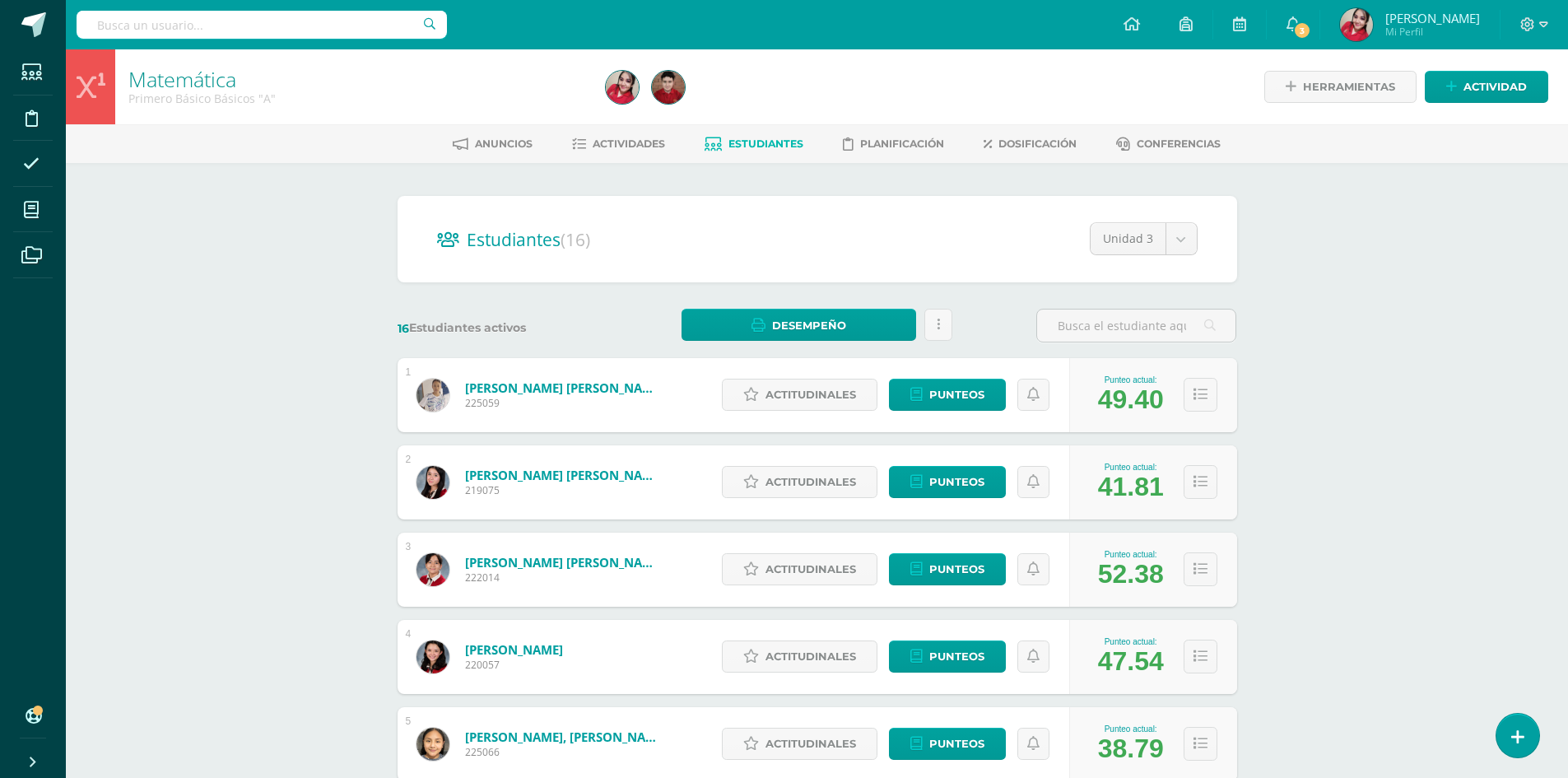
click at [770, 151] on link "Estudiantes" at bounding box center [755, 144] width 99 height 26
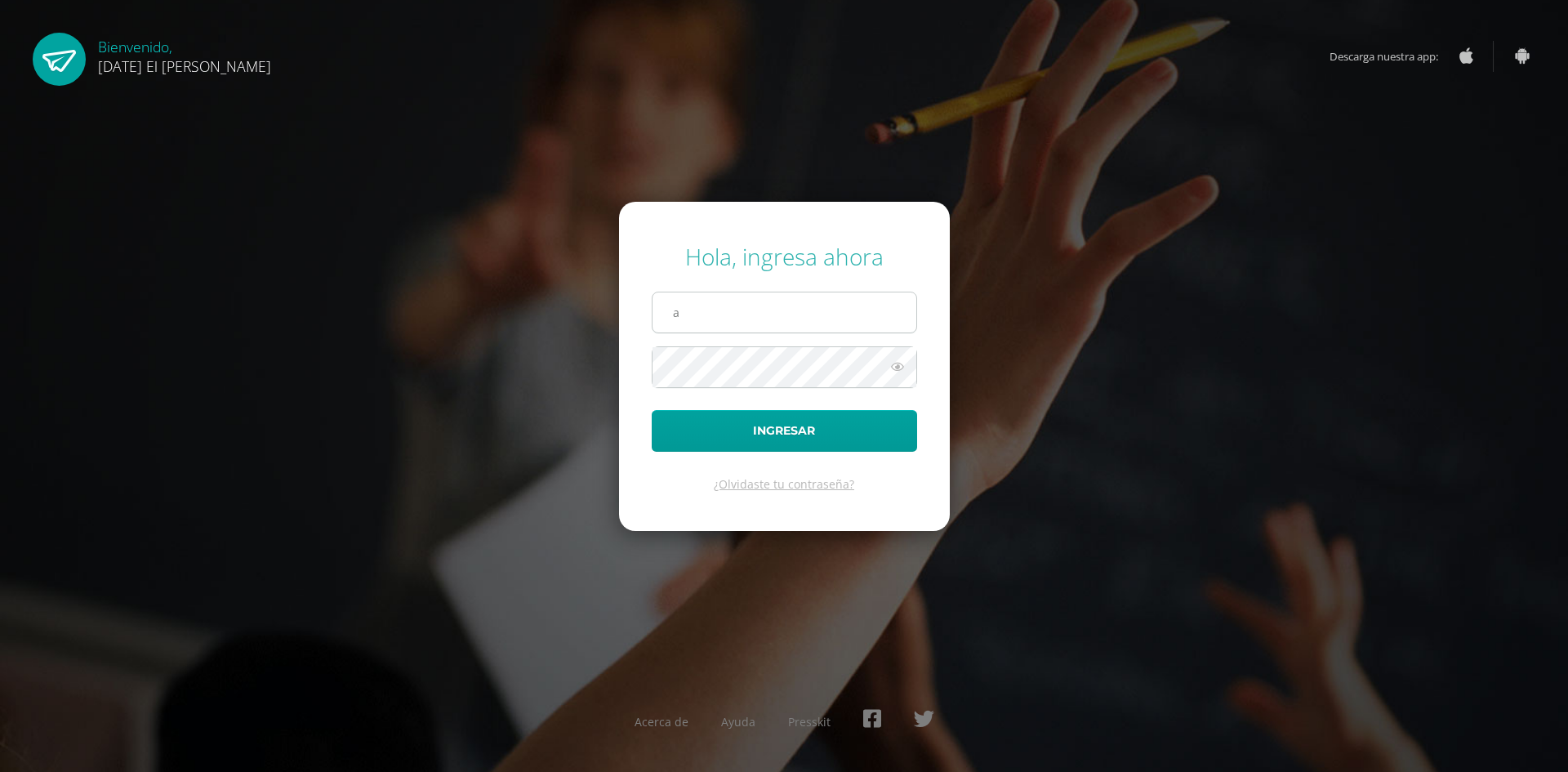
type input "alrodriguezc@sagradocorazon.edu.gt"
click at [652, 410] on button "Ingresar" at bounding box center [785, 431] width 265 height 42
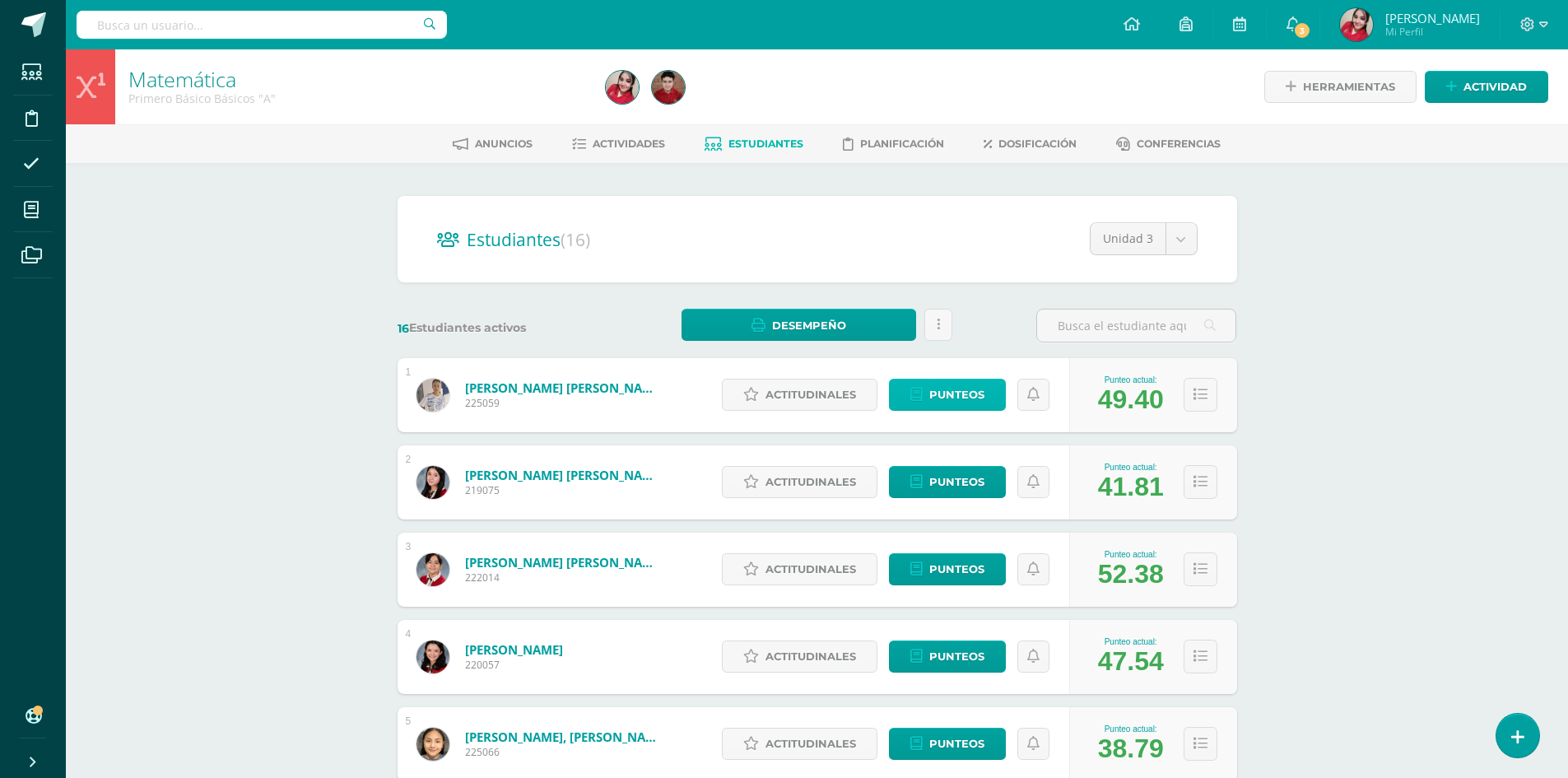
click at [955, 400] on span "Punteos" at bounding box center [957, 395] width 55 height 31
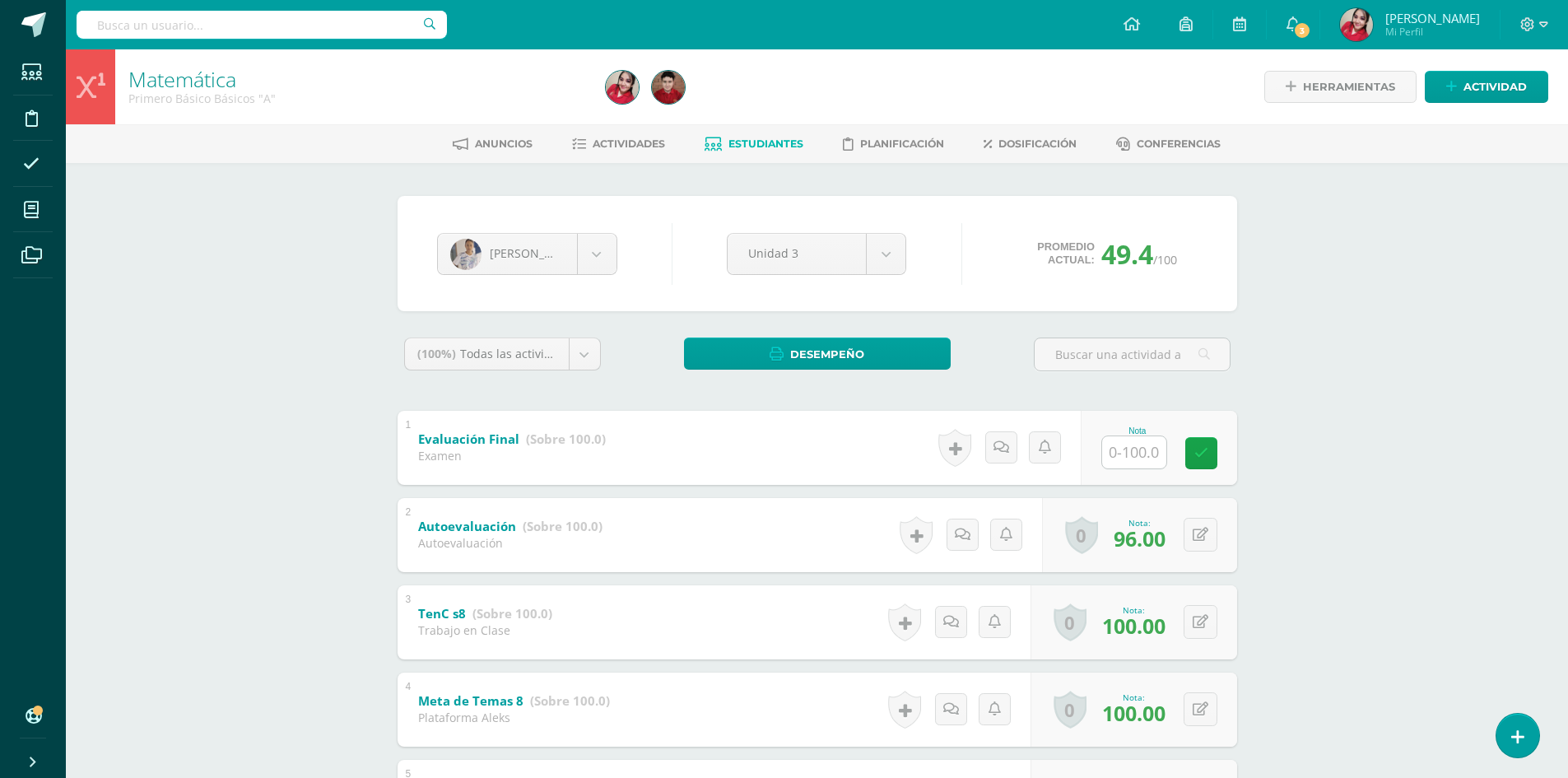
click at [1144, 445] on input "text" at bounding box center [1134, 453] width 65 height 32
type input "27"
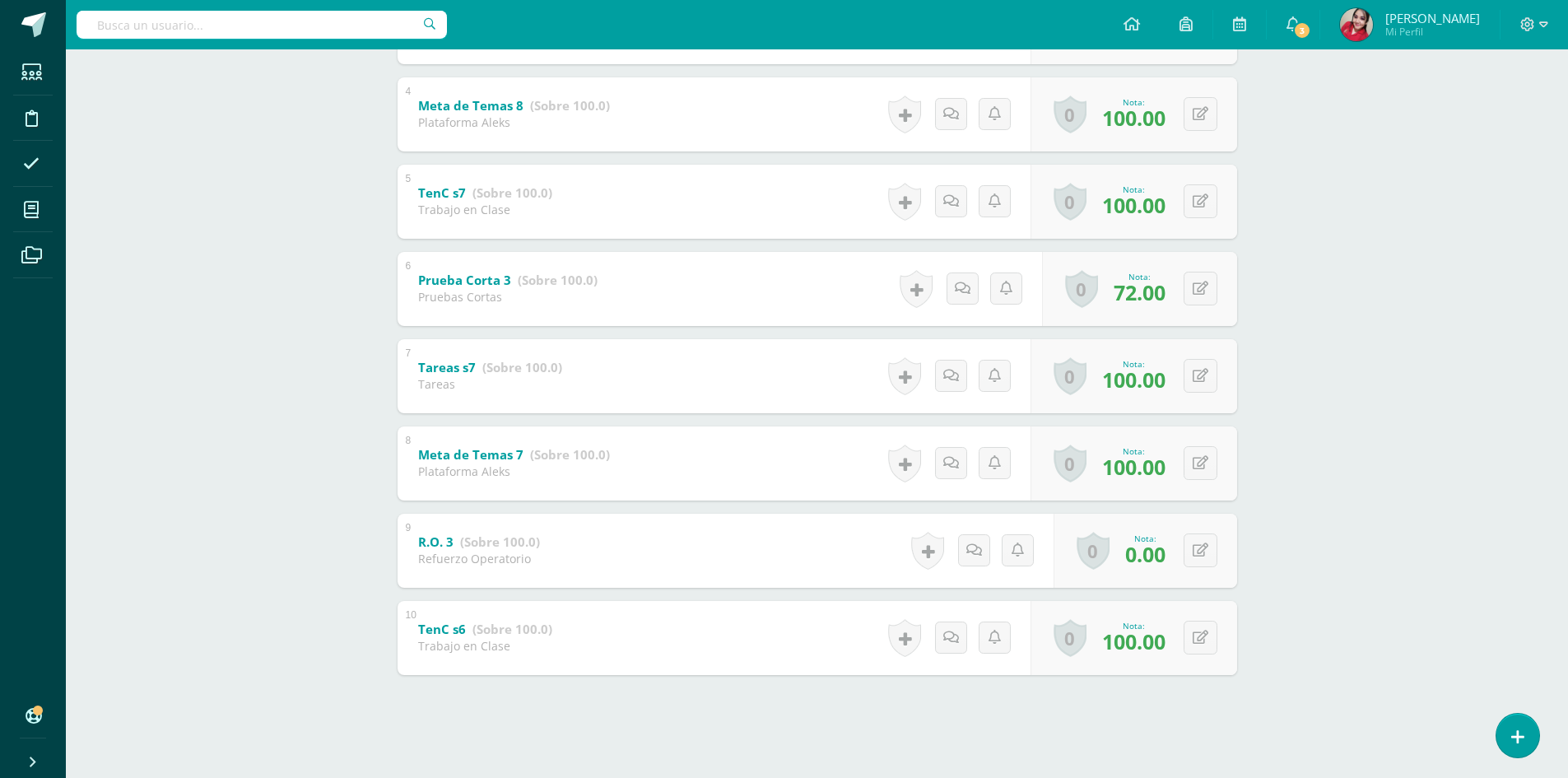
scroll to position [596, 0]
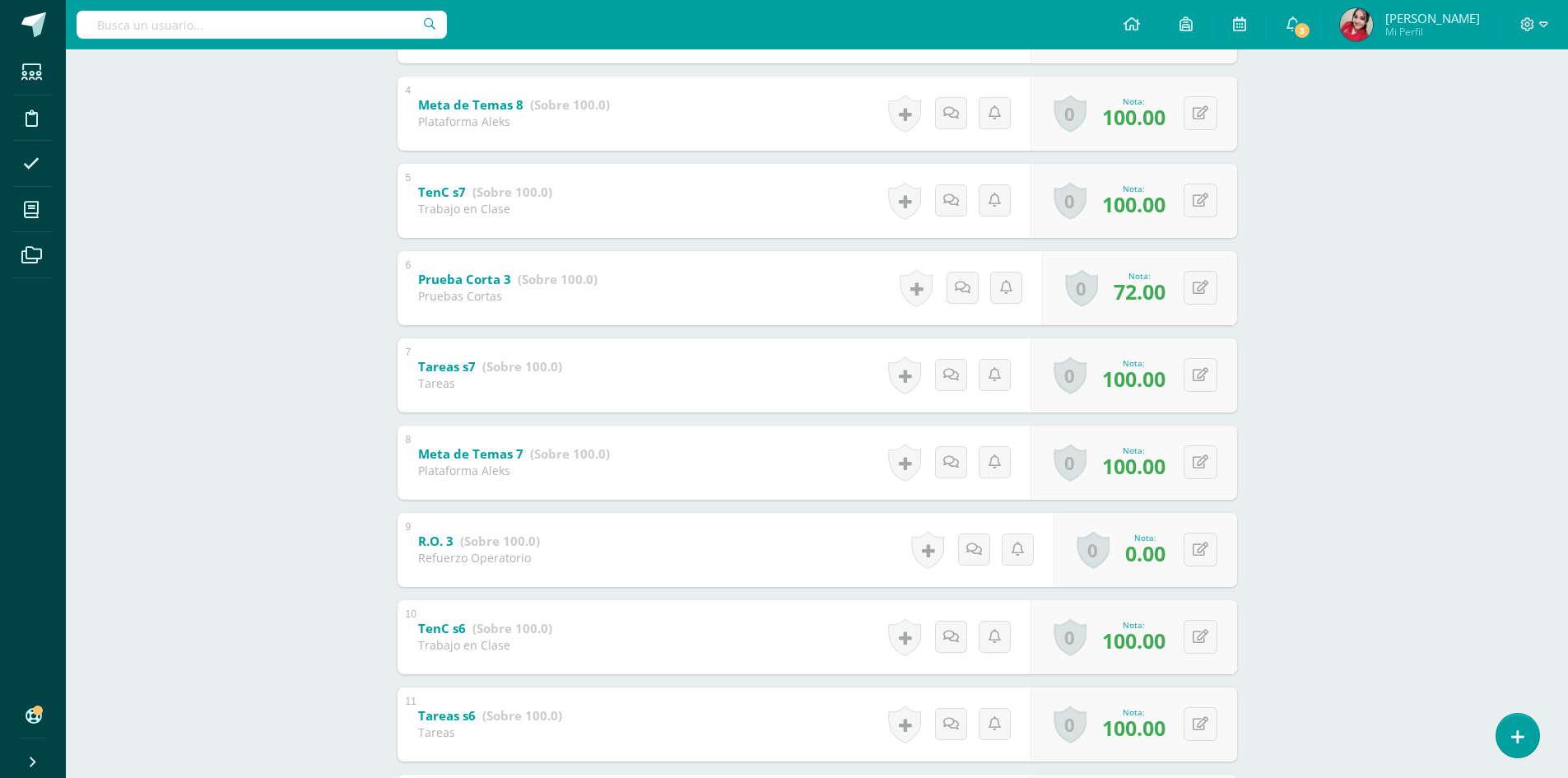
click at [1230, 349] on div "0 Logros Logros obtenidos Aún no hay logros agregados Nota: 100.00" at bounding box center [1133, 375] width 207 height 74
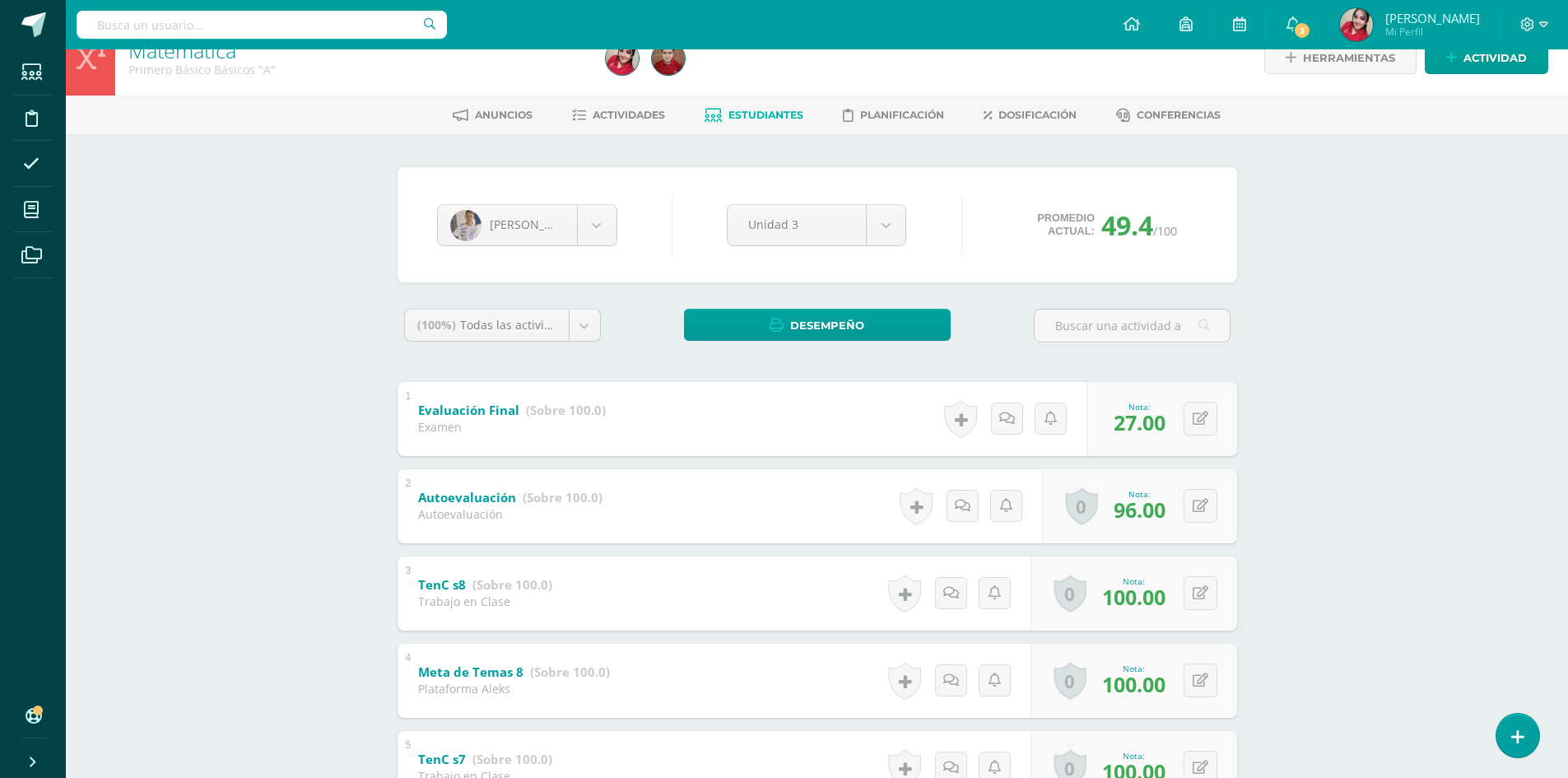
scroll to position [0, 0]
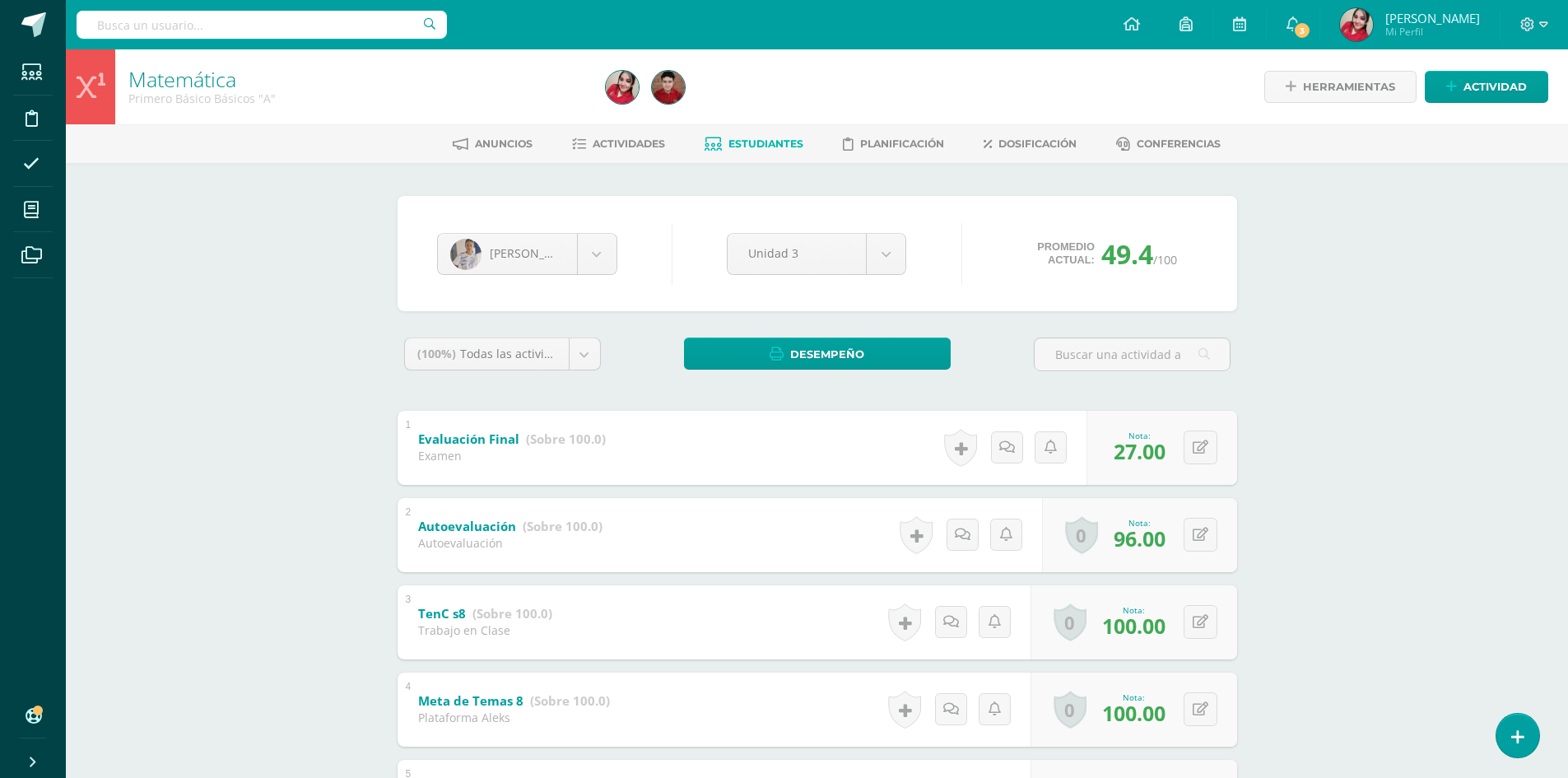
click at [744, 138] on span "Estudiantes" at bounding box center [766, 143] width 75 height 12
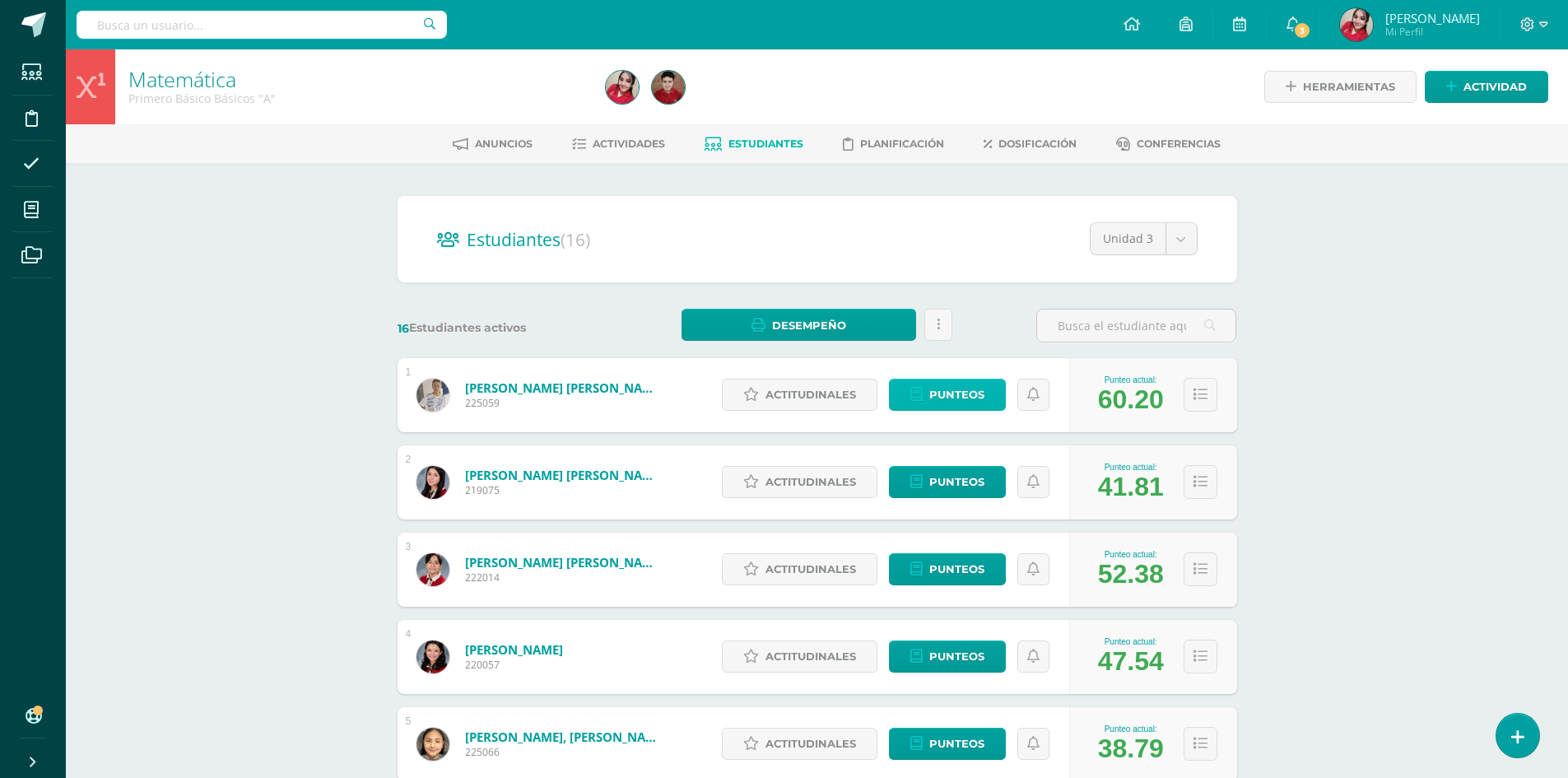
click at [960, 389] on span "Punteos" at bounding box center [957, 395] width 55 height 31
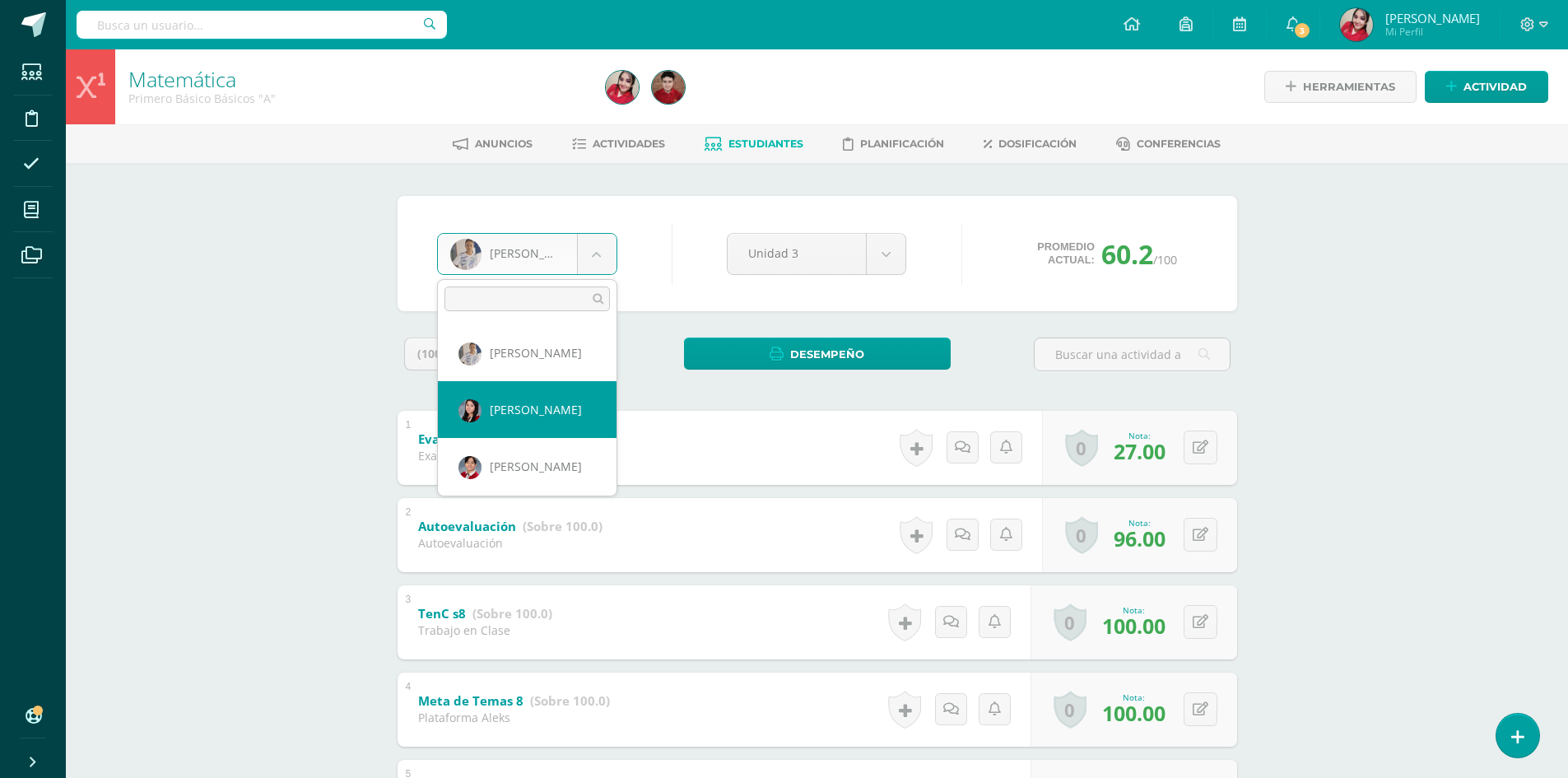
select select "173"
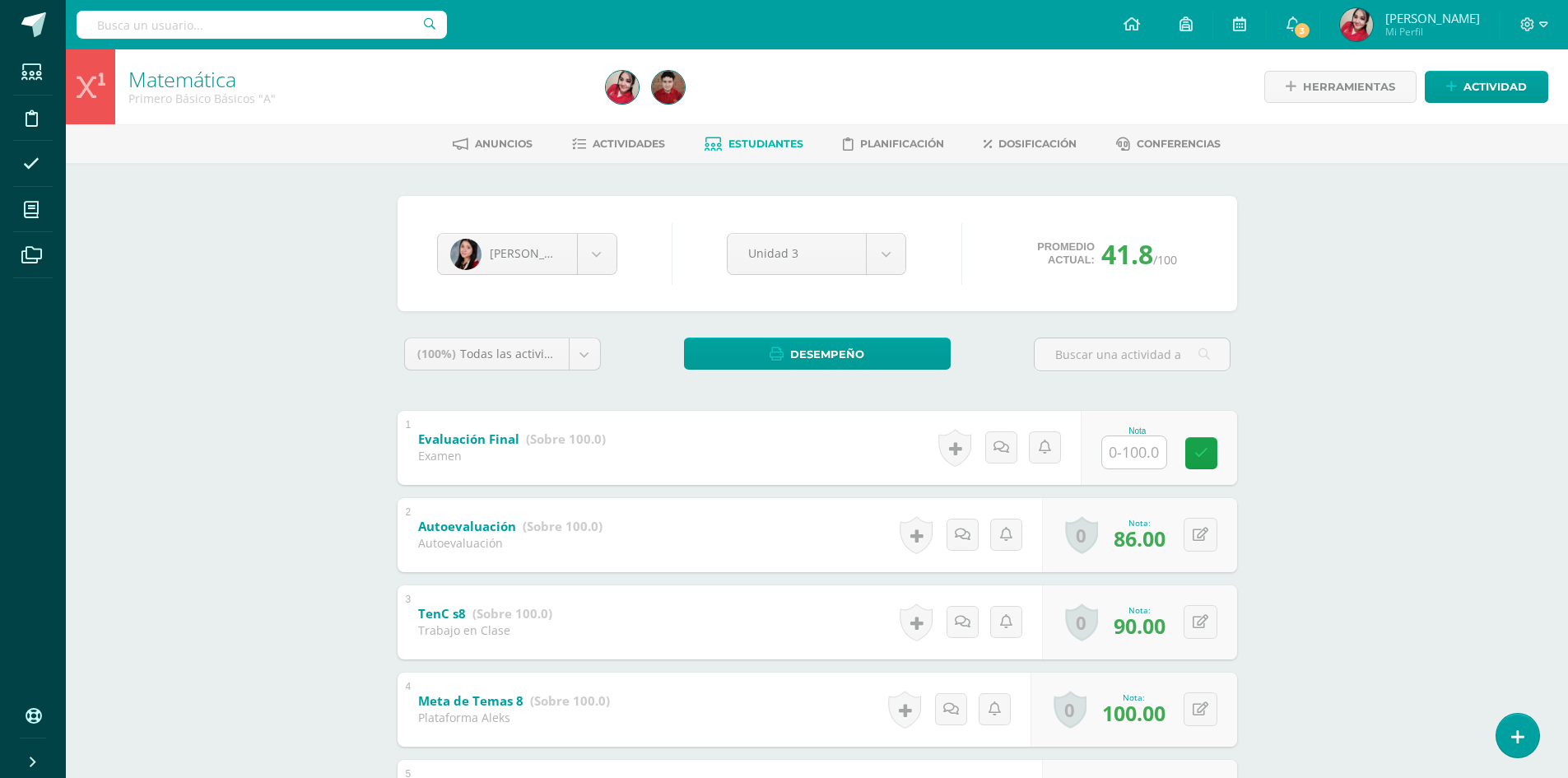
click at [1128, 457] on input "text" at bounding box center [1134, 453] width 65 height 32
type input "92"
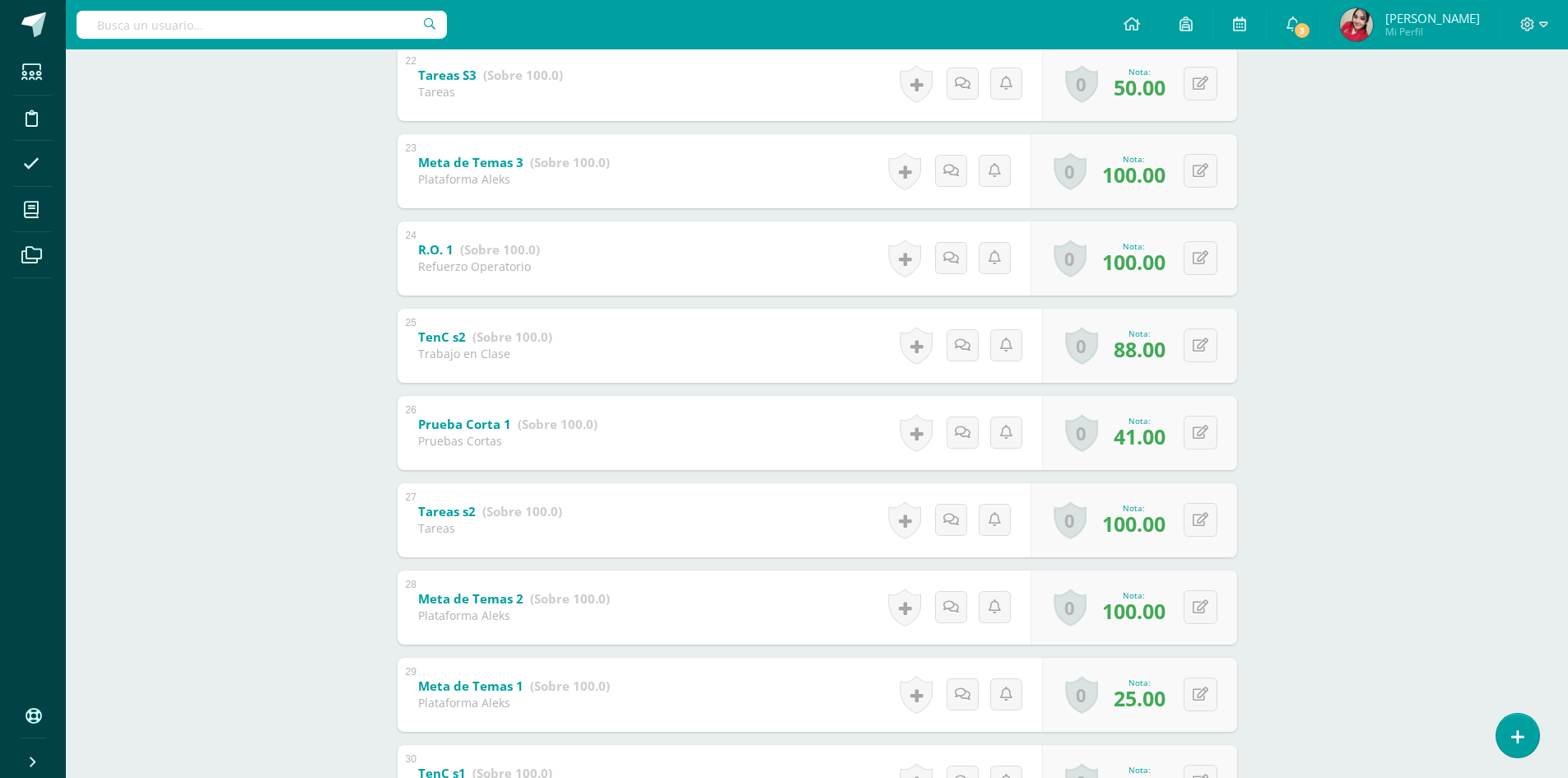
scroll to position [2210, 0]
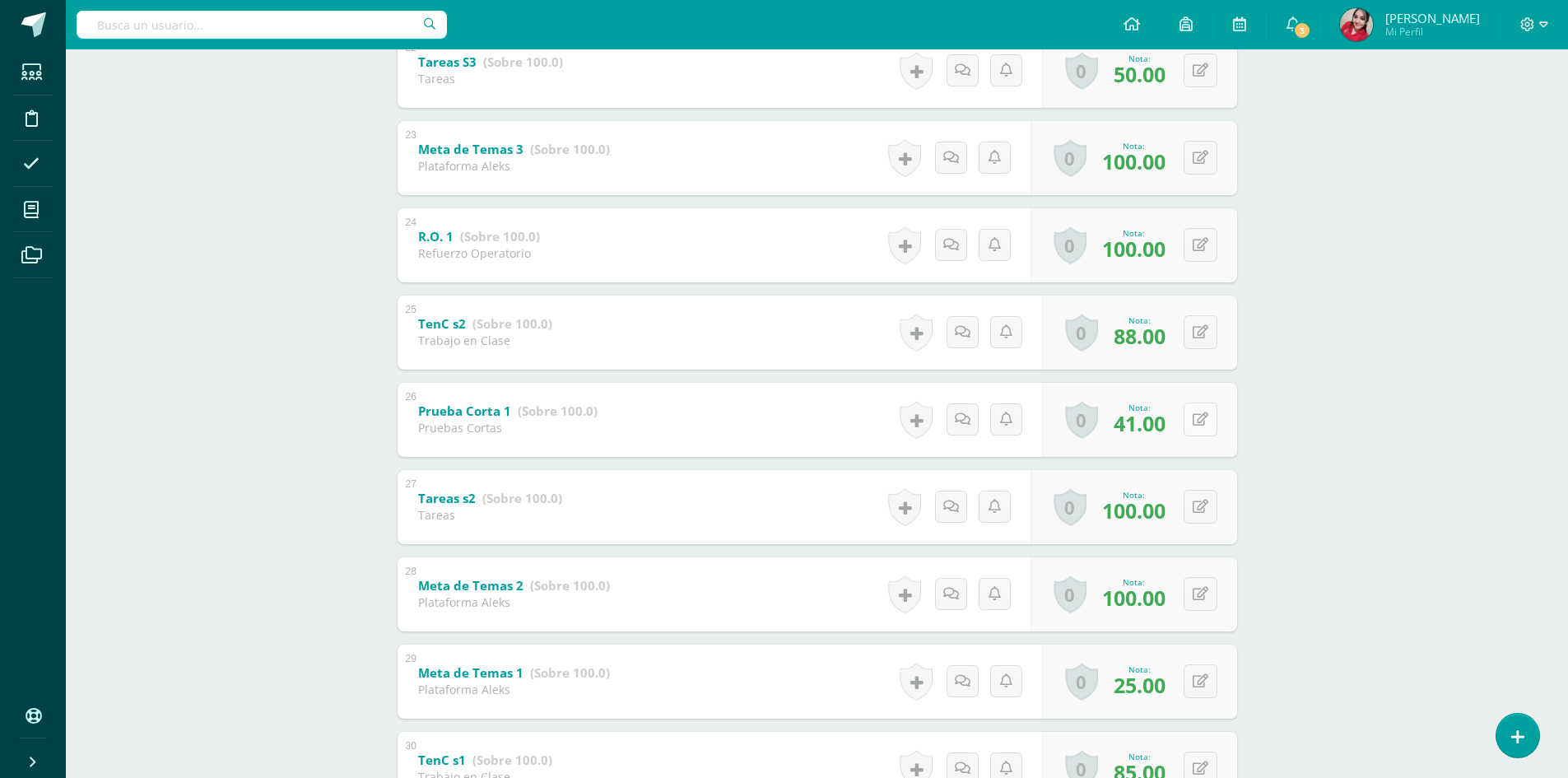
click at [1205, 420] on icon at bounding box center [1201, 419] width 16 height 14
type input "67"
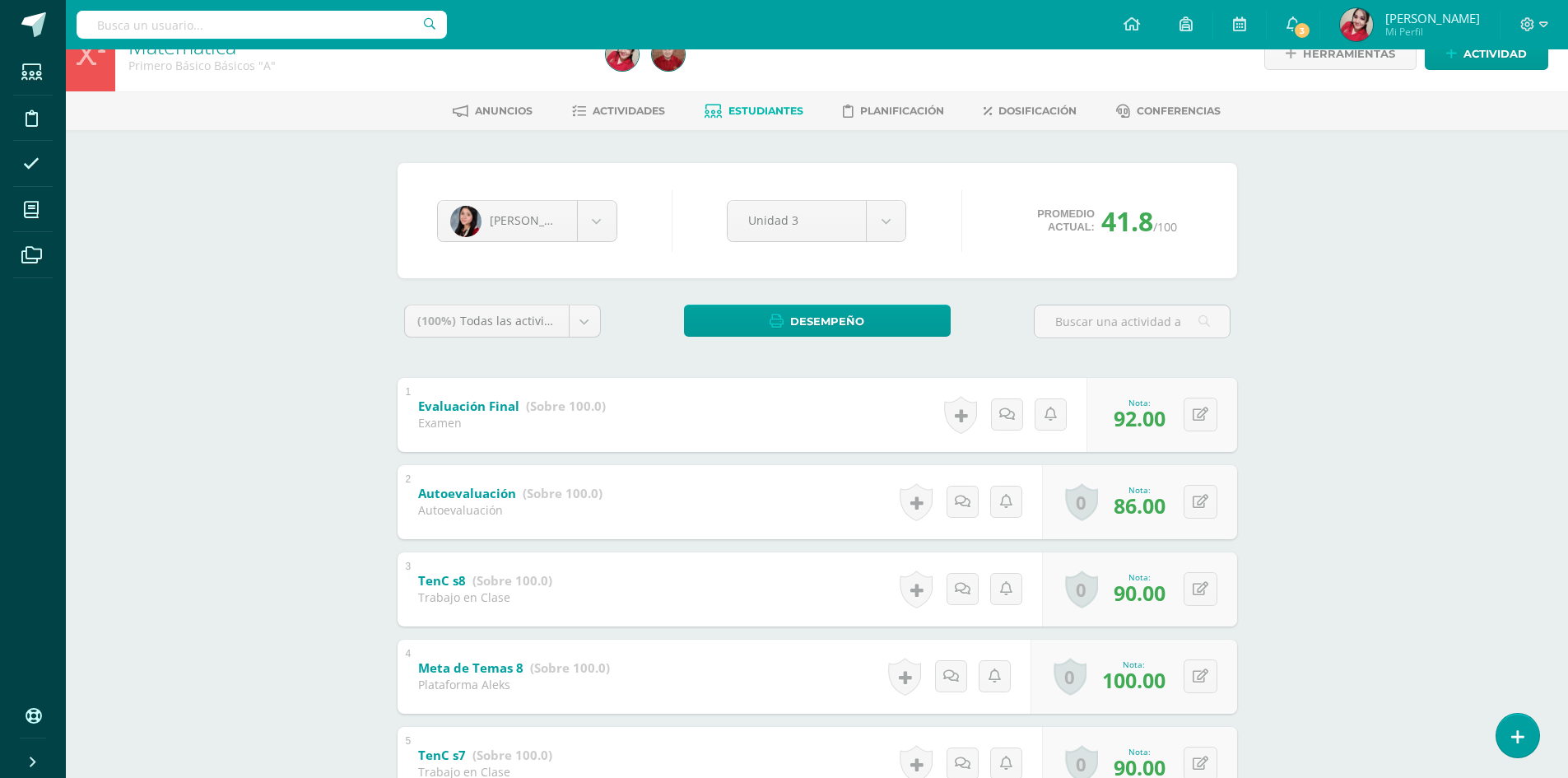
scroll to position [0, 0]
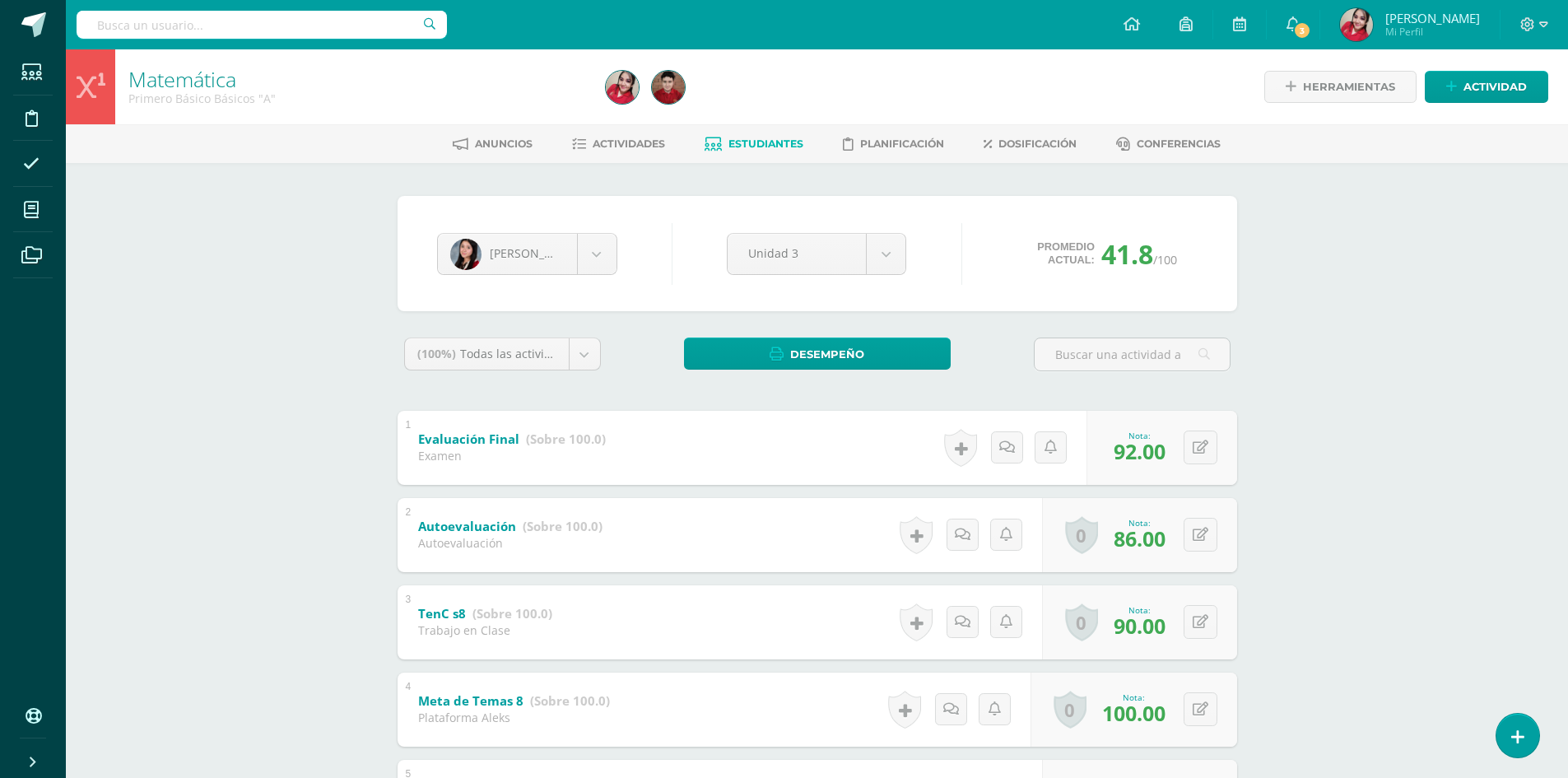
click at [728, 141] on span "Estudiantes" at bounding box center [766, 143] width 75 height 12
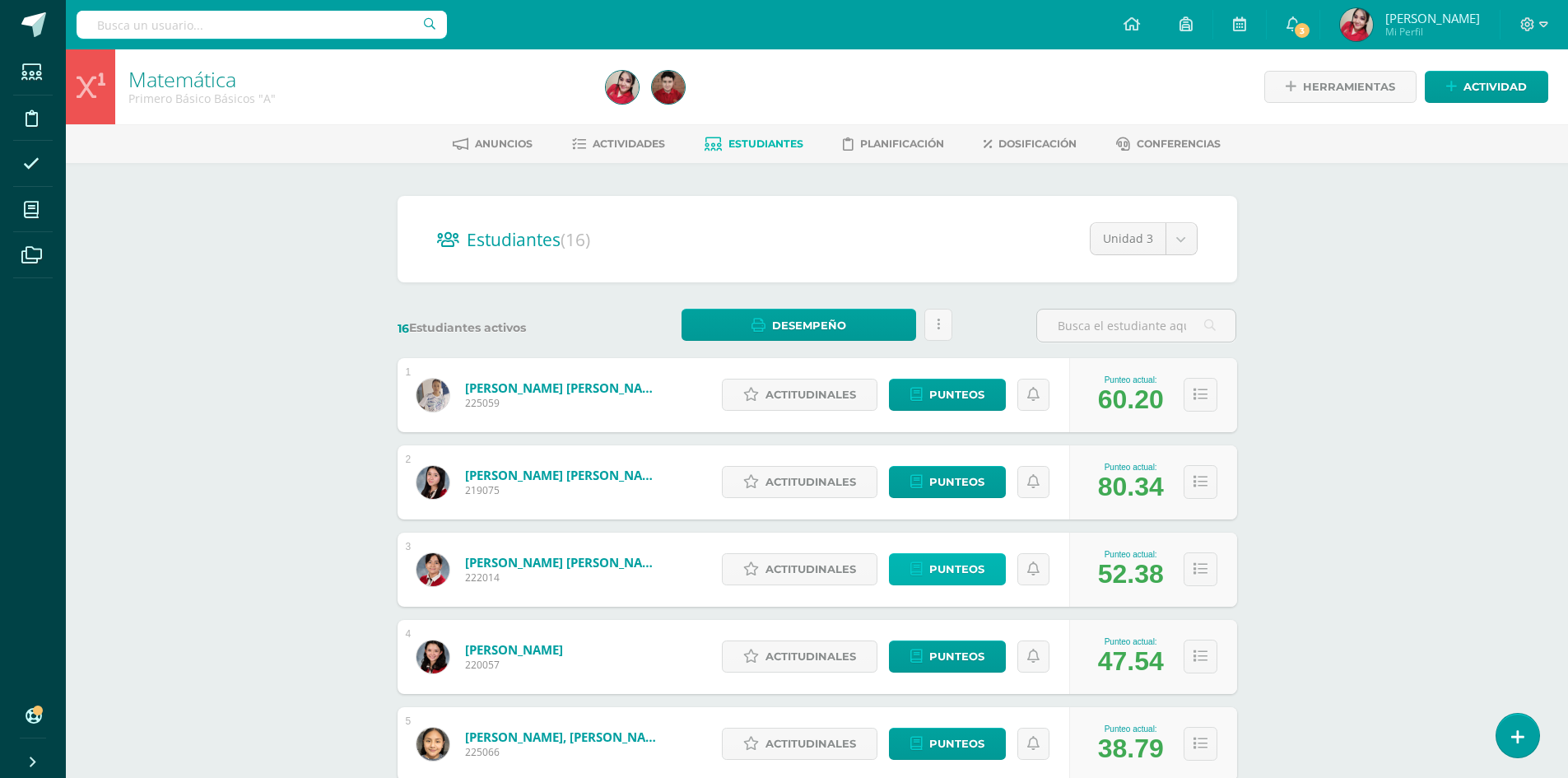
click at [951, 562] on span "Punteos" at bounding box center [957, 569] width 55 height 31
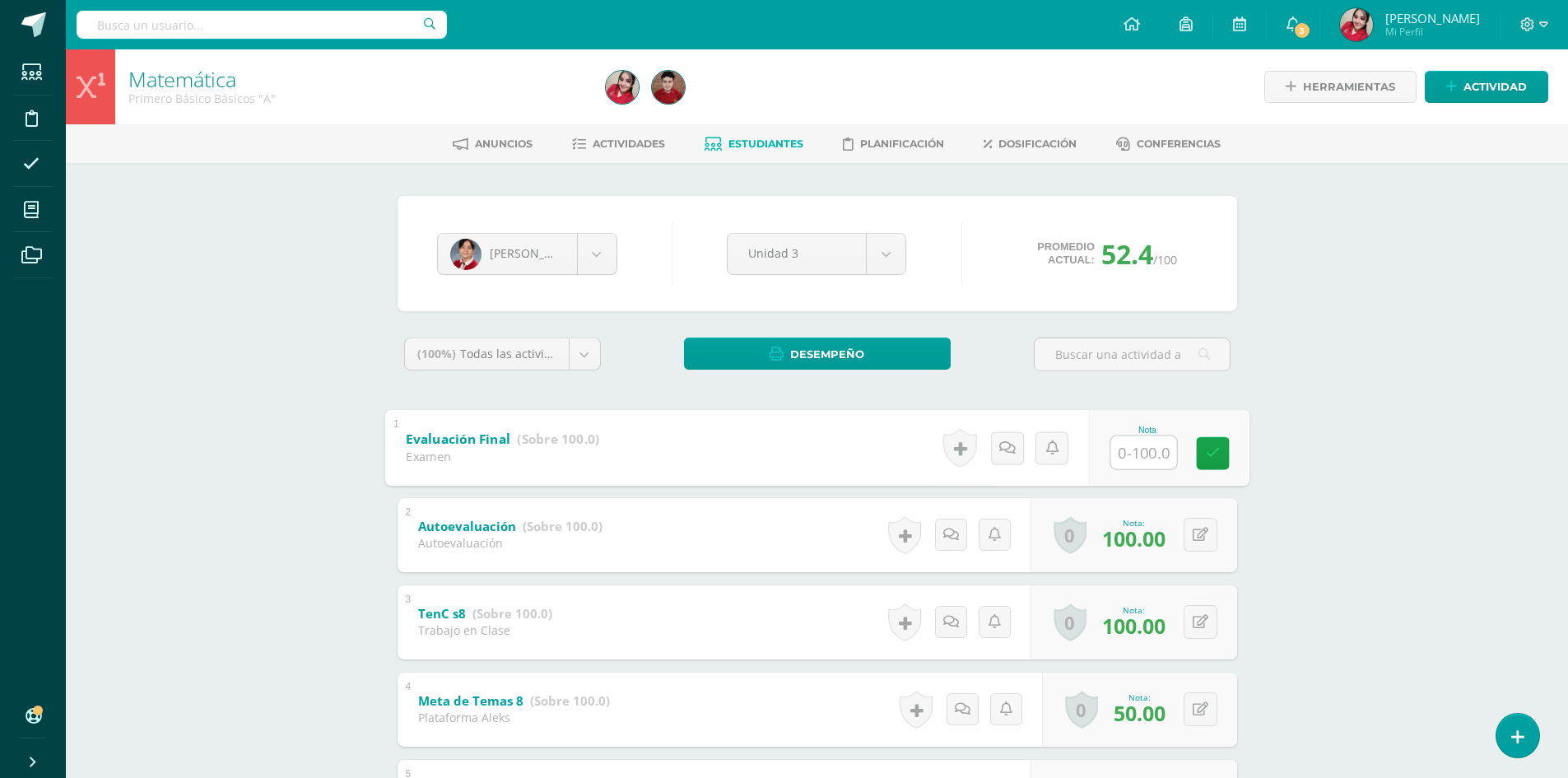
click at [1143, 452] on input "text" at bounding box center [1144, 452] width 65 height 33
type input "94"
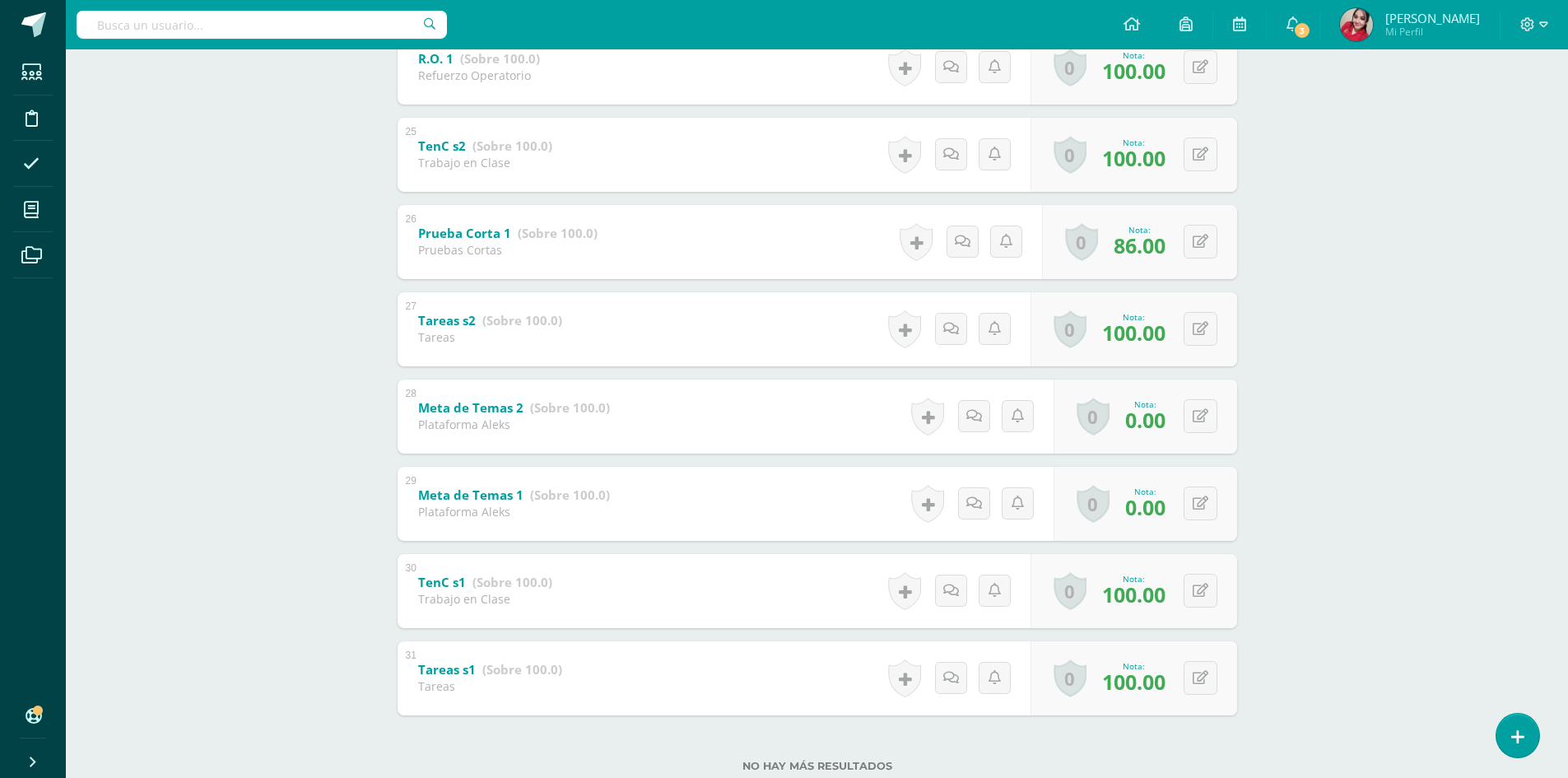
scroll to position [2434, 0]
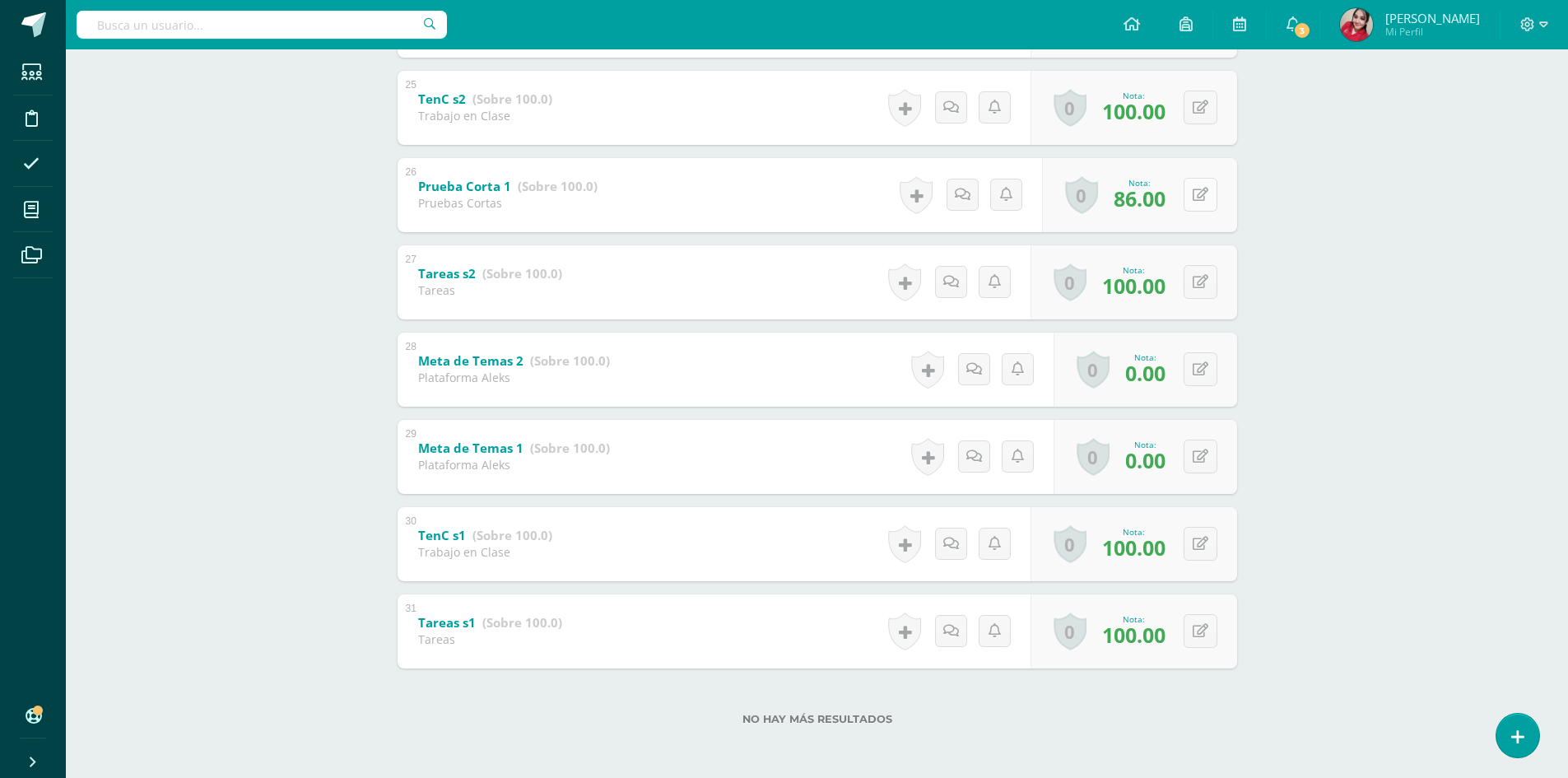
click at [1204, 198] on icon at bounding box center [1201, 194] width 16 height 14
type input "94"
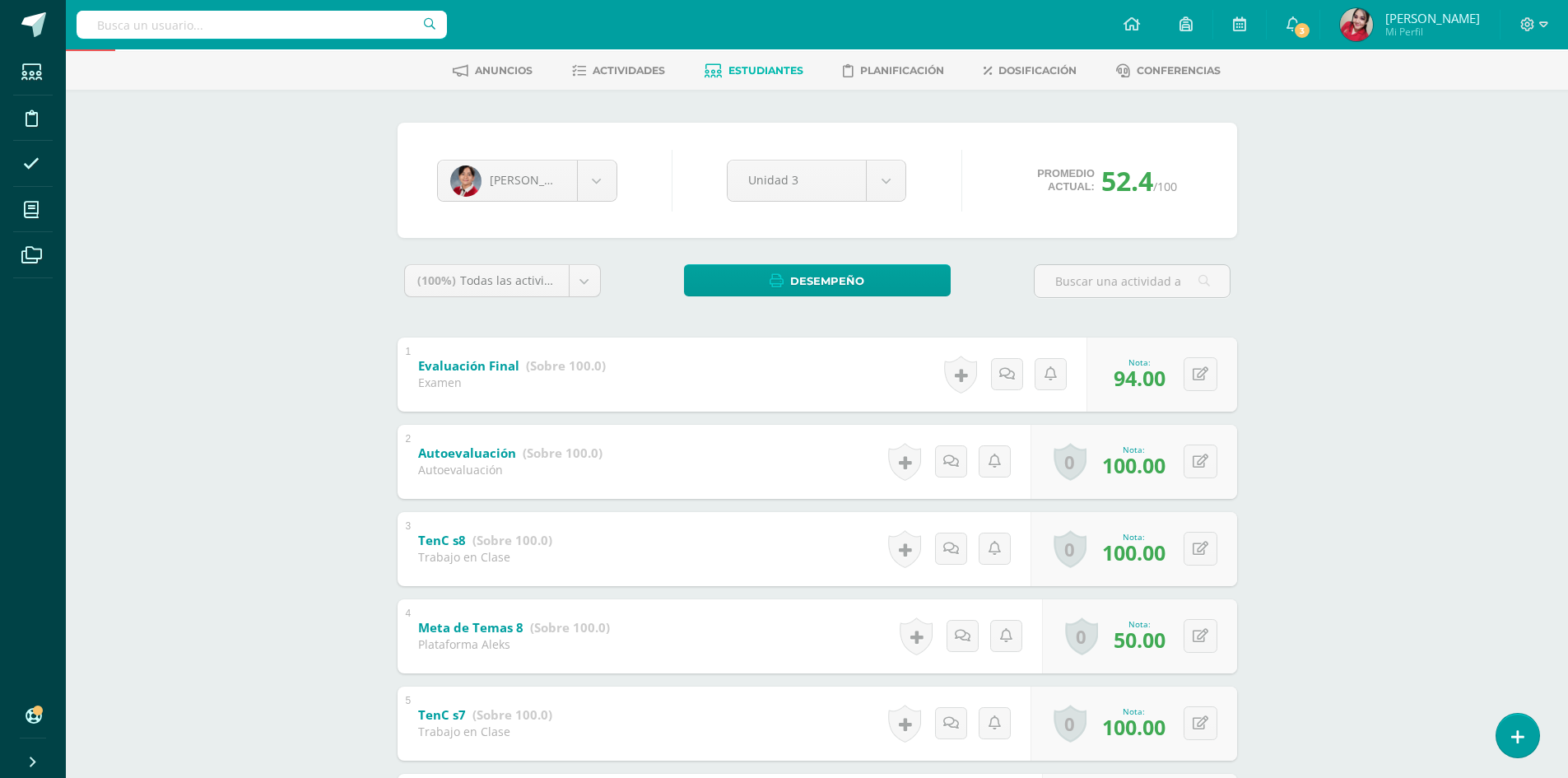
scroll to position [0, 0]
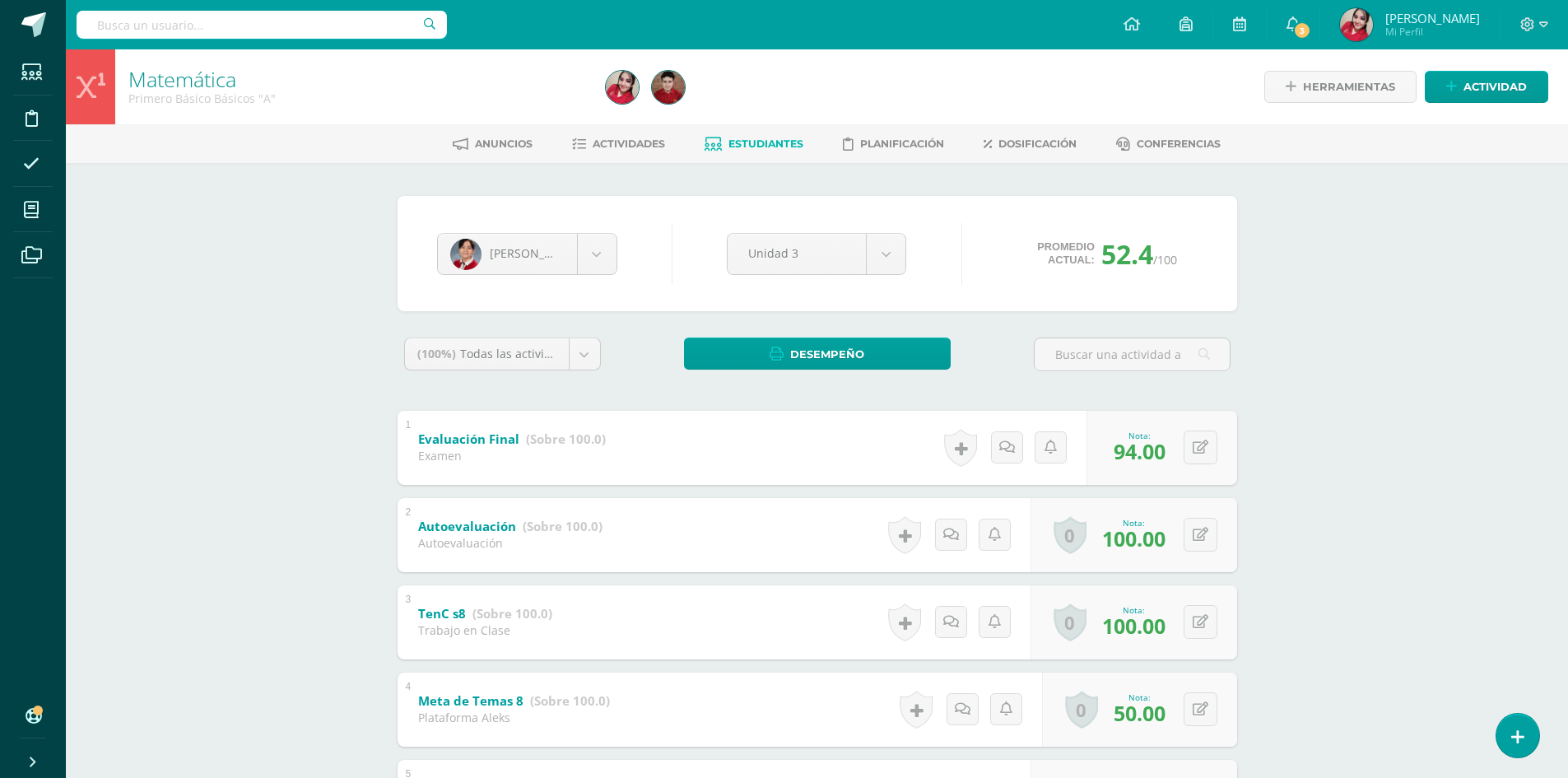
click at [770, 141] on span "Estudiantes" at bounding box center [766, 143] width 75 height 12
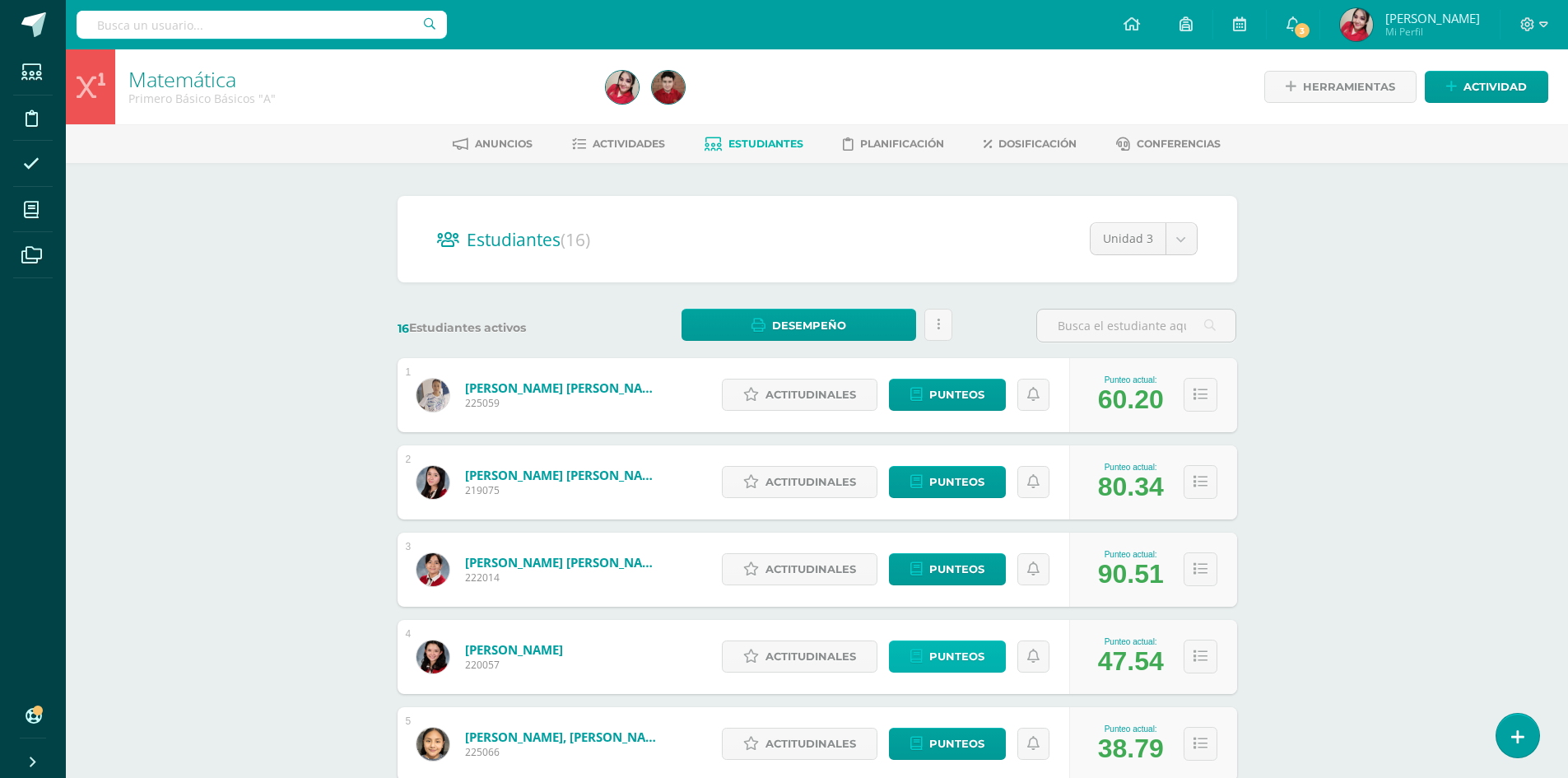
click at [962, 650] on span "Punteos" at bounding box center [957, 656] width 55 height 31
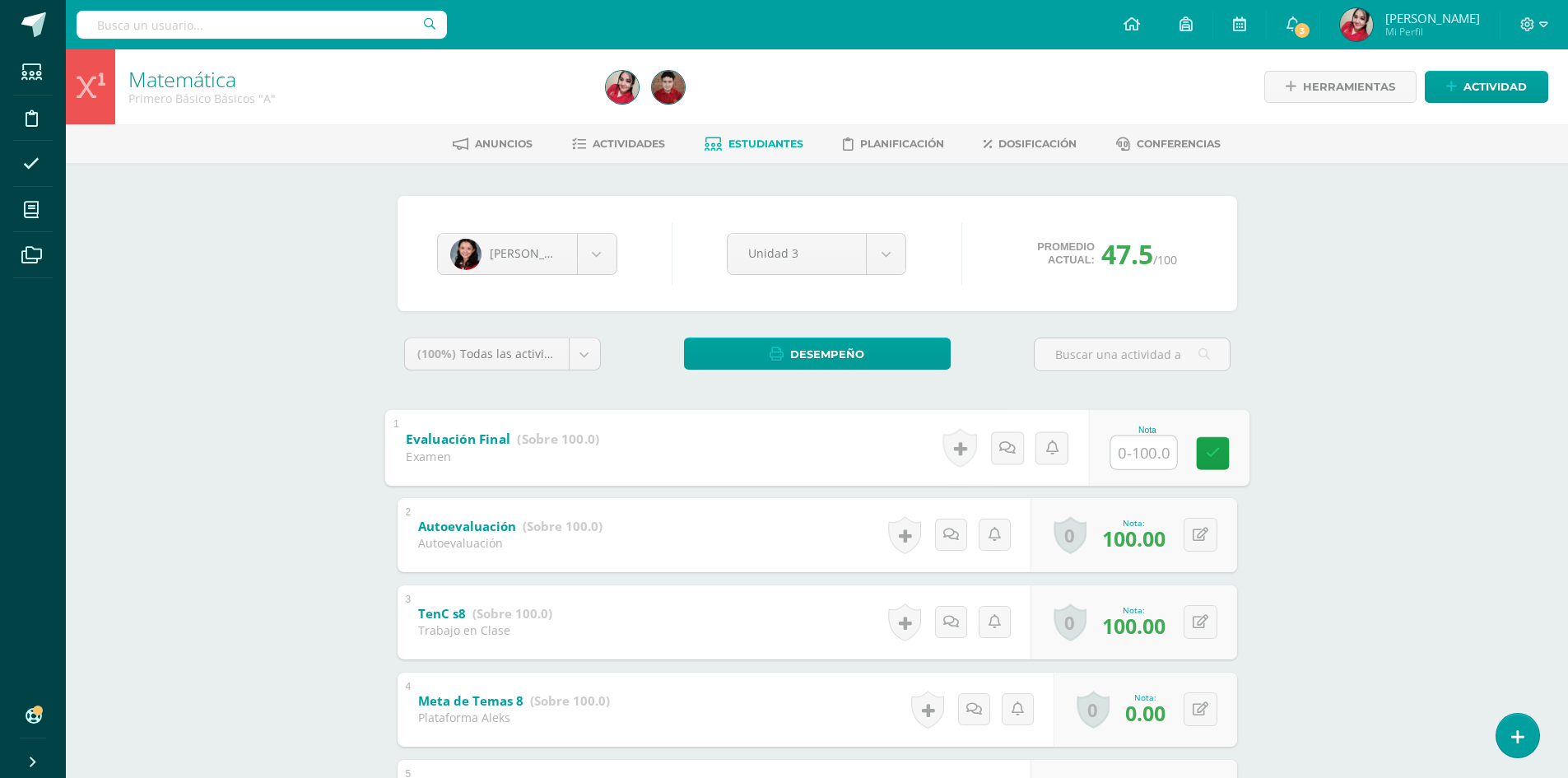
click at [1143, 452] on input "text" at bounding box center [1144, 452] width 65 height 33
type input "81"
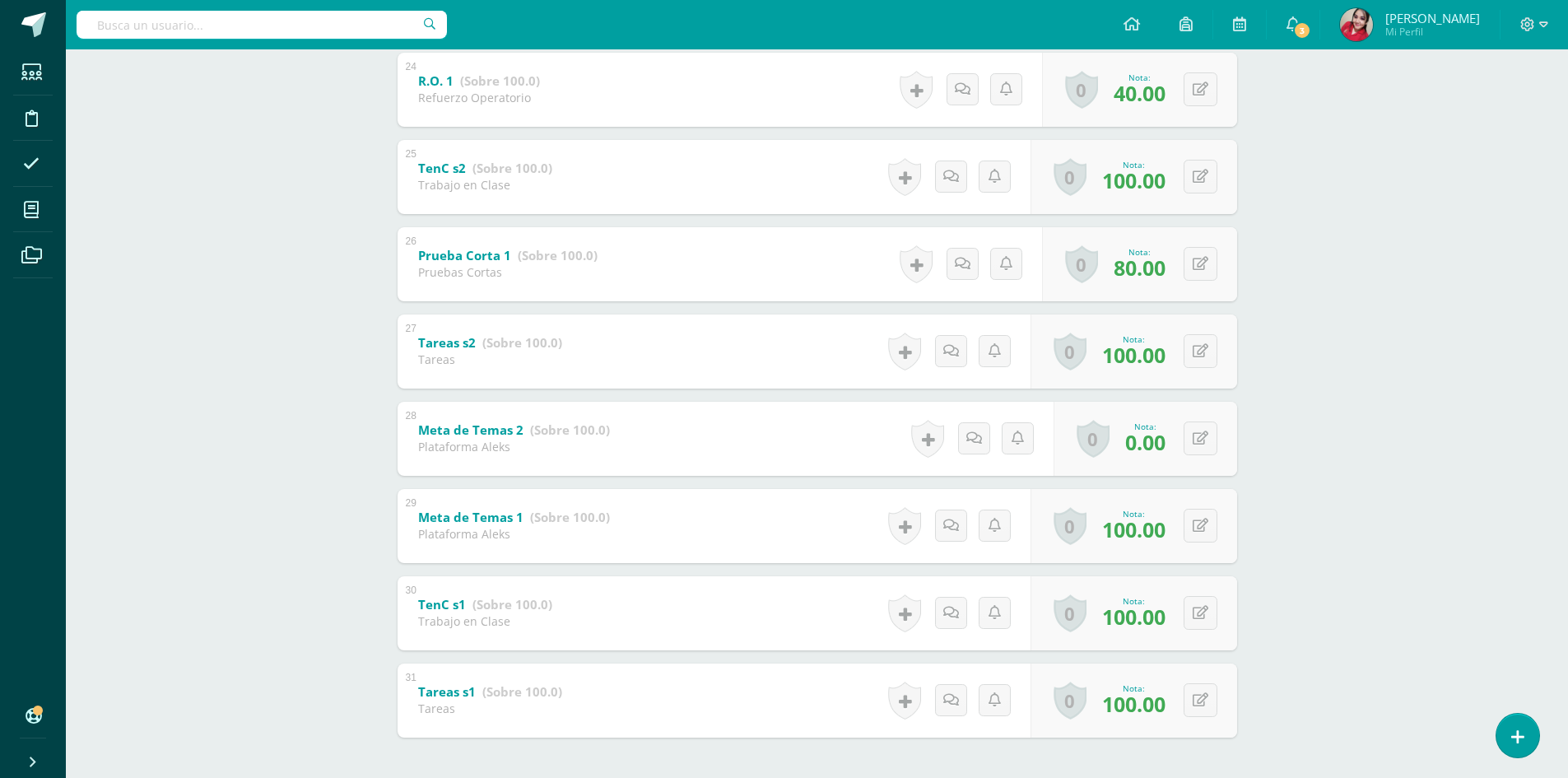
scroll to position [2407, 0]
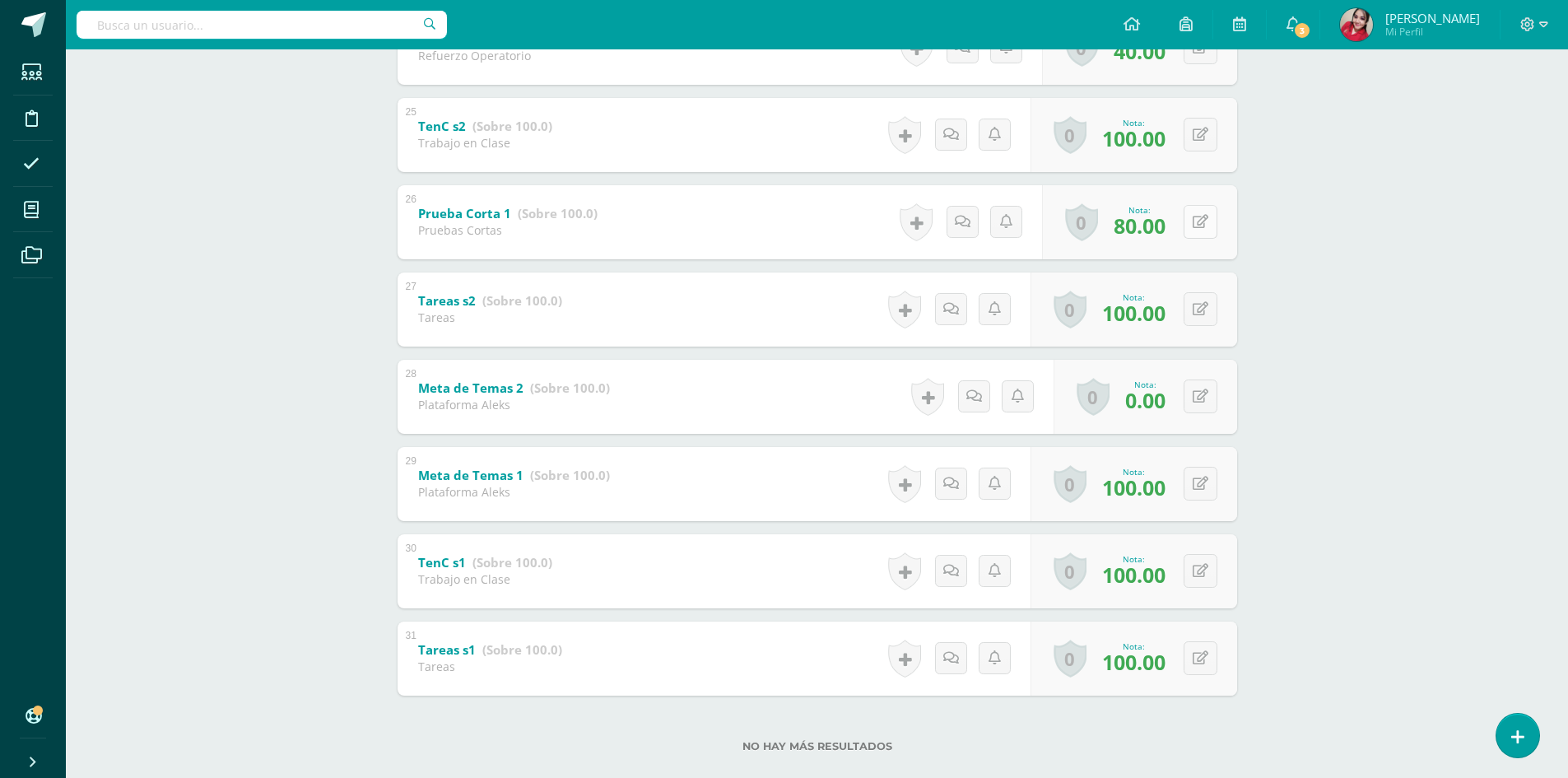
click at [1214, 226] on button at bounding box center [1201, 222] width 34 height 34
type input "90"
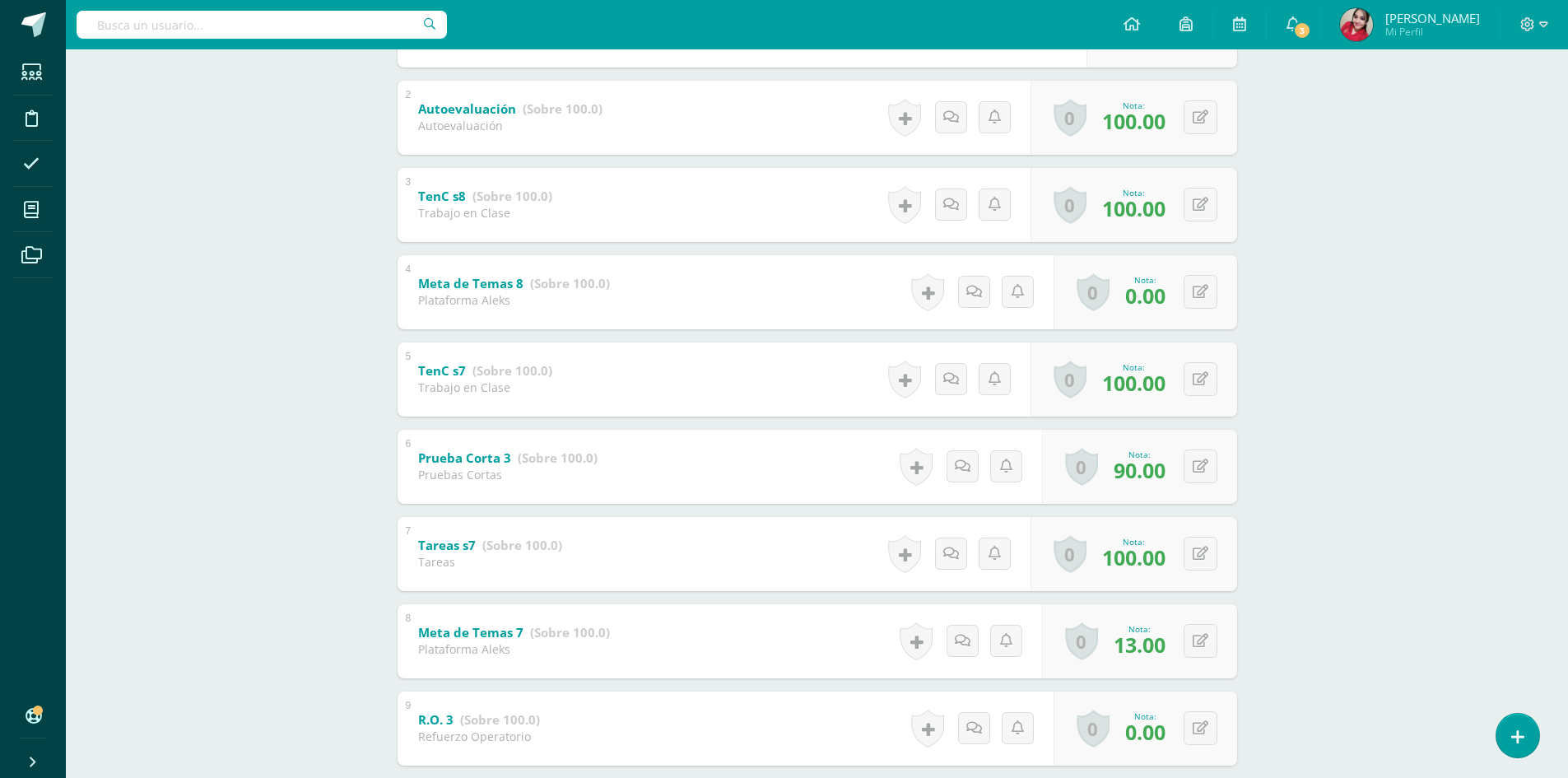
scroll to position [0, 0]
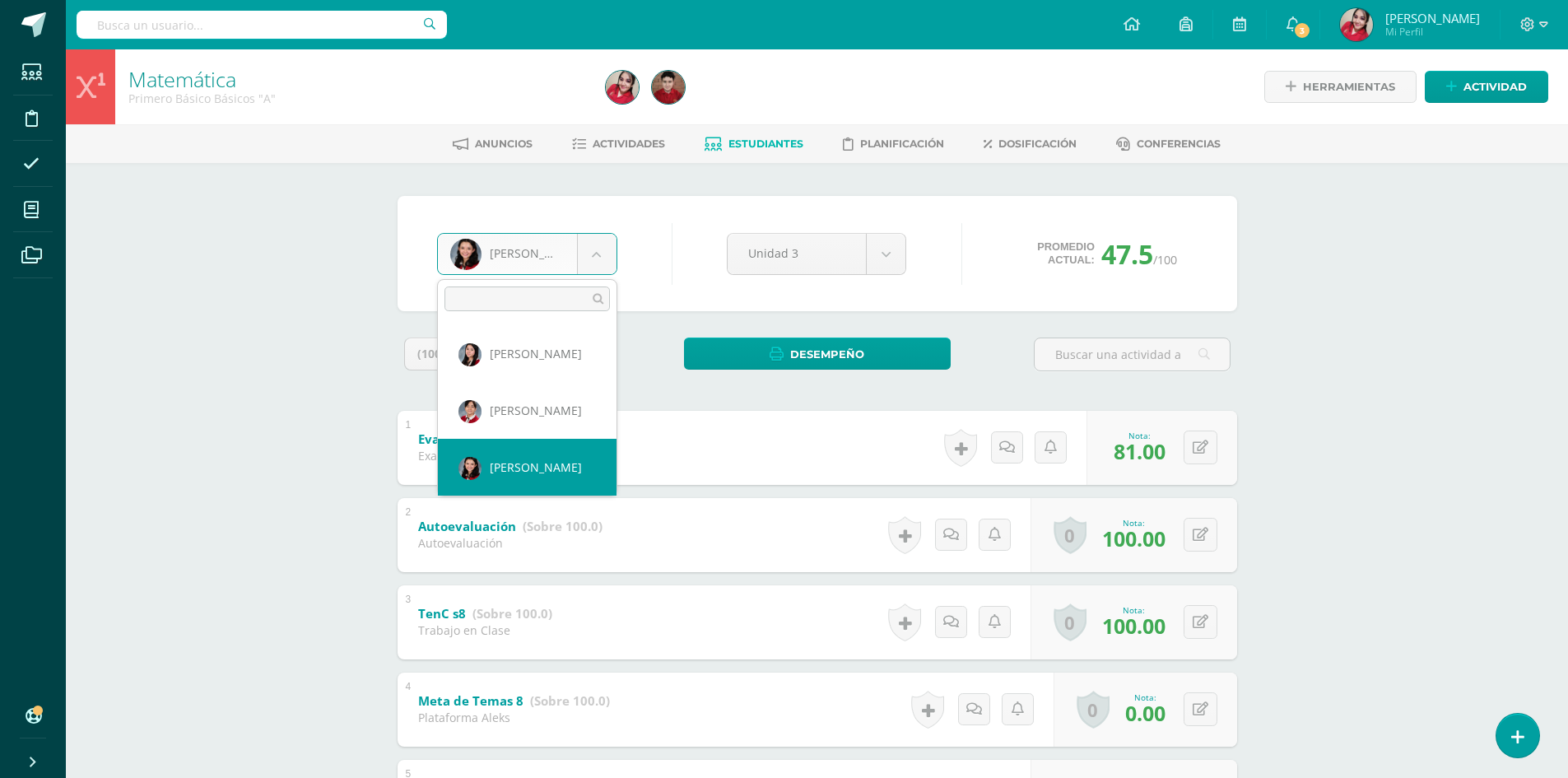
scroll to position [56, 0]
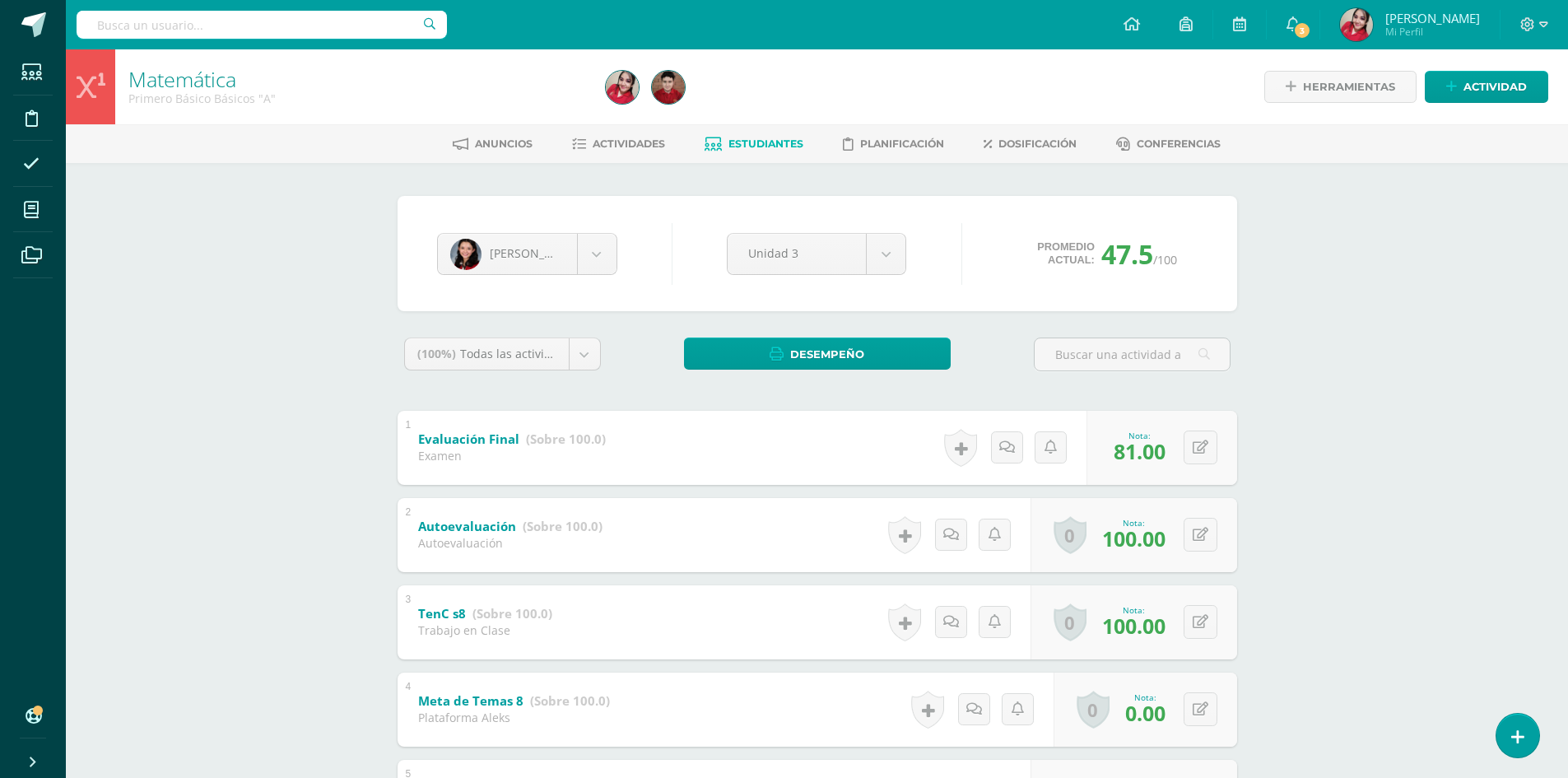
click at [765, 148] on span "Estudiantes" at bounding box center [766, 143] width 75 height 12
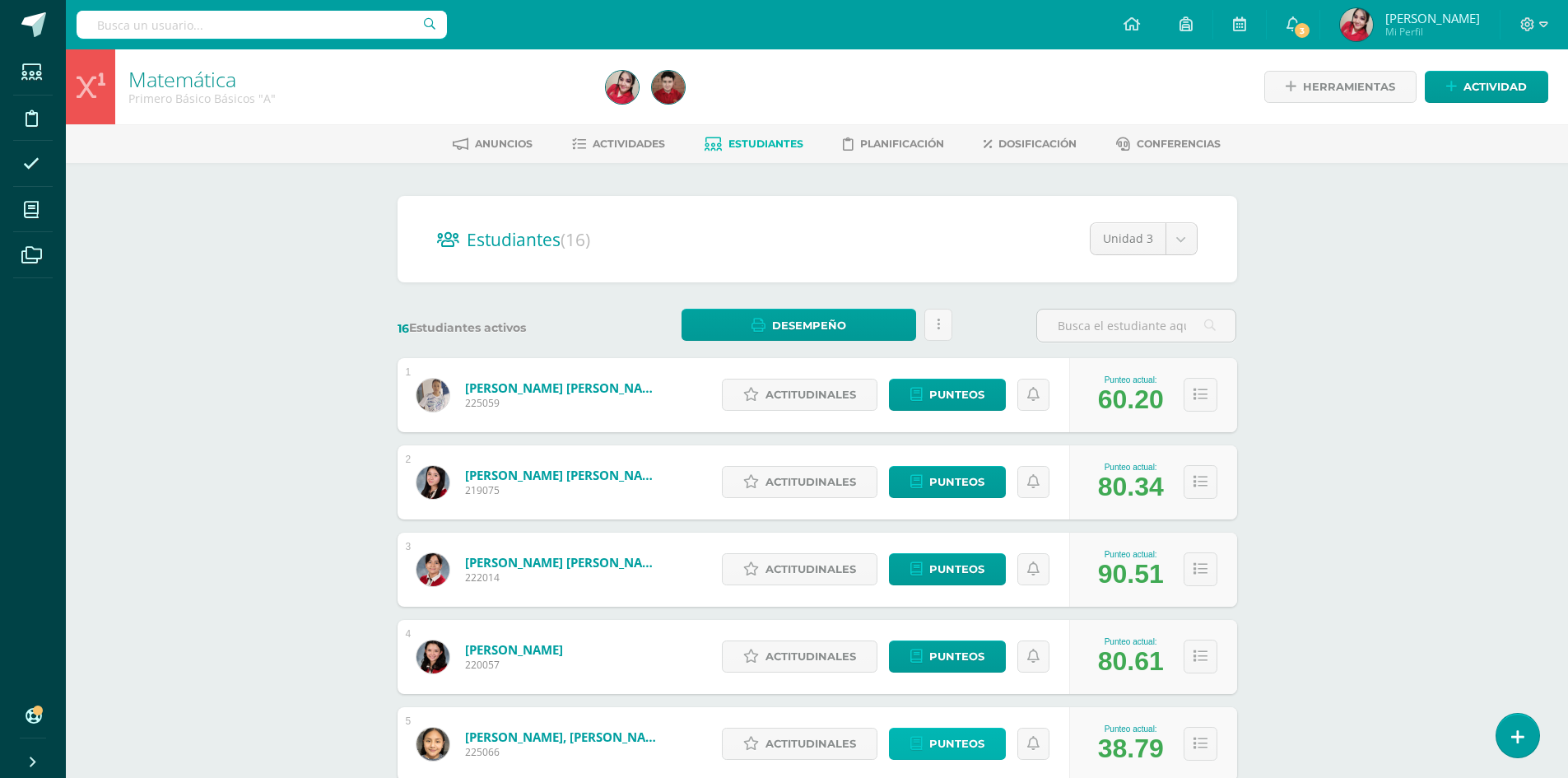
click at [958, 737] on span "Punteos" at bounding box center [957, 743] width 55 height 31
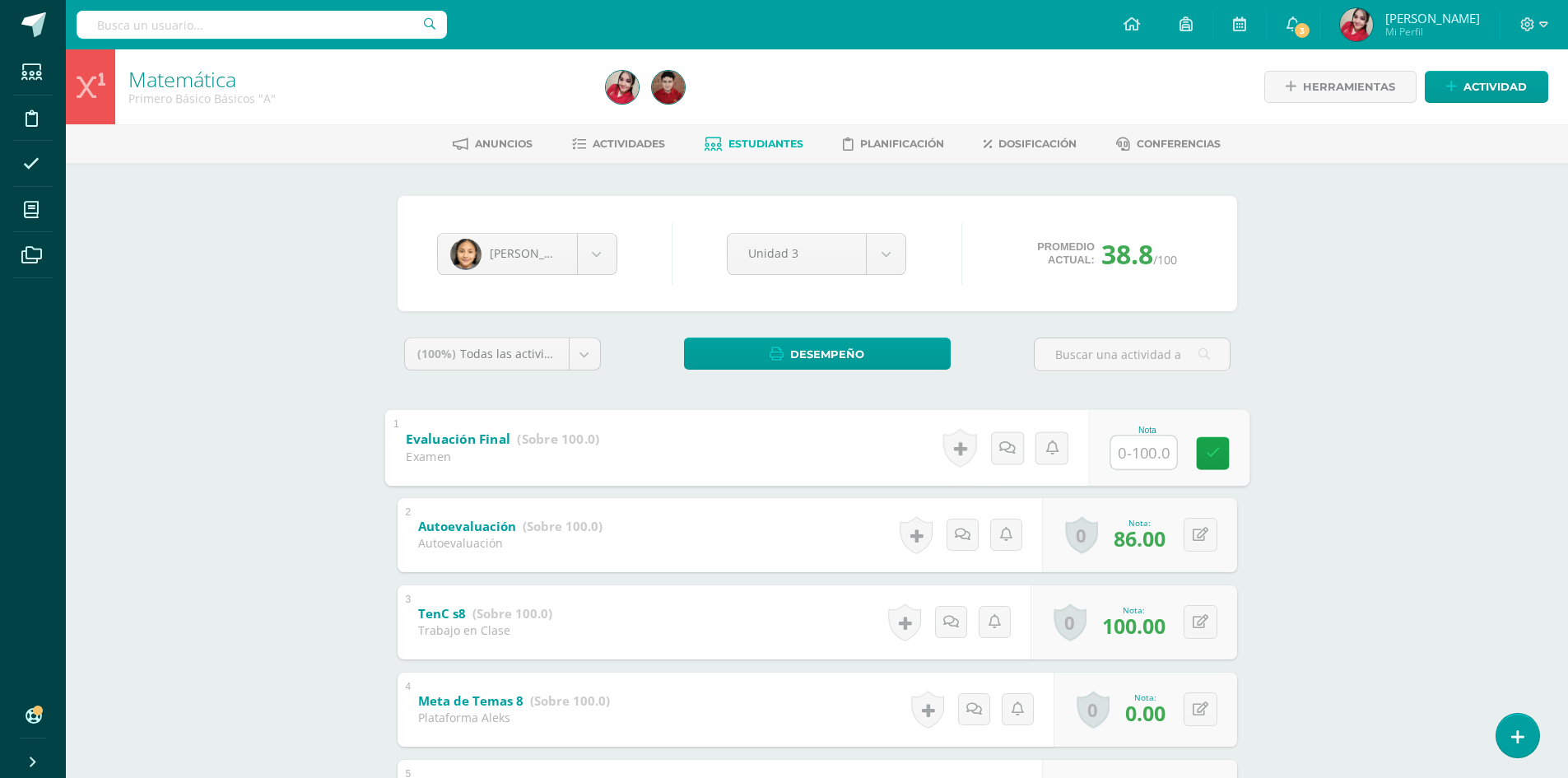
click at [1123, 439] on input "text" at bounding box center [1144, 452] width 65 height 33
type input "54"
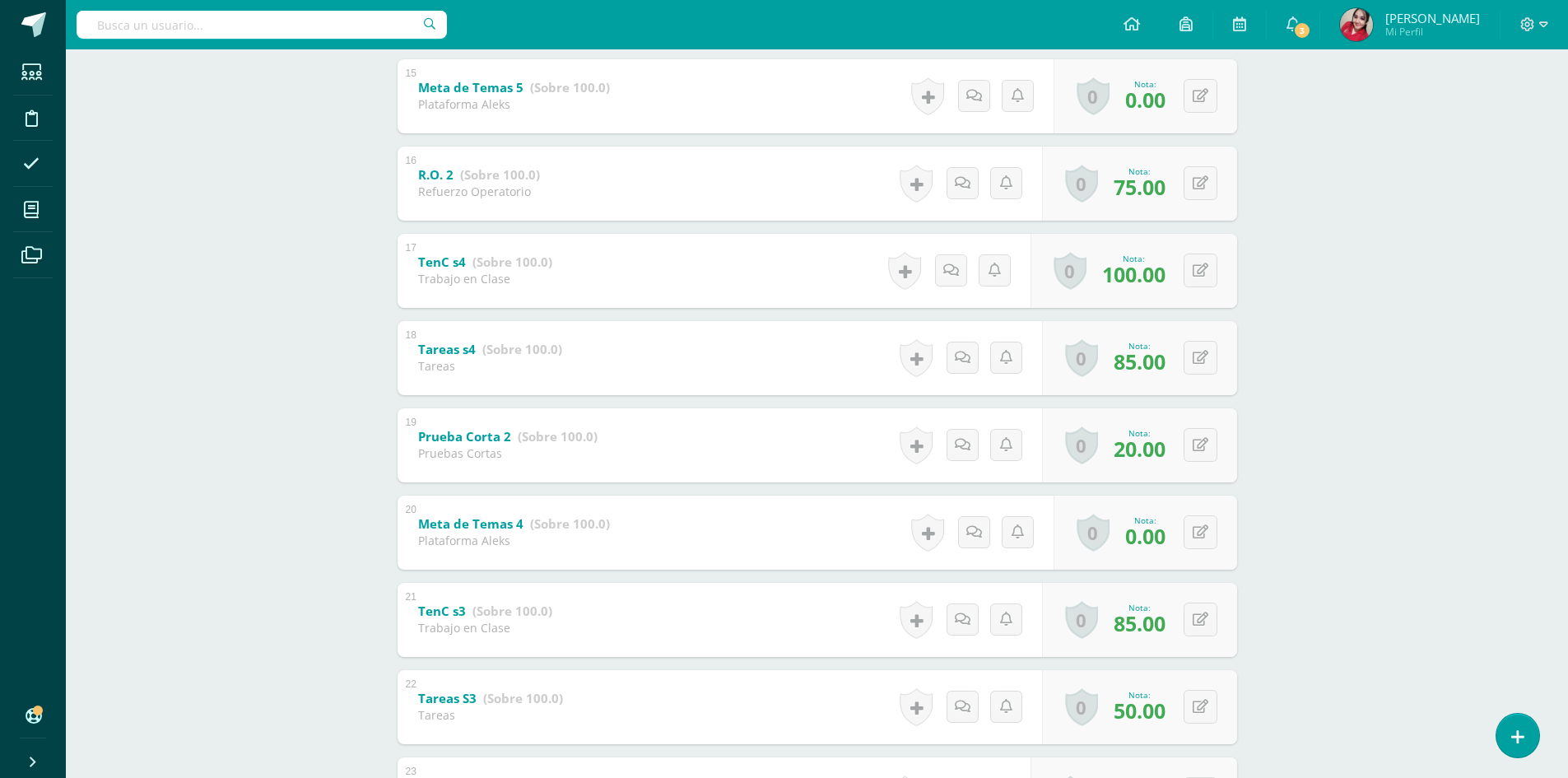
scroll to position [1584, 0]
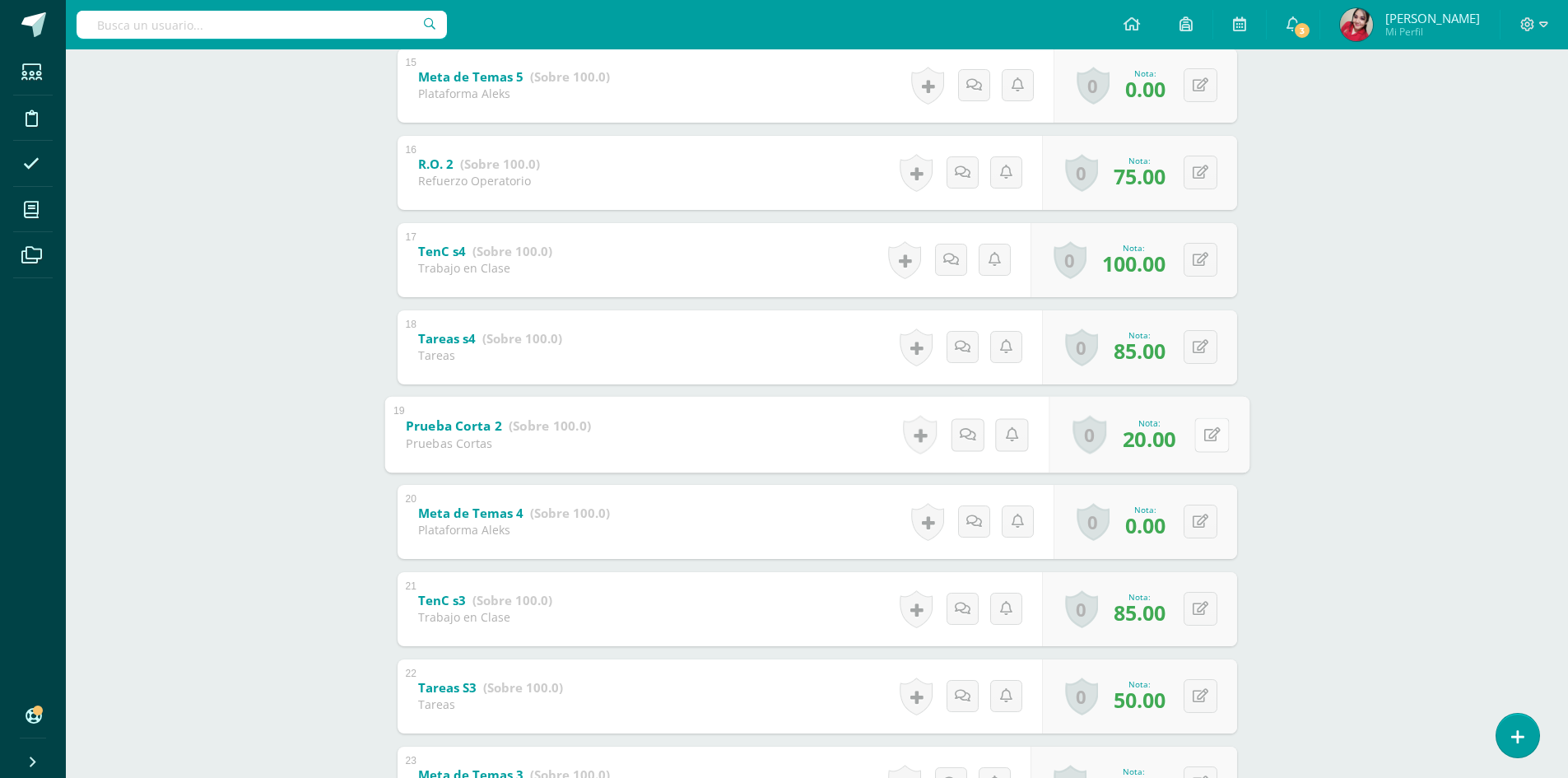
click at [1198, 436] on button at bounding box center [1211, 434] width 35 height 35
type input "77"
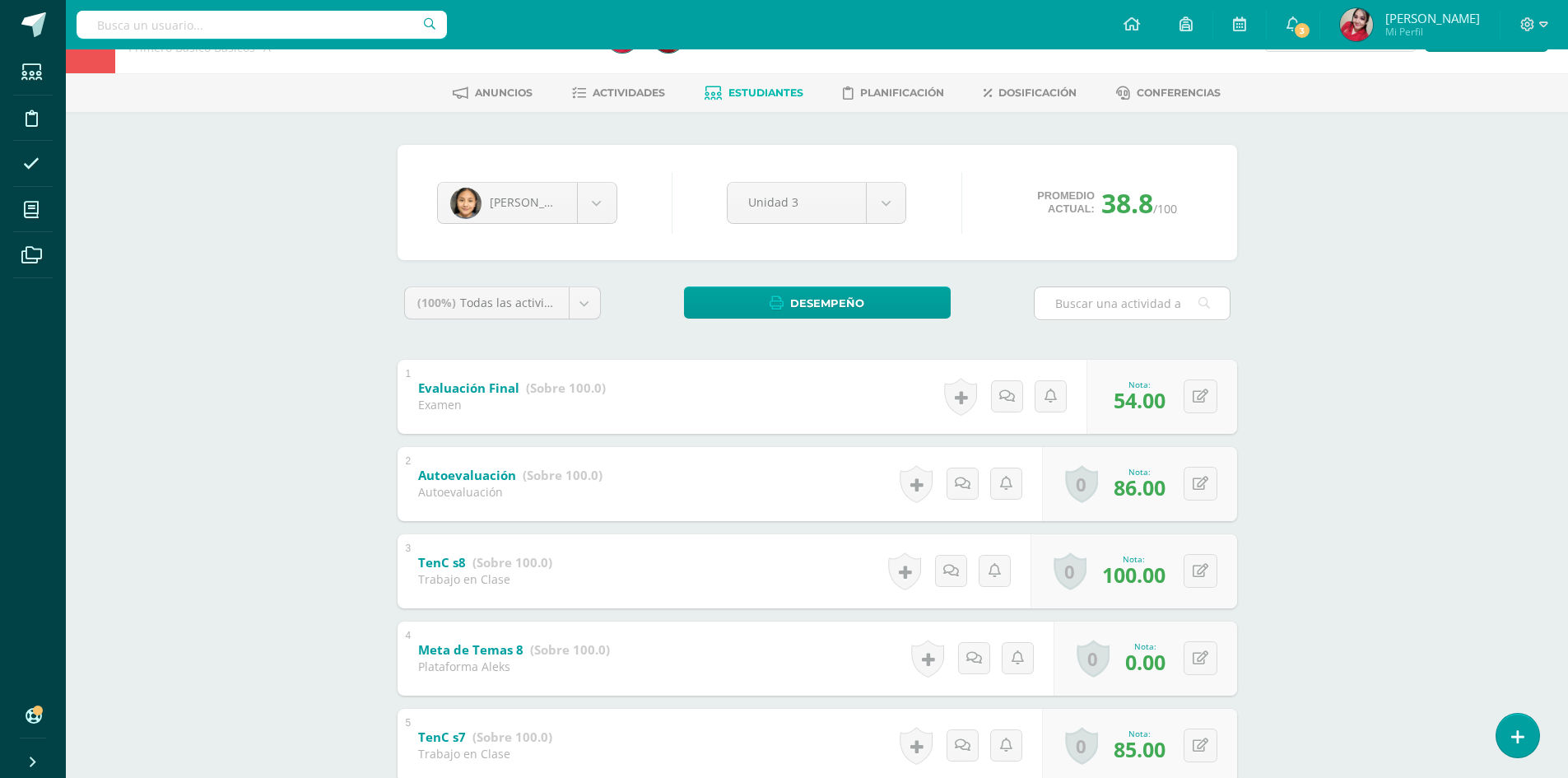
scroll to position [0, 0]
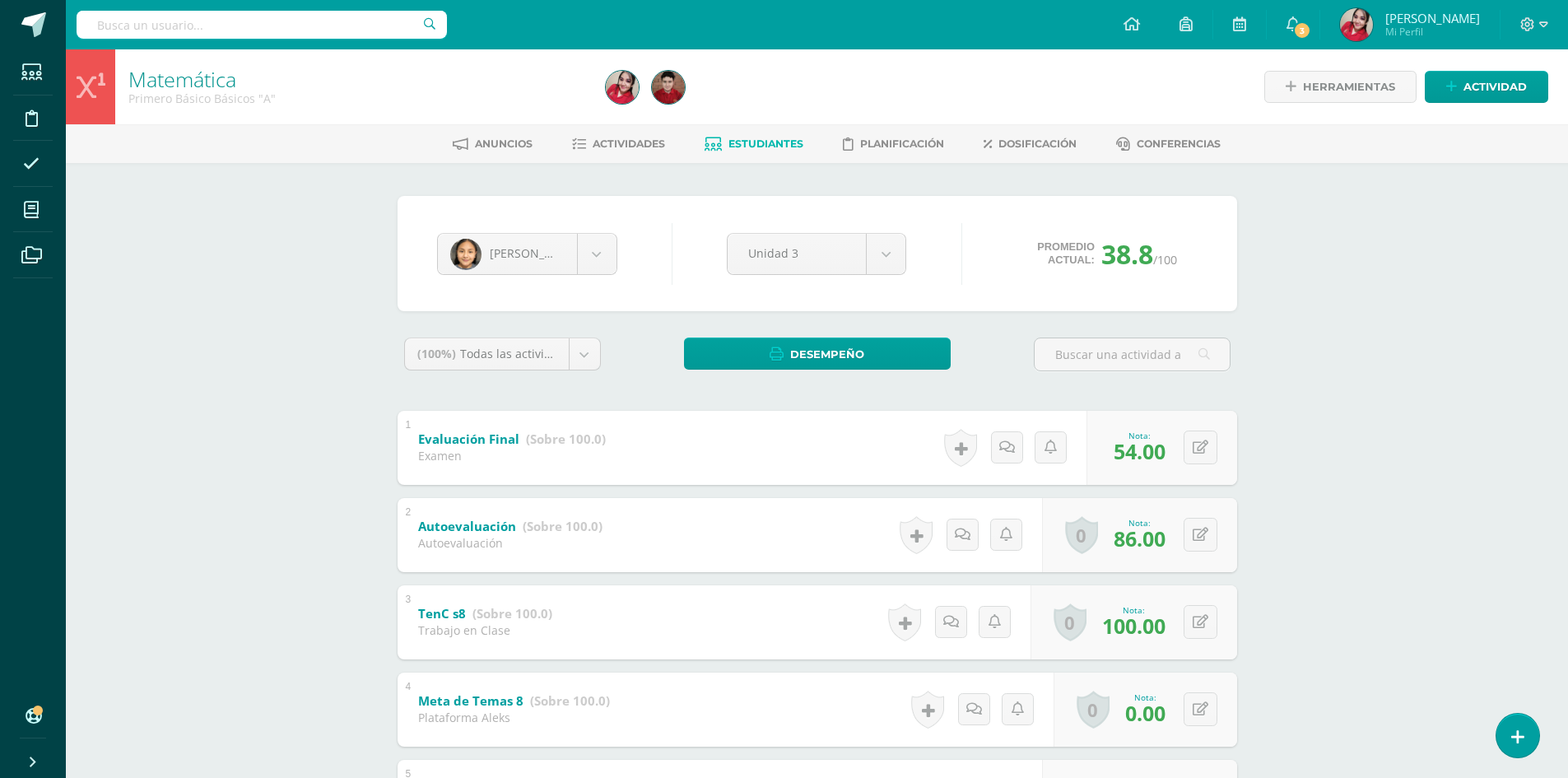
drag, startPoint x: 765, startPoint y: 127, endPoint x: 761, endPoint y: 137, distance: 10.8
click at [765, 129] on div "Anuncios Actividades Estudiantes Planificación Dosificación Conferencias" at bounding box center [836, 143] width 1542 height 38
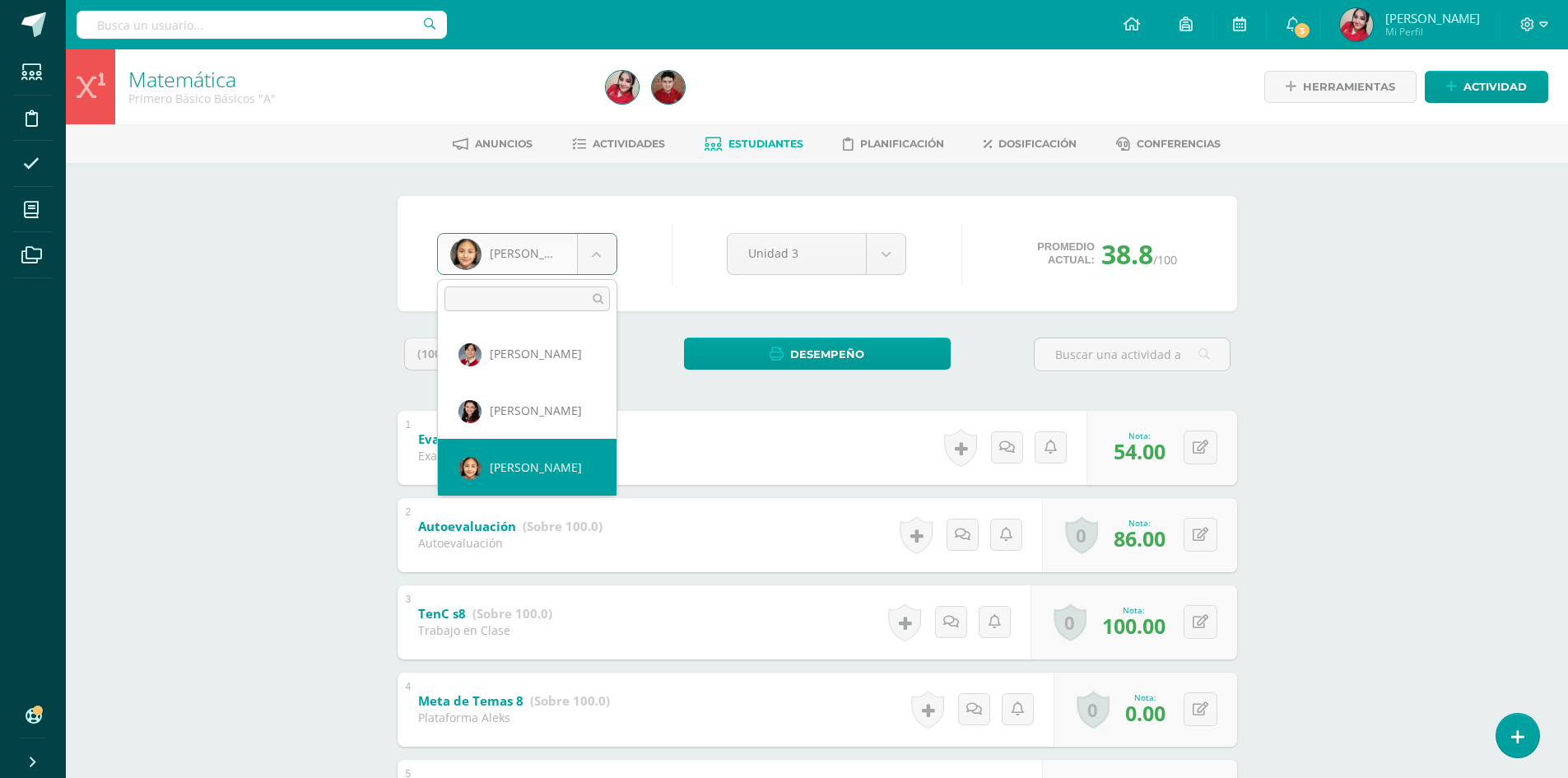
scroll to position [169, 0]
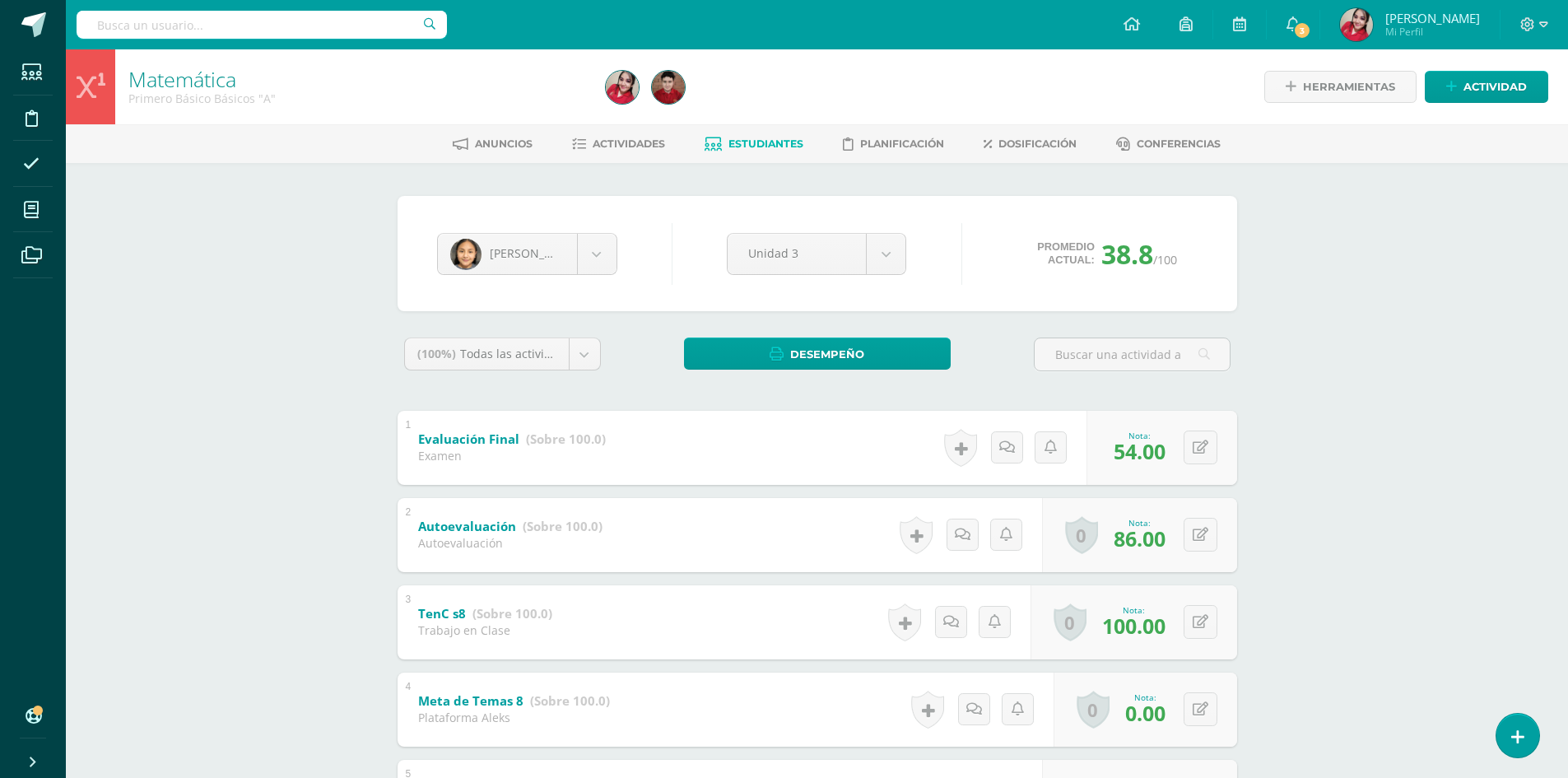
click at [778, 145] on span "Estudiantes" at bounding box center [766, 143] width 75 height 12
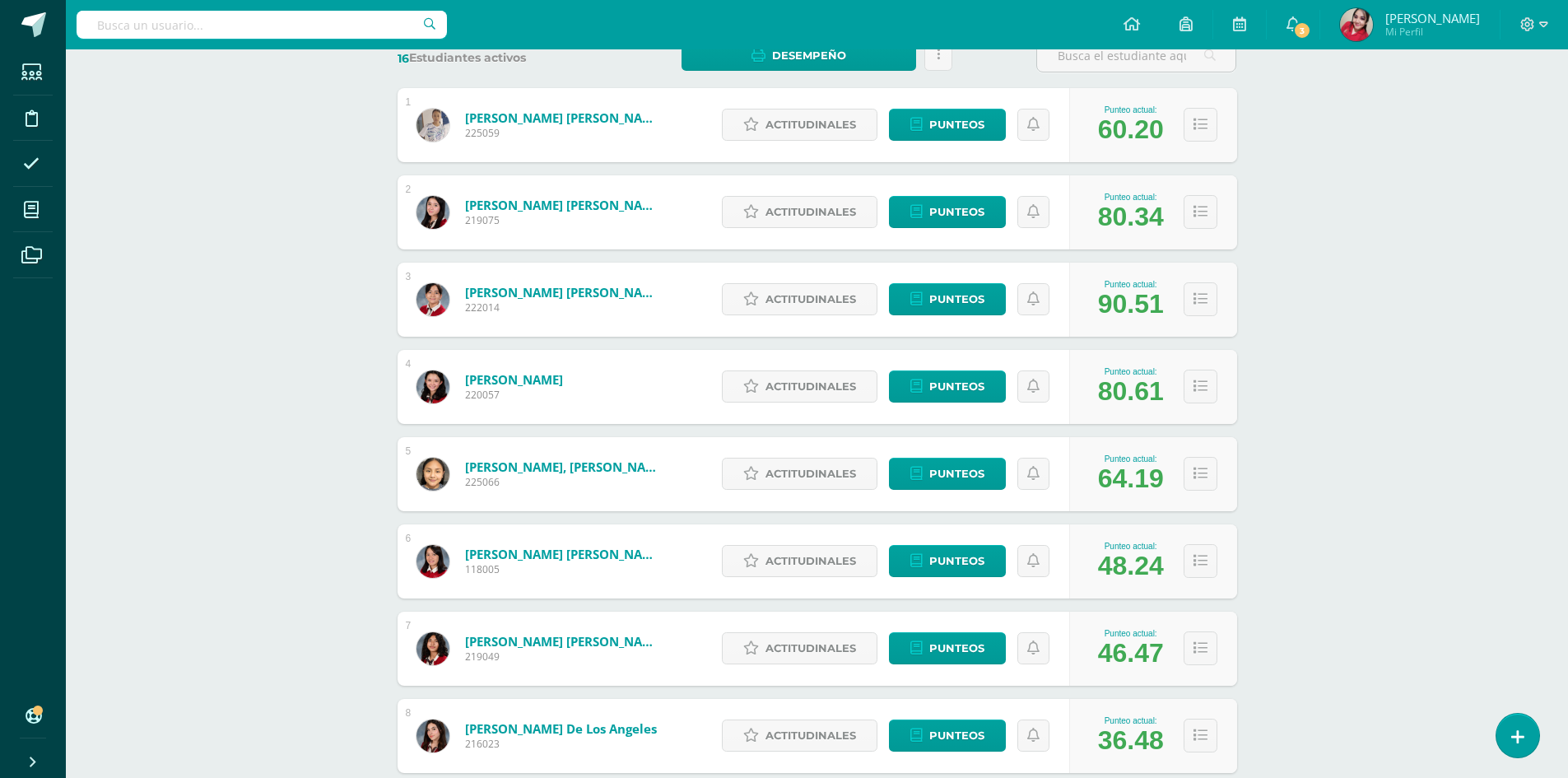
scroll to position [329, 0]
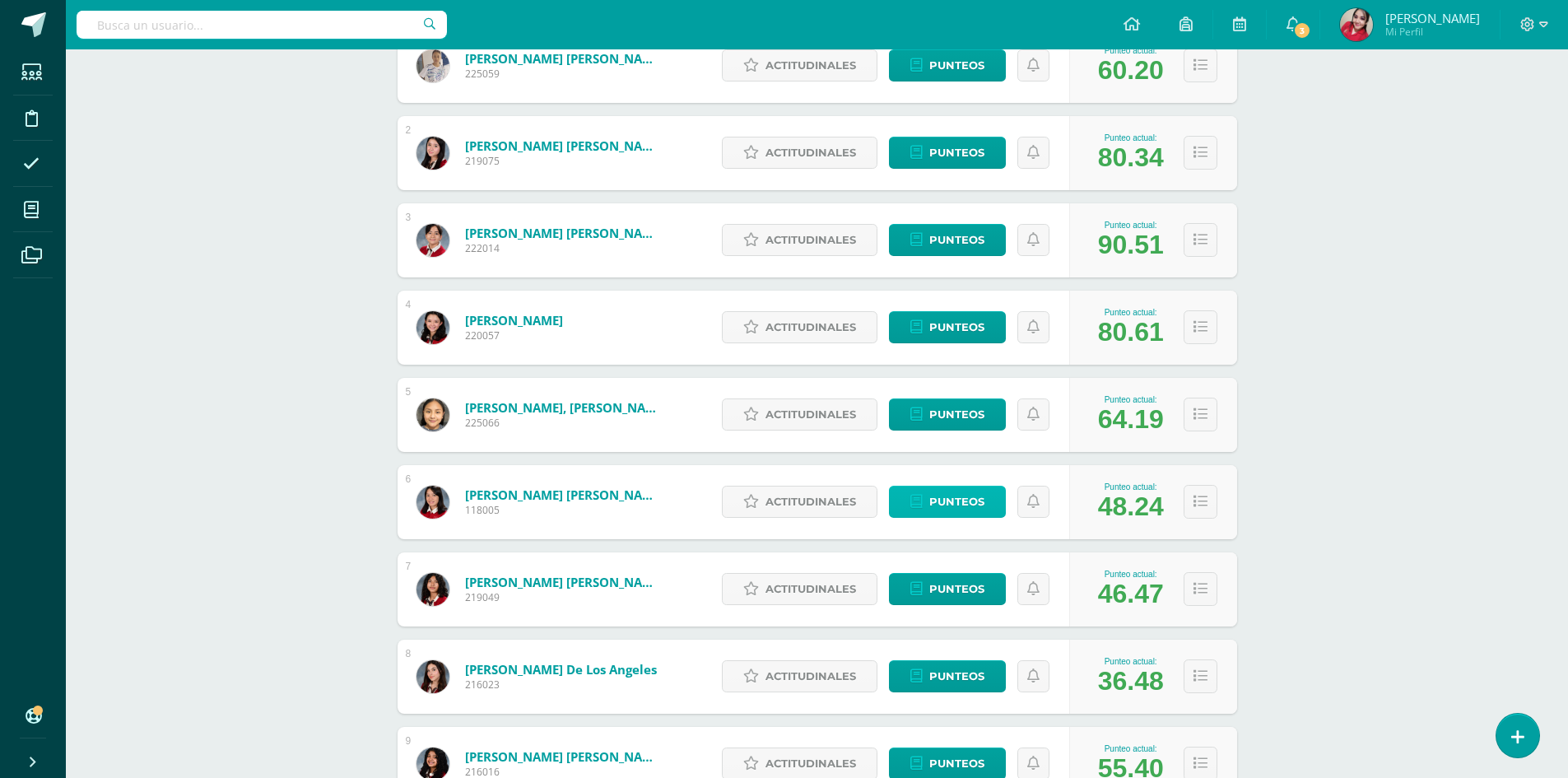
click at [946, 509] on span "Punteos" at bounding box center [957, 501] width 55 height 31
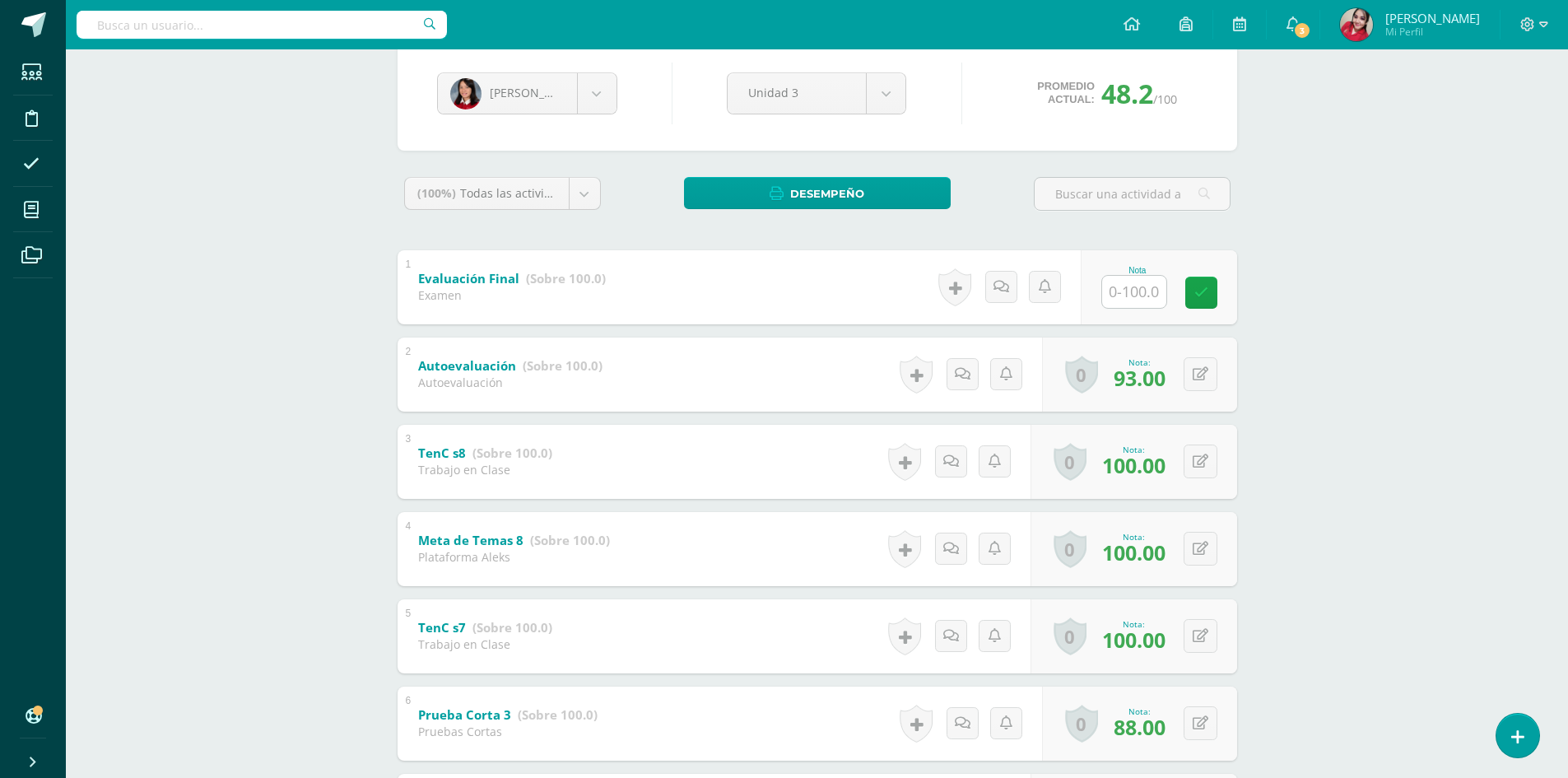
scroll to position [165, 0]
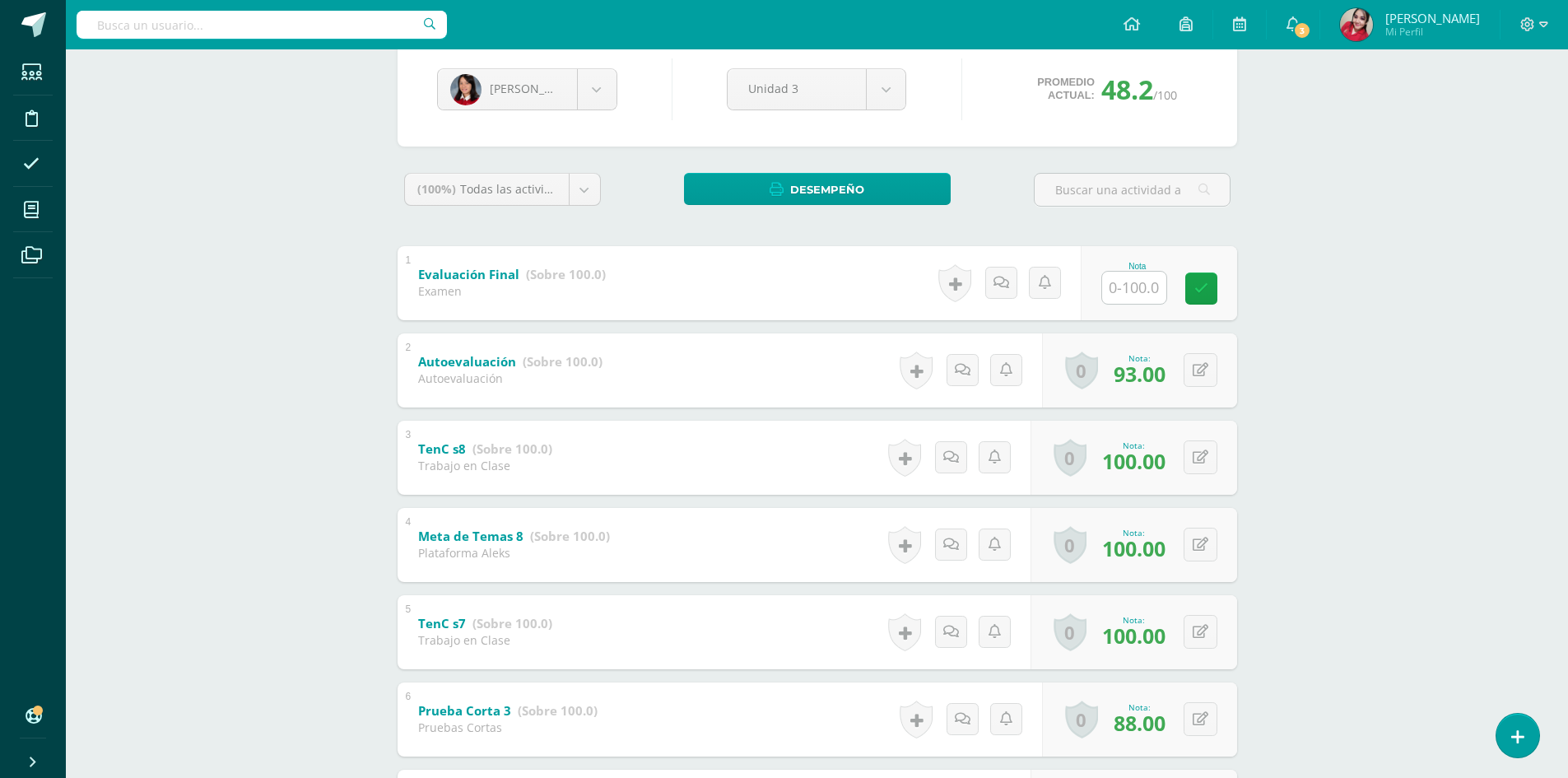
click at [1129, 288] on input "text" at bounding box center [1134, 288] width 65 height 32
type input "75"
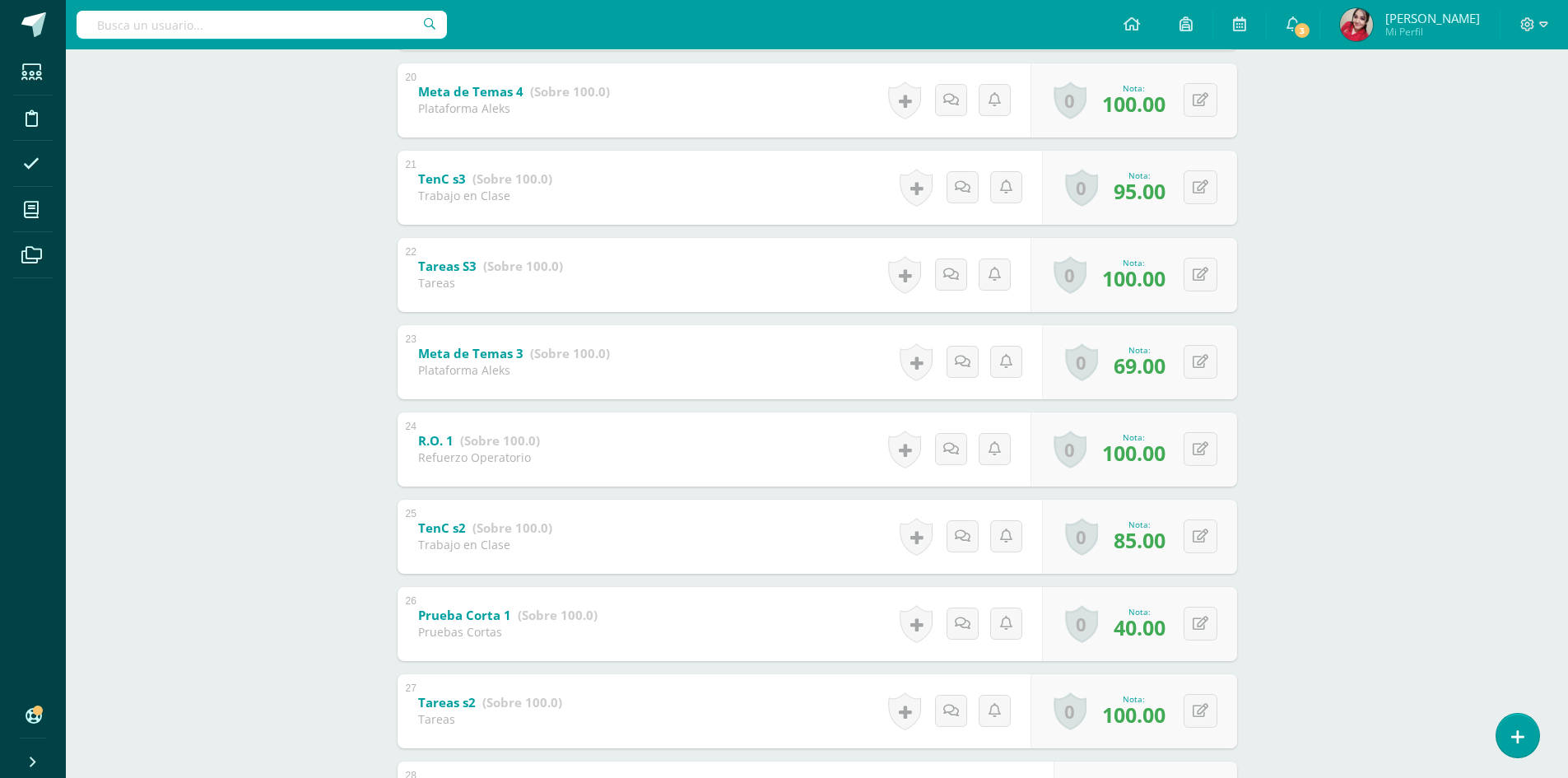
scroll to position [2223, 0]
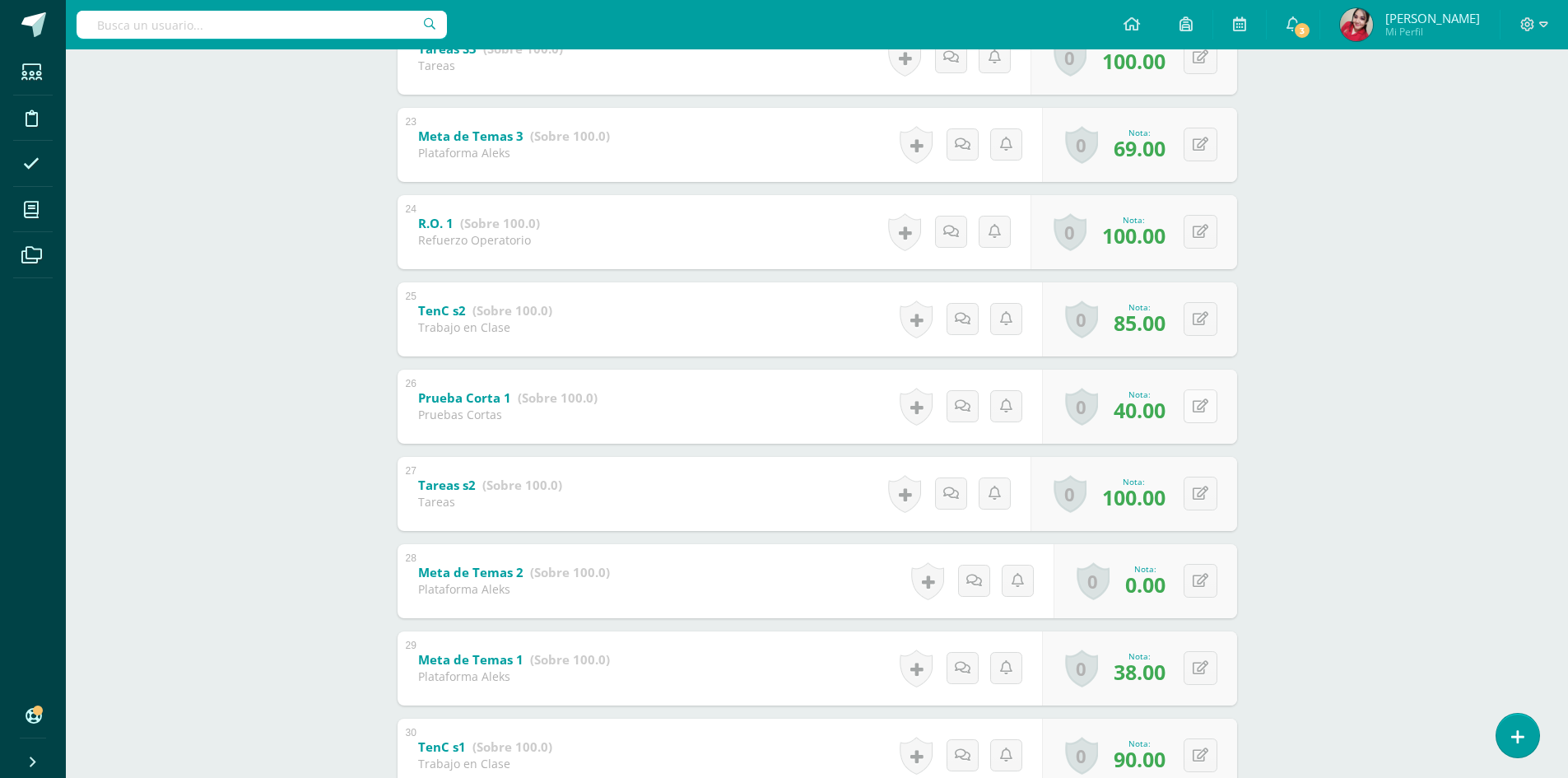
click at [1208, 403] on button at bounding box center [1201, 406] width 34 height 34
type input "88"
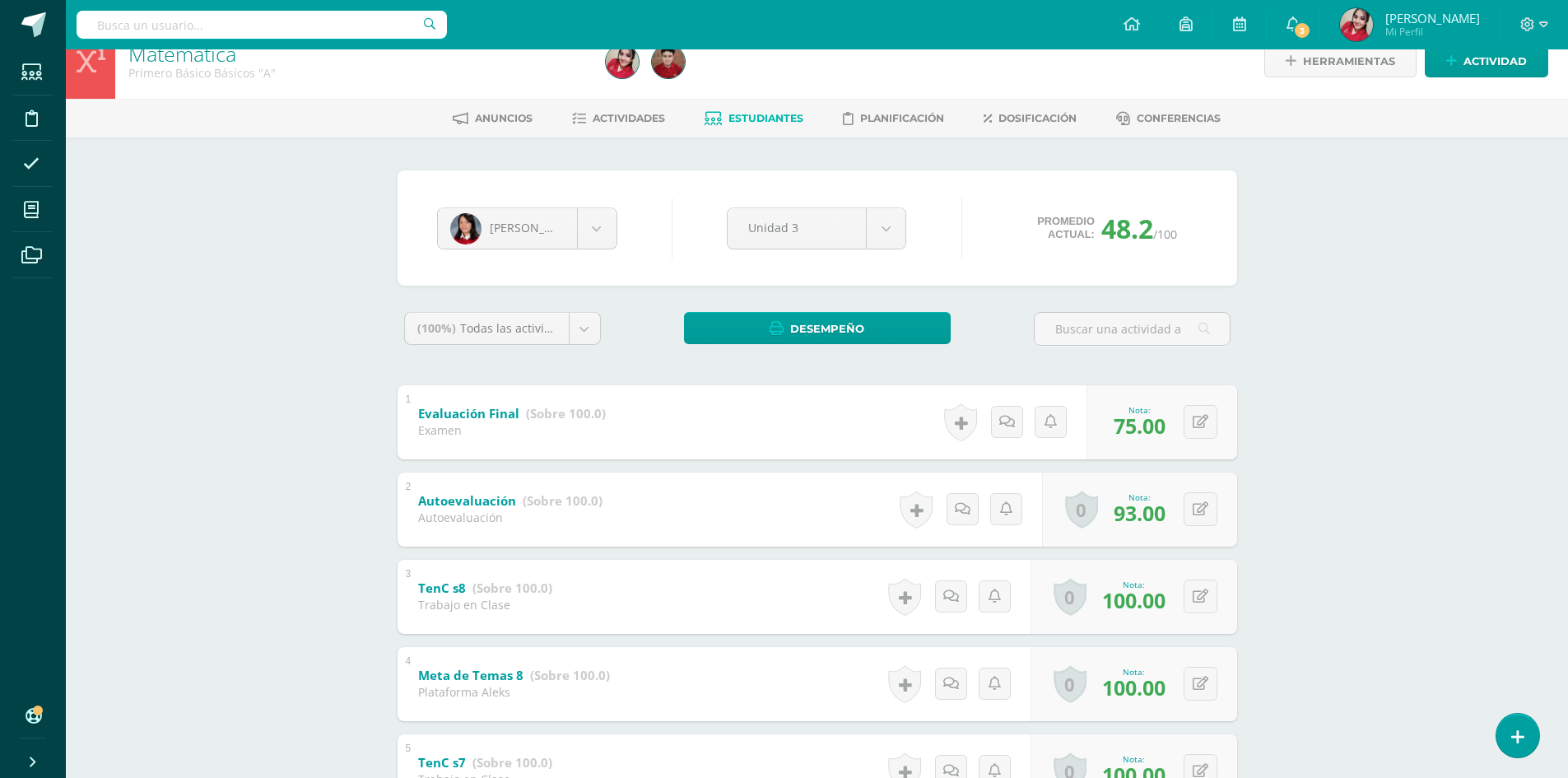
scroll to position [0, 0]
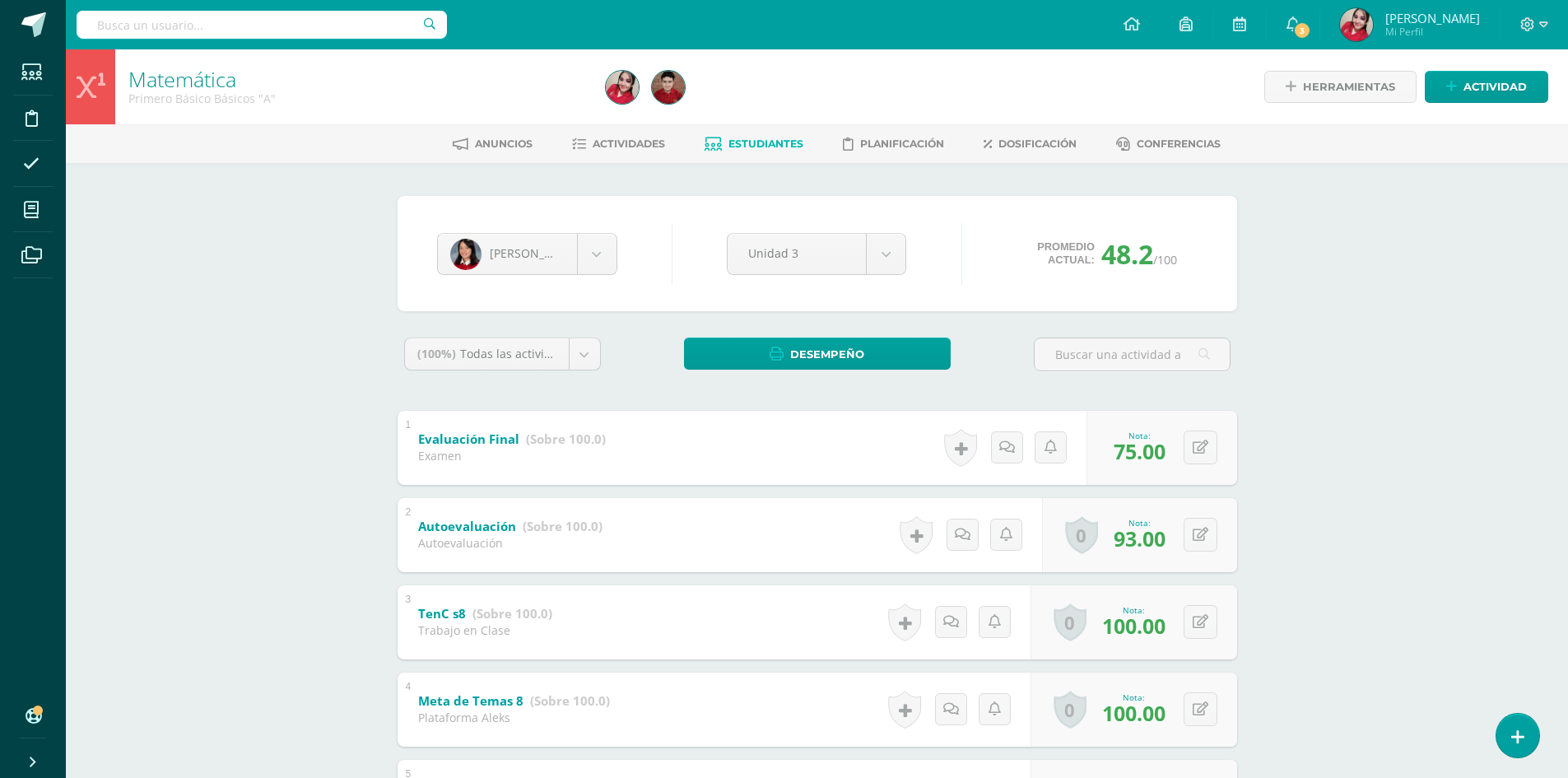
click at [763, 152] on link "Estudiantes" at bounding box center [755, 144] width 99 height 26
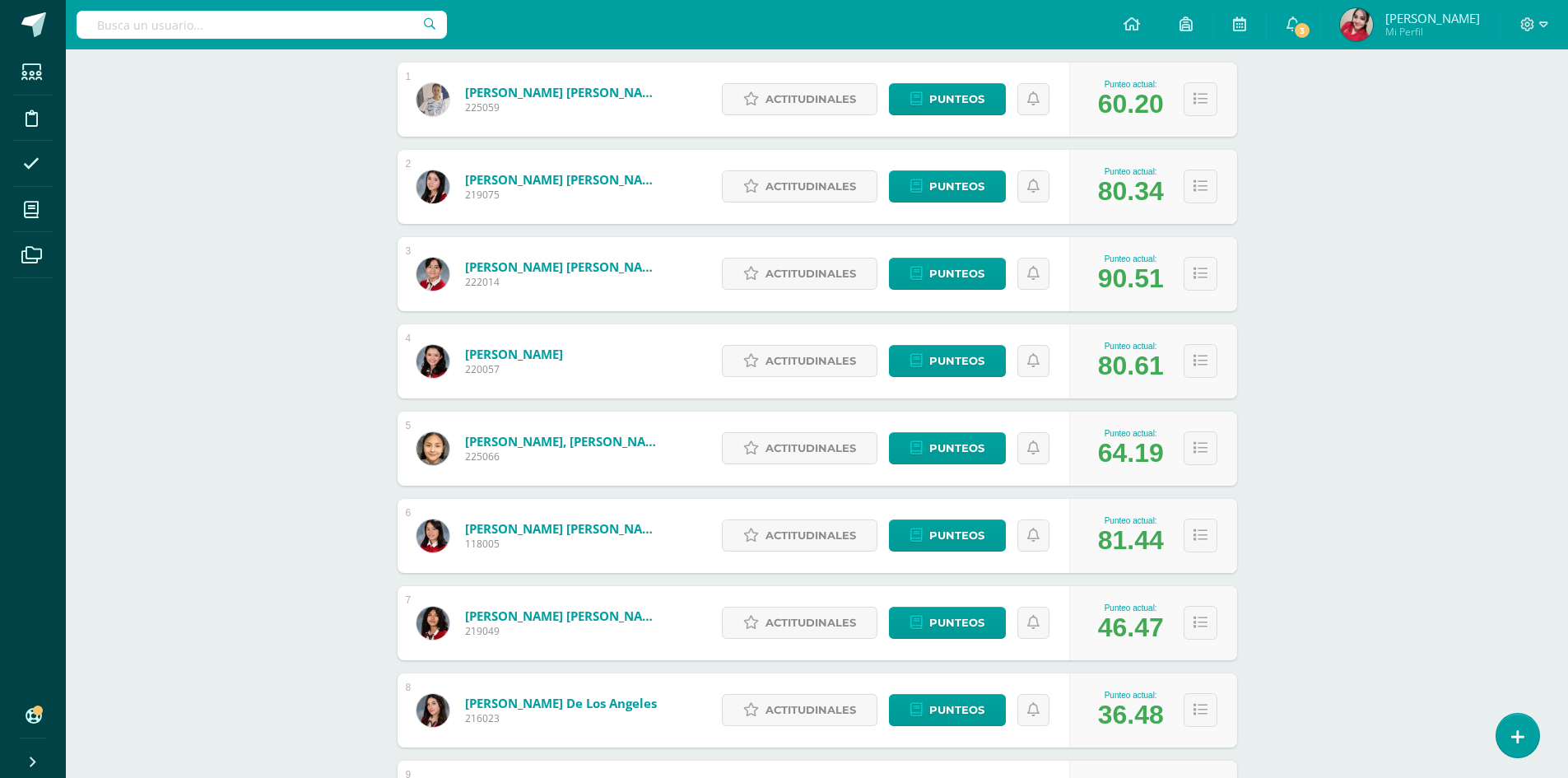
scroll to position [329, 0]
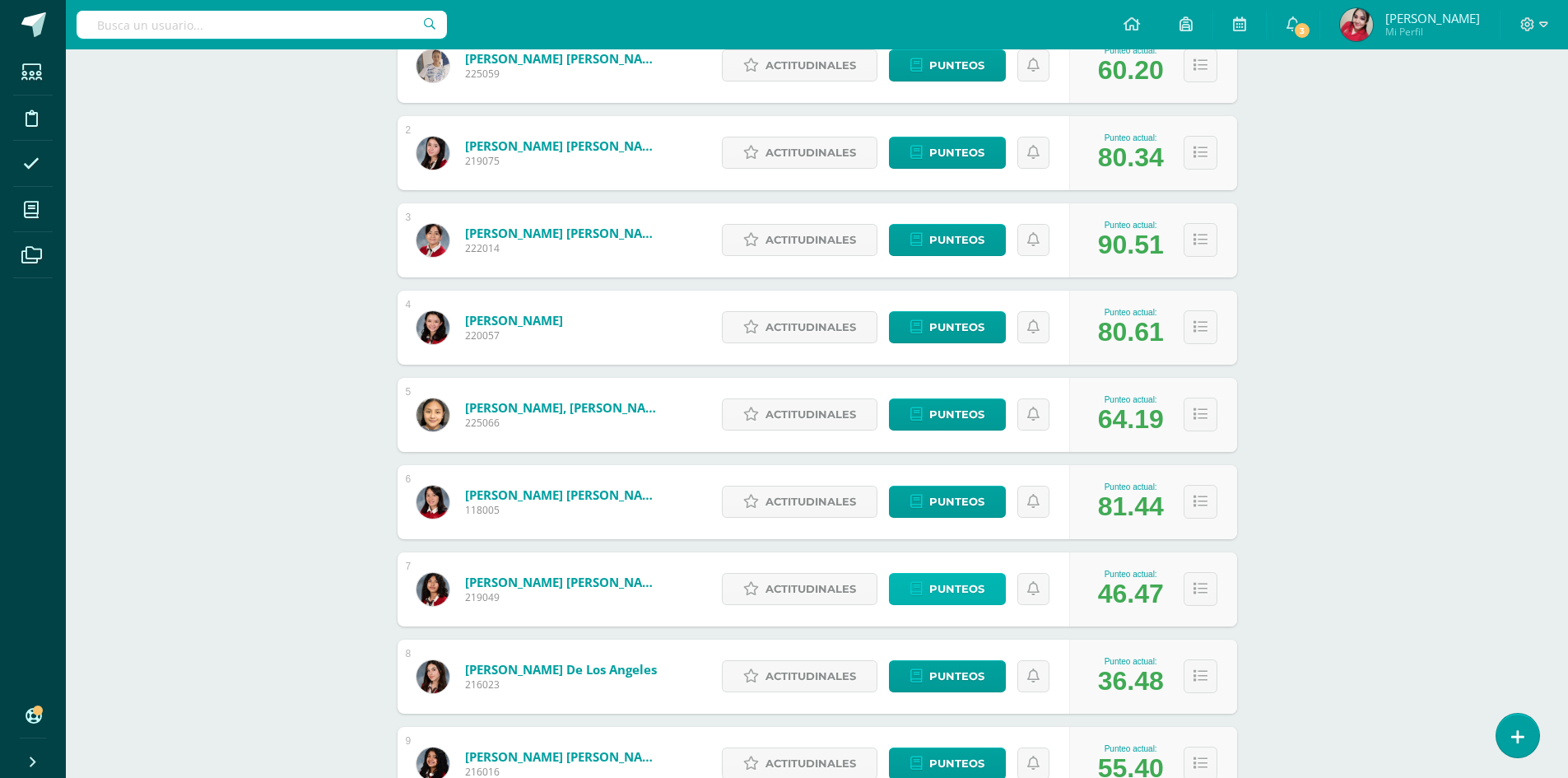
click at [960, 595] on span "Punteos" at bounding box center [957, 589] width 55 height 31
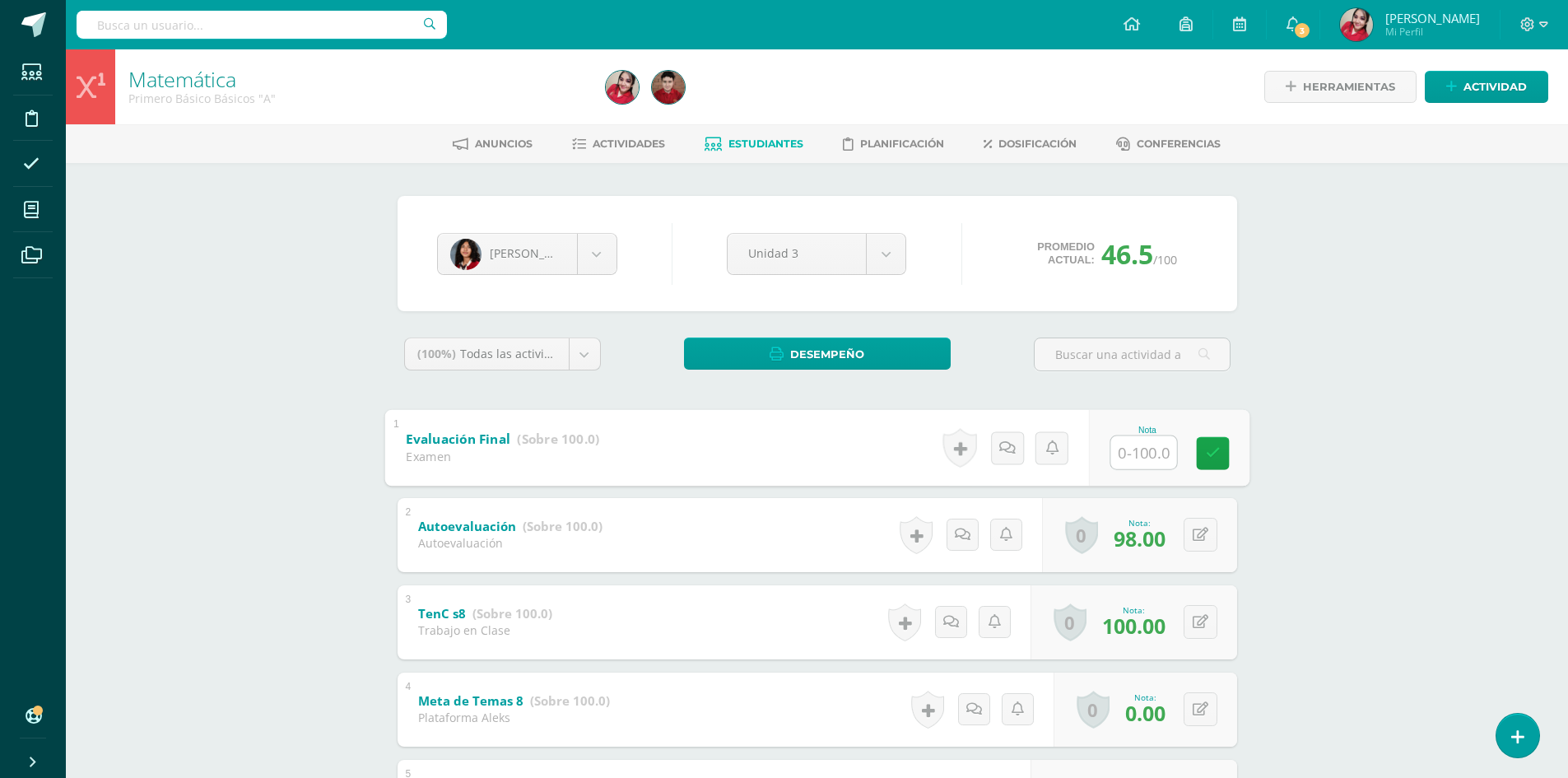
click at [1137, 443] on input "text" at bounding box center [1144, 452] width 65 height 33
type input "65"
click at [751, 143] on span "Estudiantes" at bounding box center [766, 143] width 75 height 12
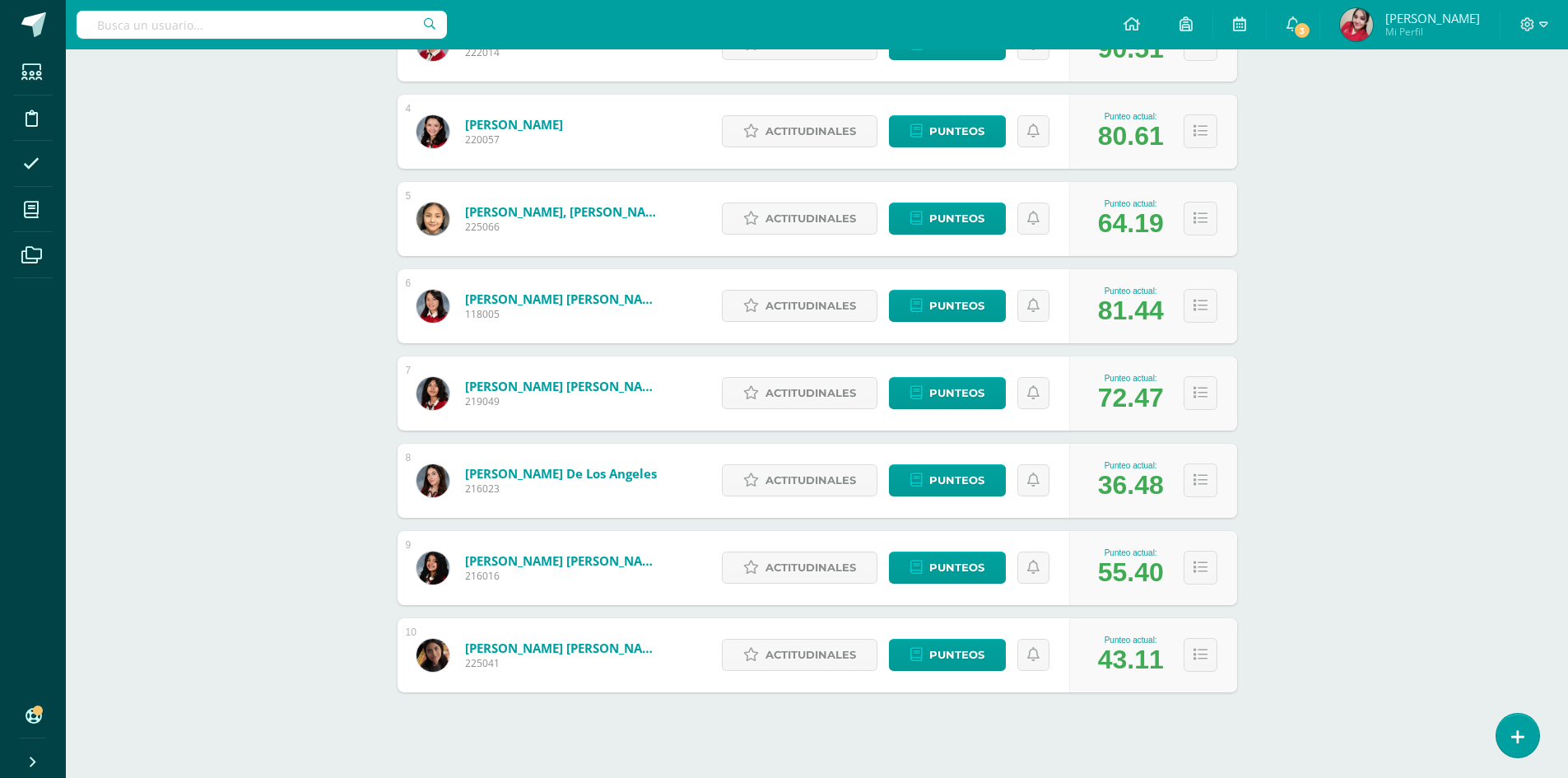
scroll to position [543, 0]
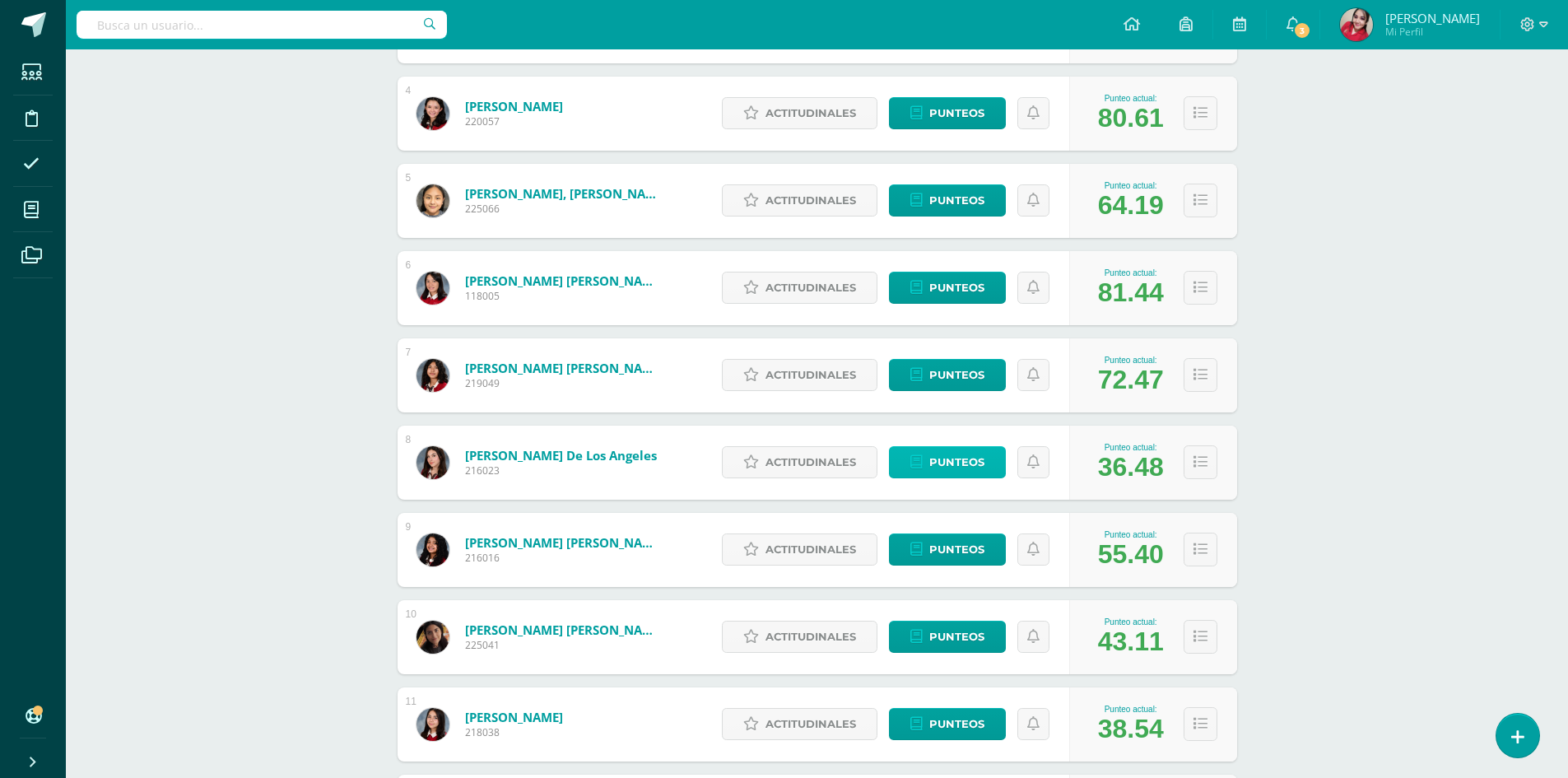
click at [961, 456] on span "Punteos" at bounding box center [957, 462] width 55 height 31
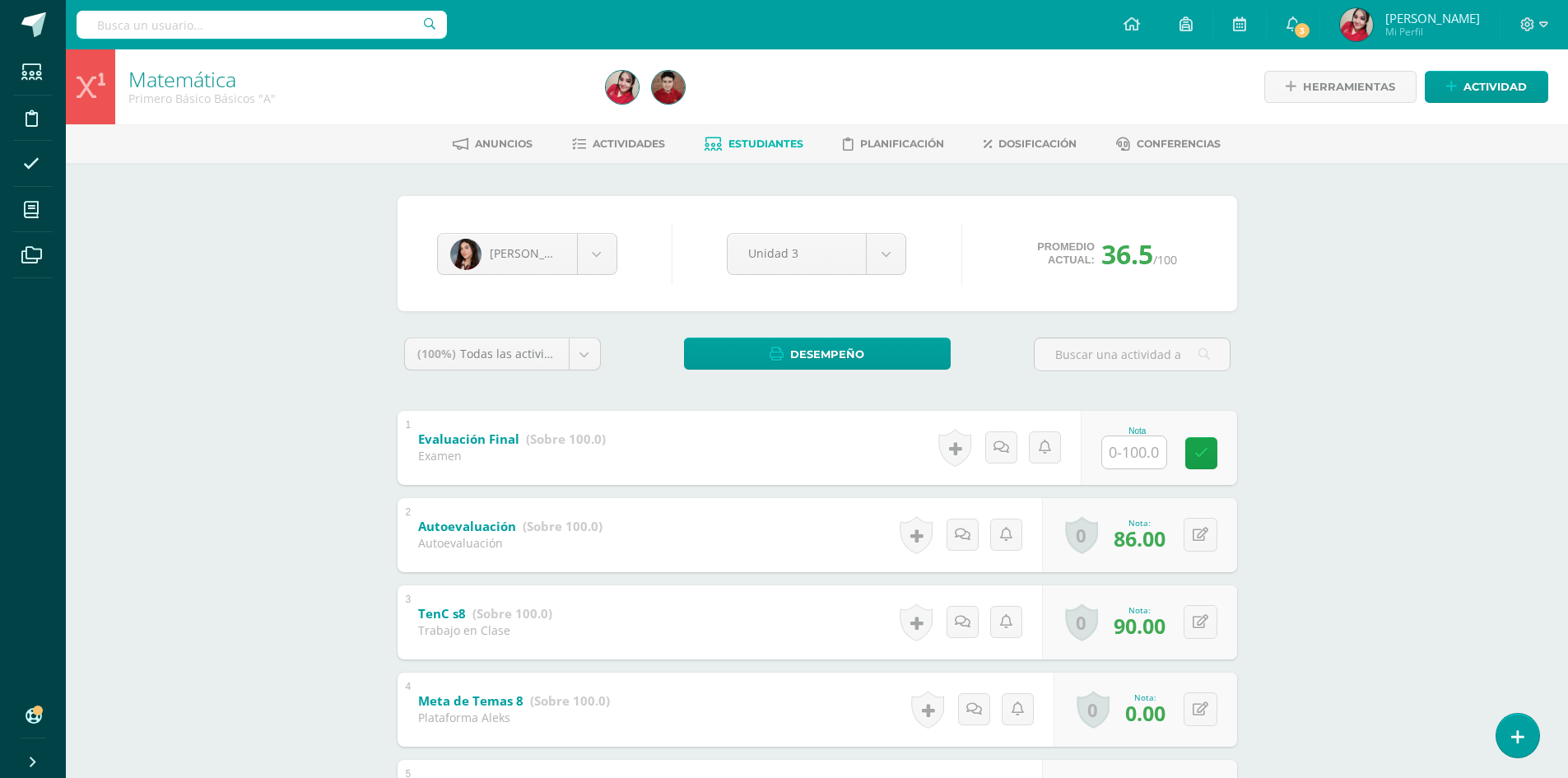
click at [1120, 458] on input "text" at bounding box center [1134, 453] width 65 height 32
type input "69"
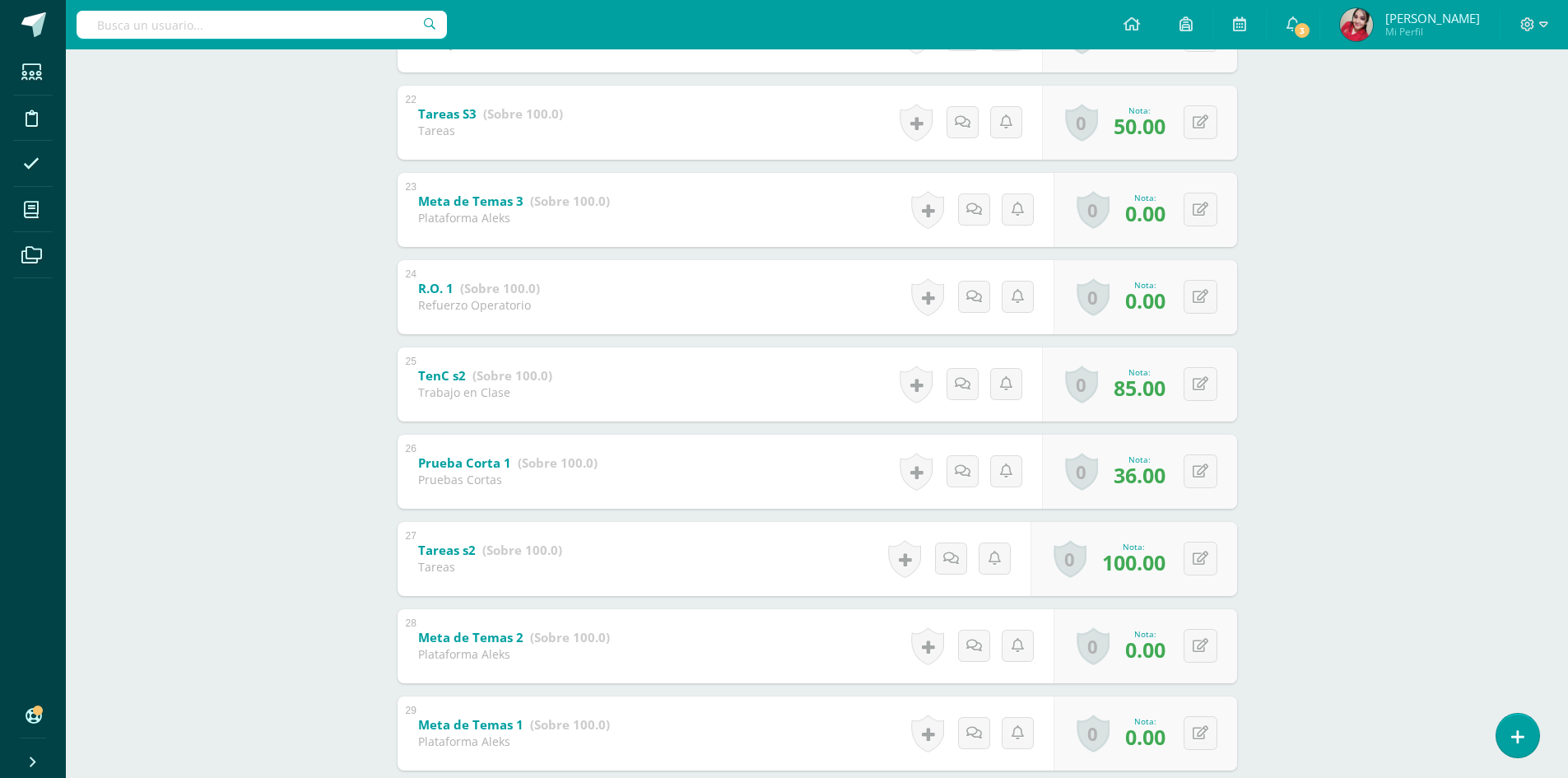
scroll to position [2387, 0]
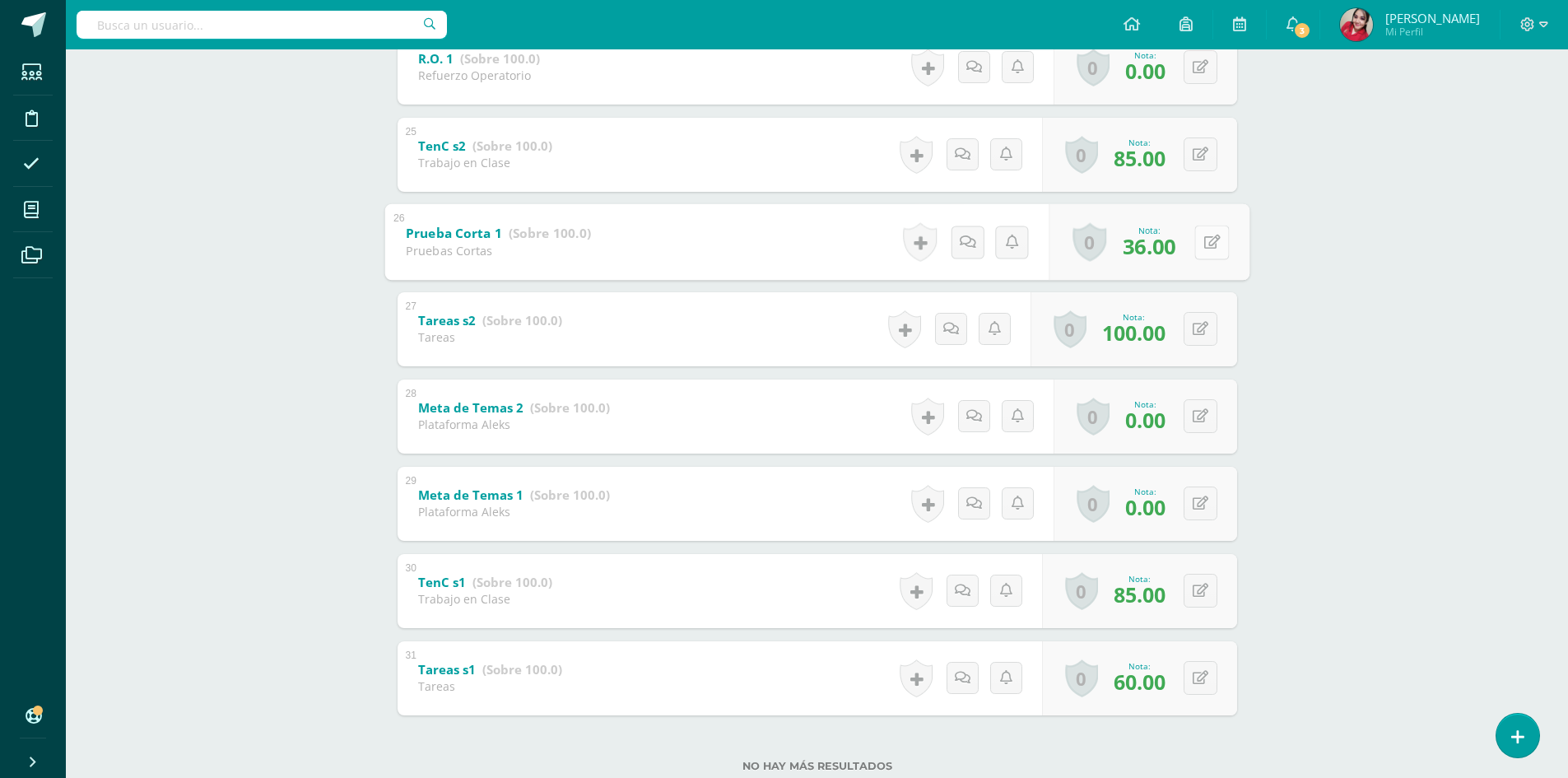
click at [1202, 238] on button at bounding box center [1211, 241] width 35 height 35
type input "73"
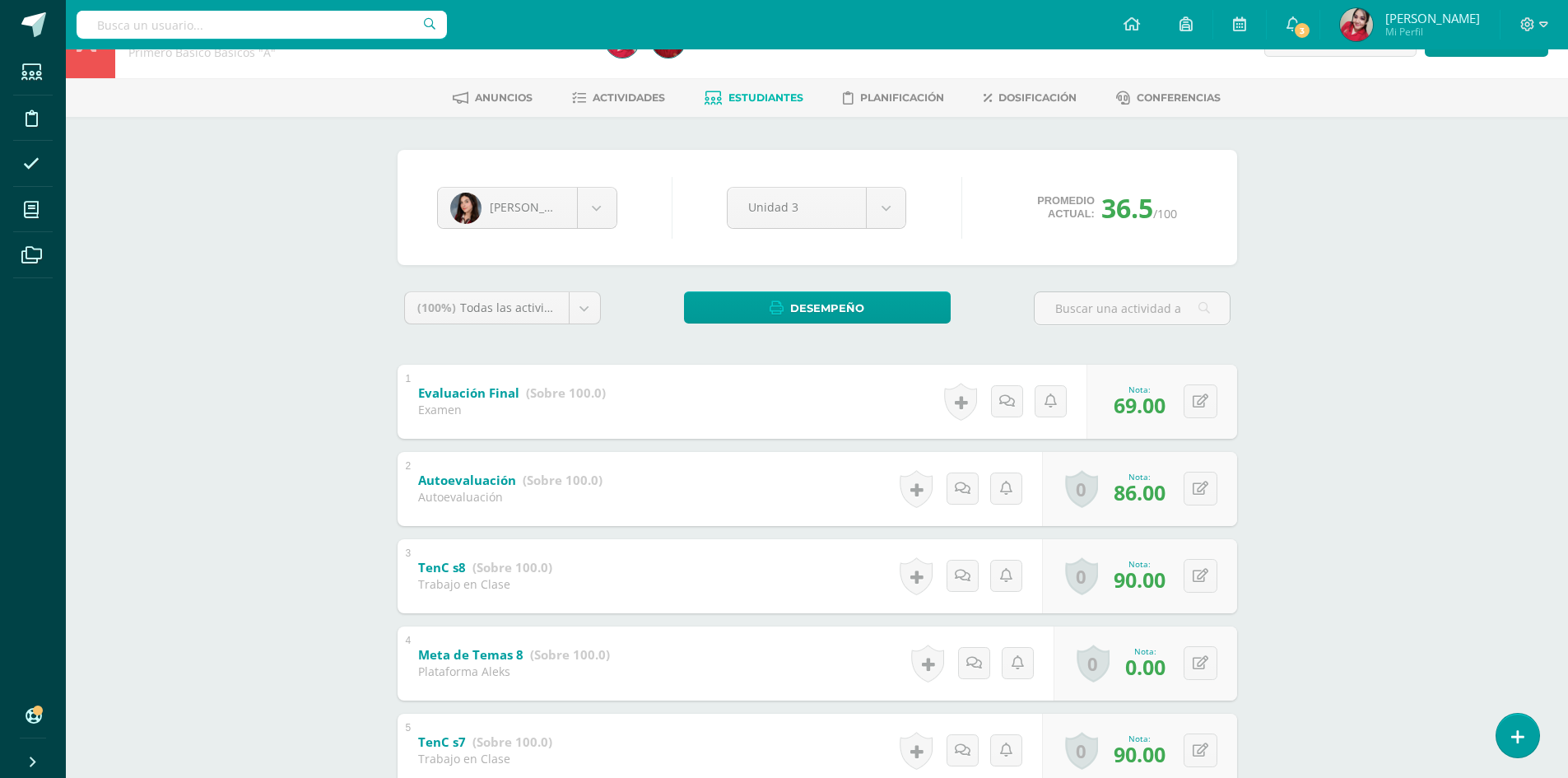
scroll to position [0, 0]
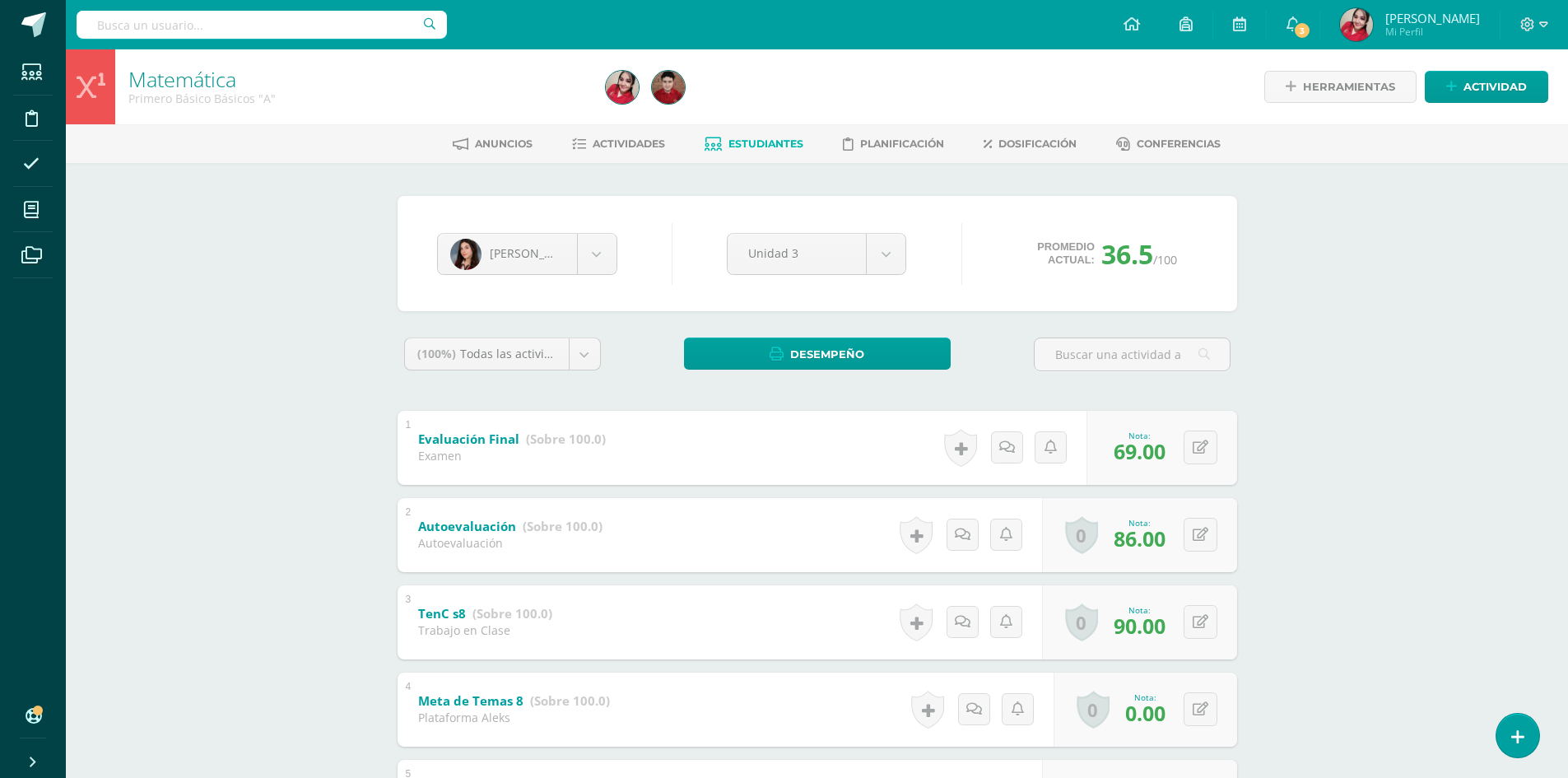
click at [765, 142] on span "Estudiantes" at bounding box center [766, 143] width 75 height 12
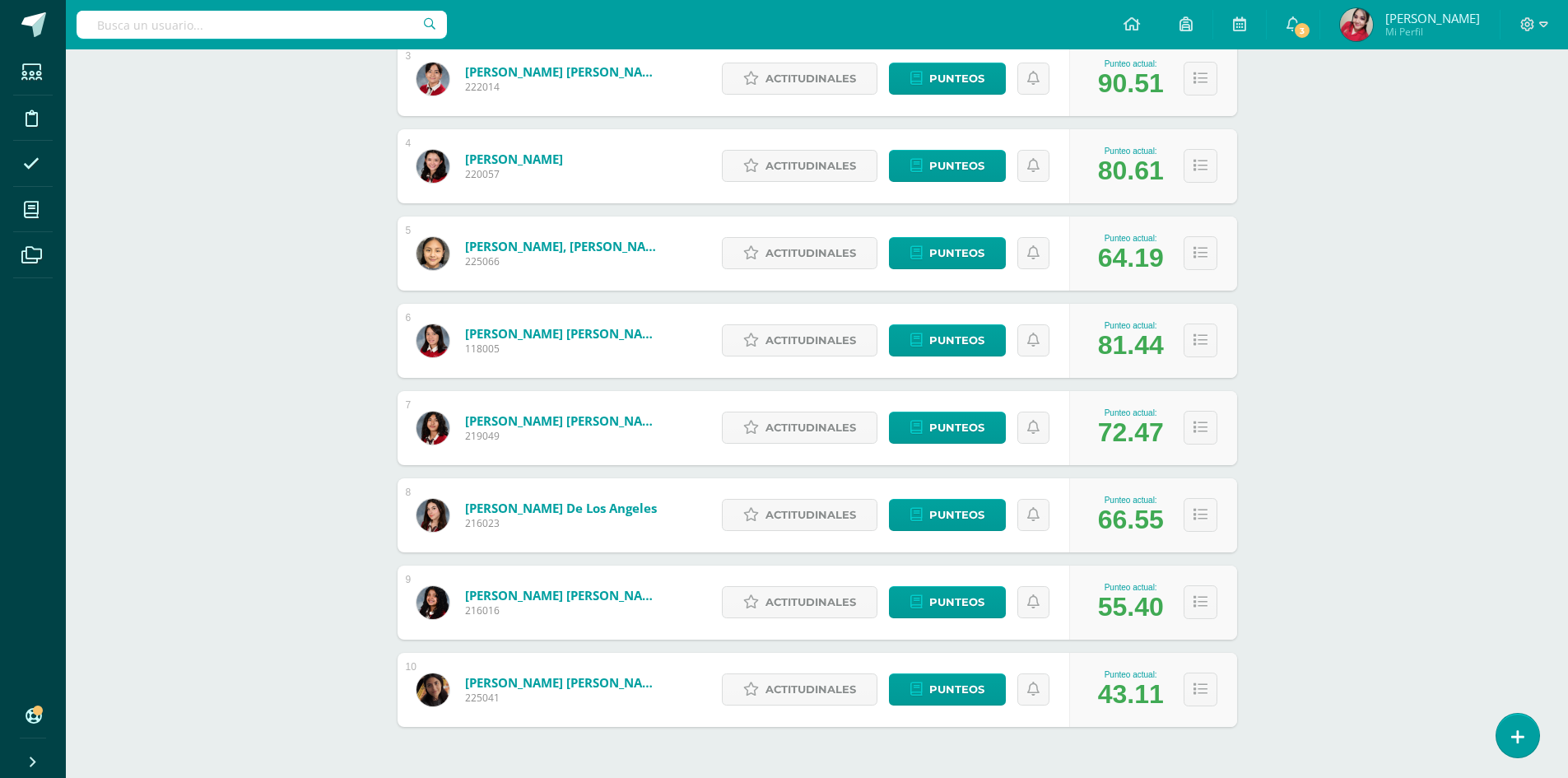
scroll to position [543, 0]
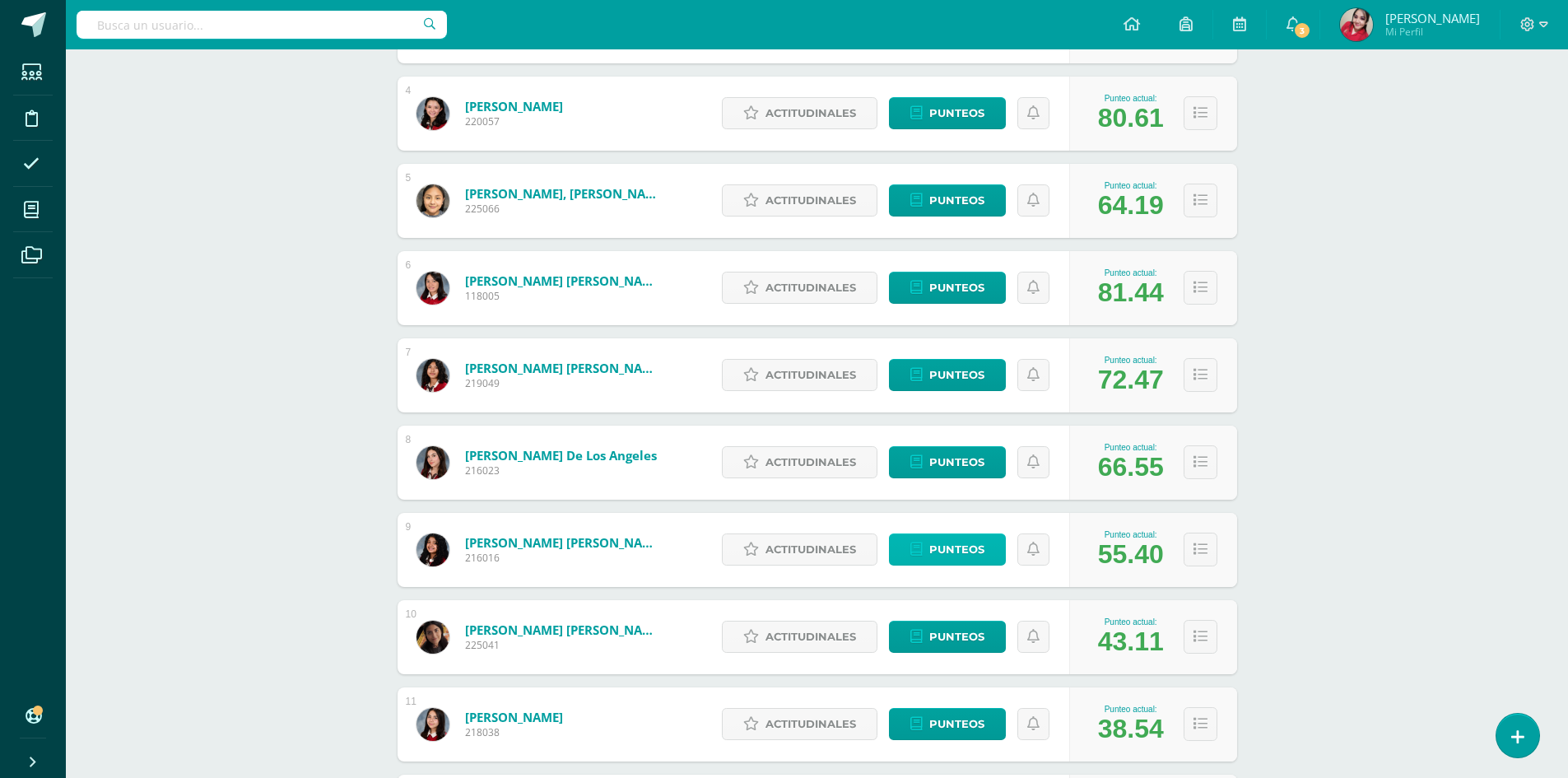
click at [934, 540] on span "Punteos" at bounding box center [957, 549] width 55 height 31
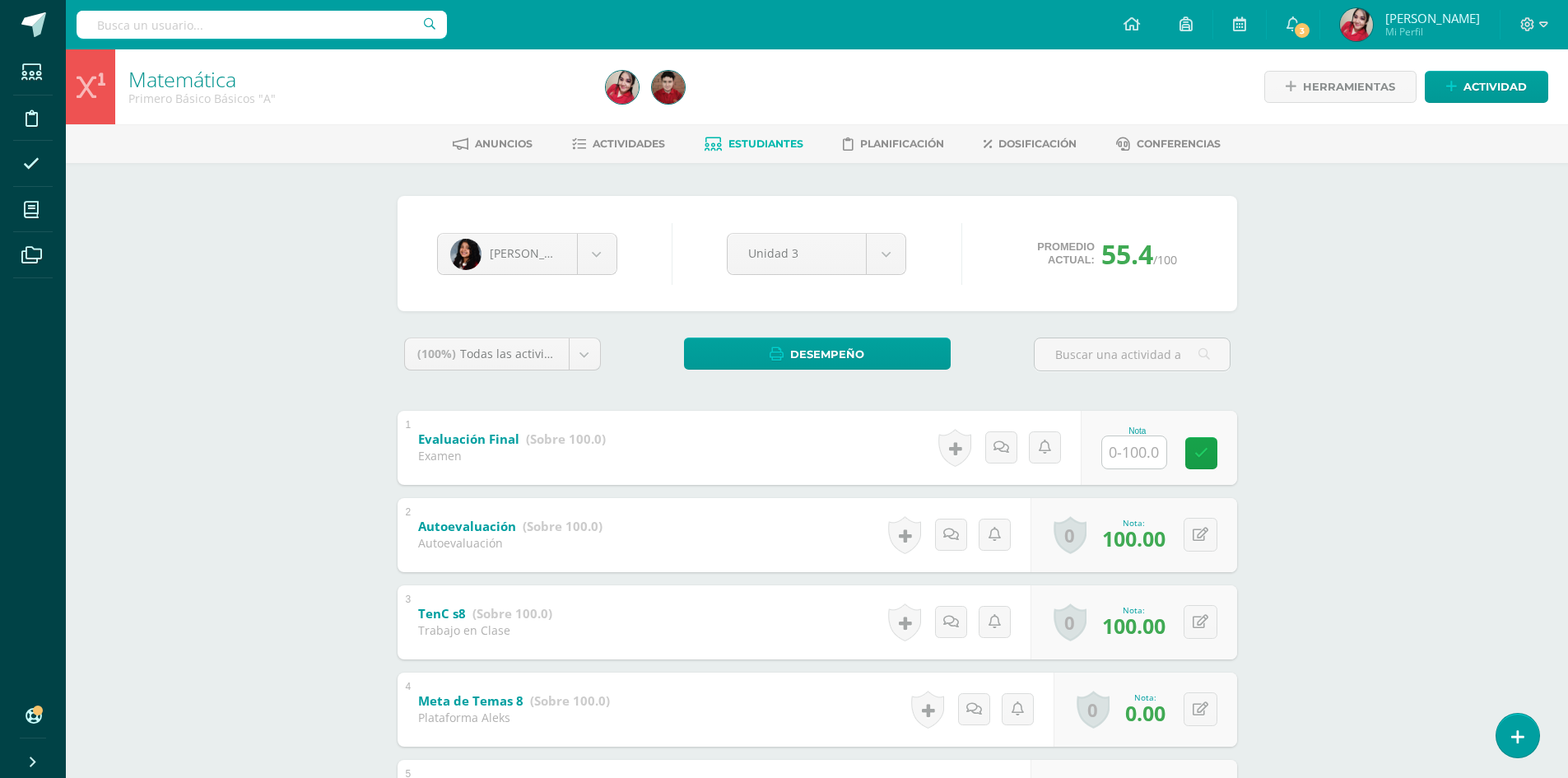
click at [1133, 463] on input "text" at bounding box center [1134, 453] width 65 height 32
type input "75"
click at [760, 141] on span "Estudiantes" at bounding box center [766, 143] width 75 height 12
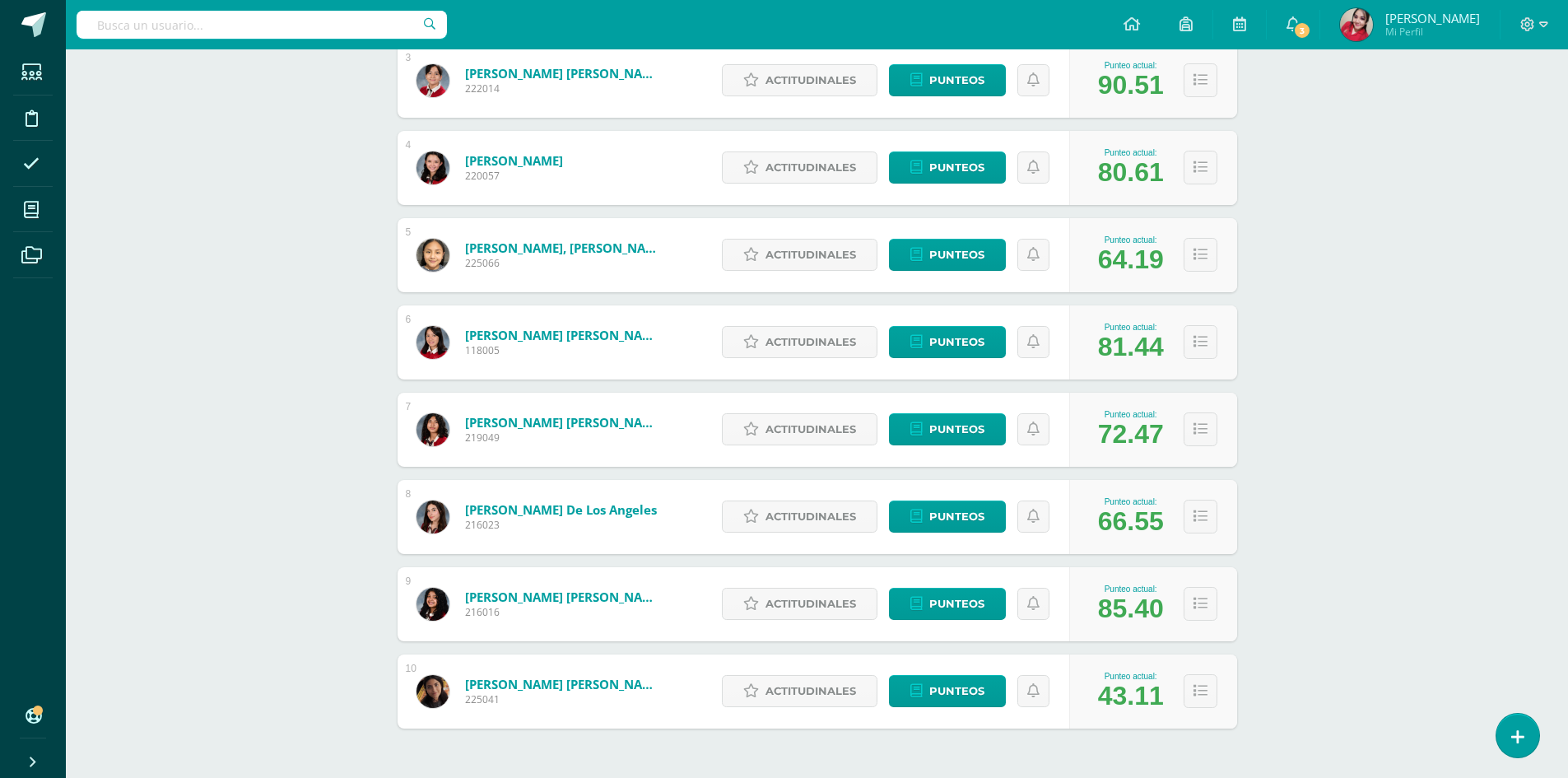
scroll to position [543, 0]
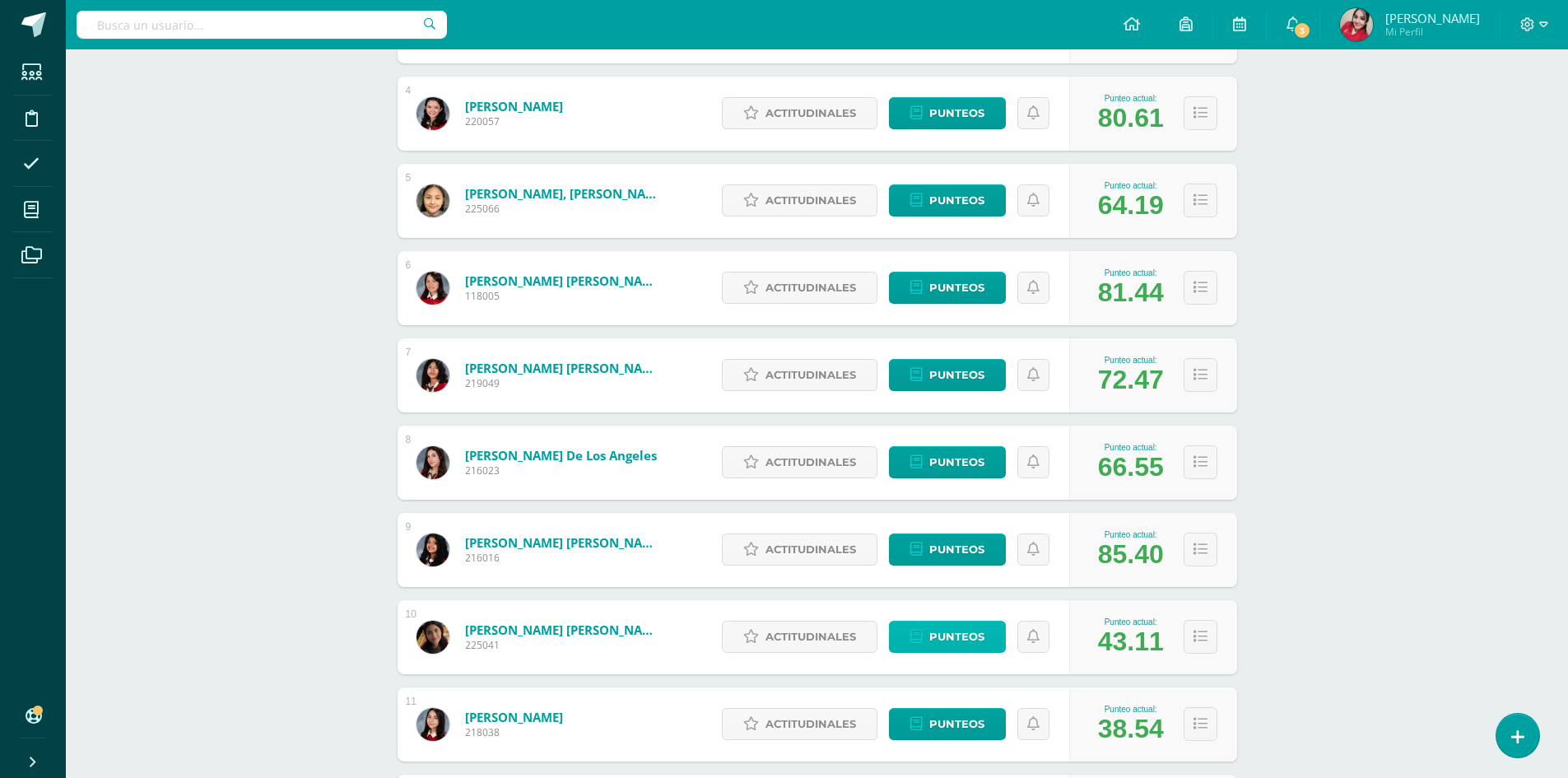
click at [962, 628] on span "Punteos" at bounding box center [957, 637] width 55 height 31
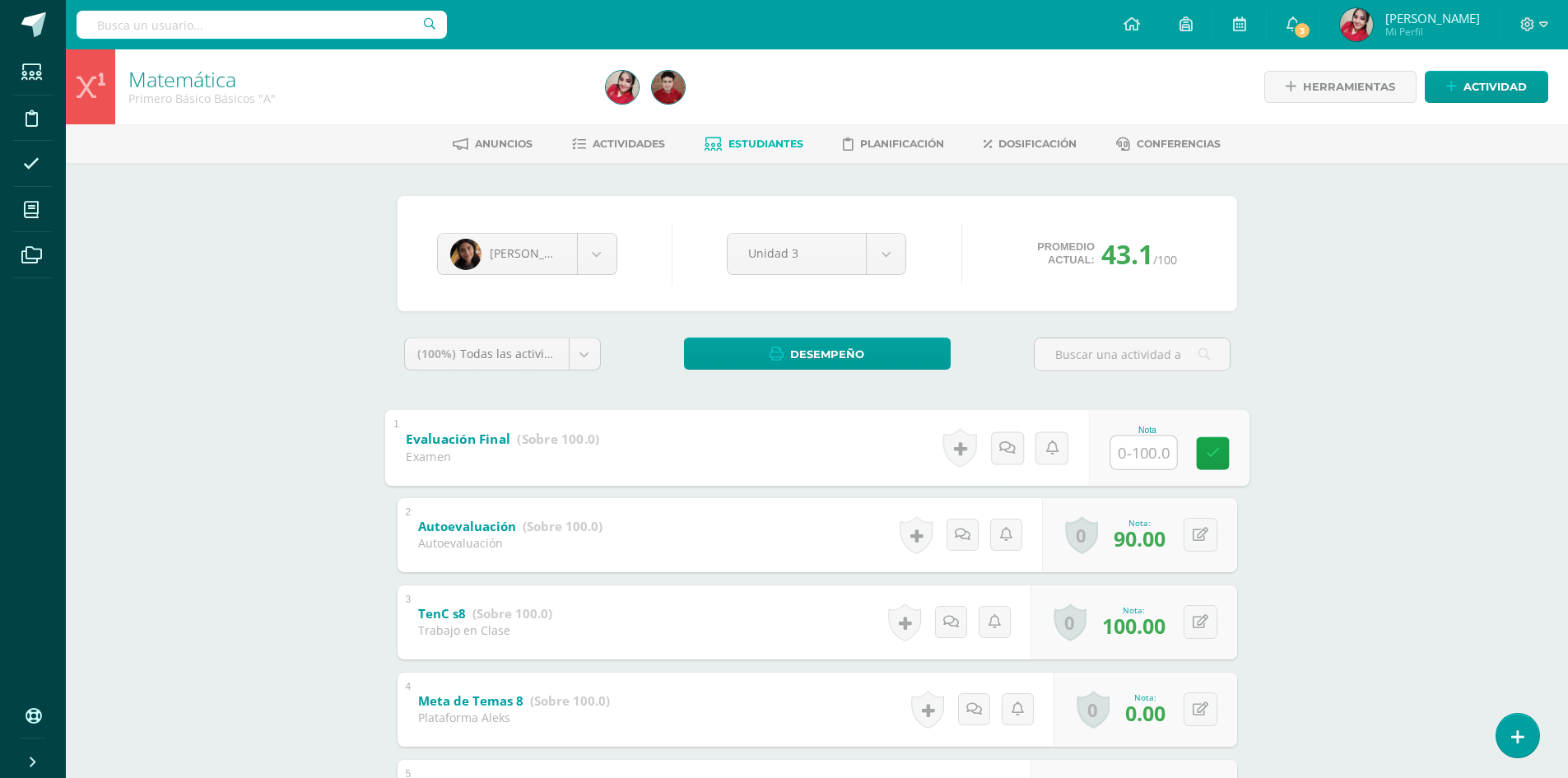
click at [1133, 448] on input "text" at bounding box center [1144, 452] width 65 height 33
type input "65"
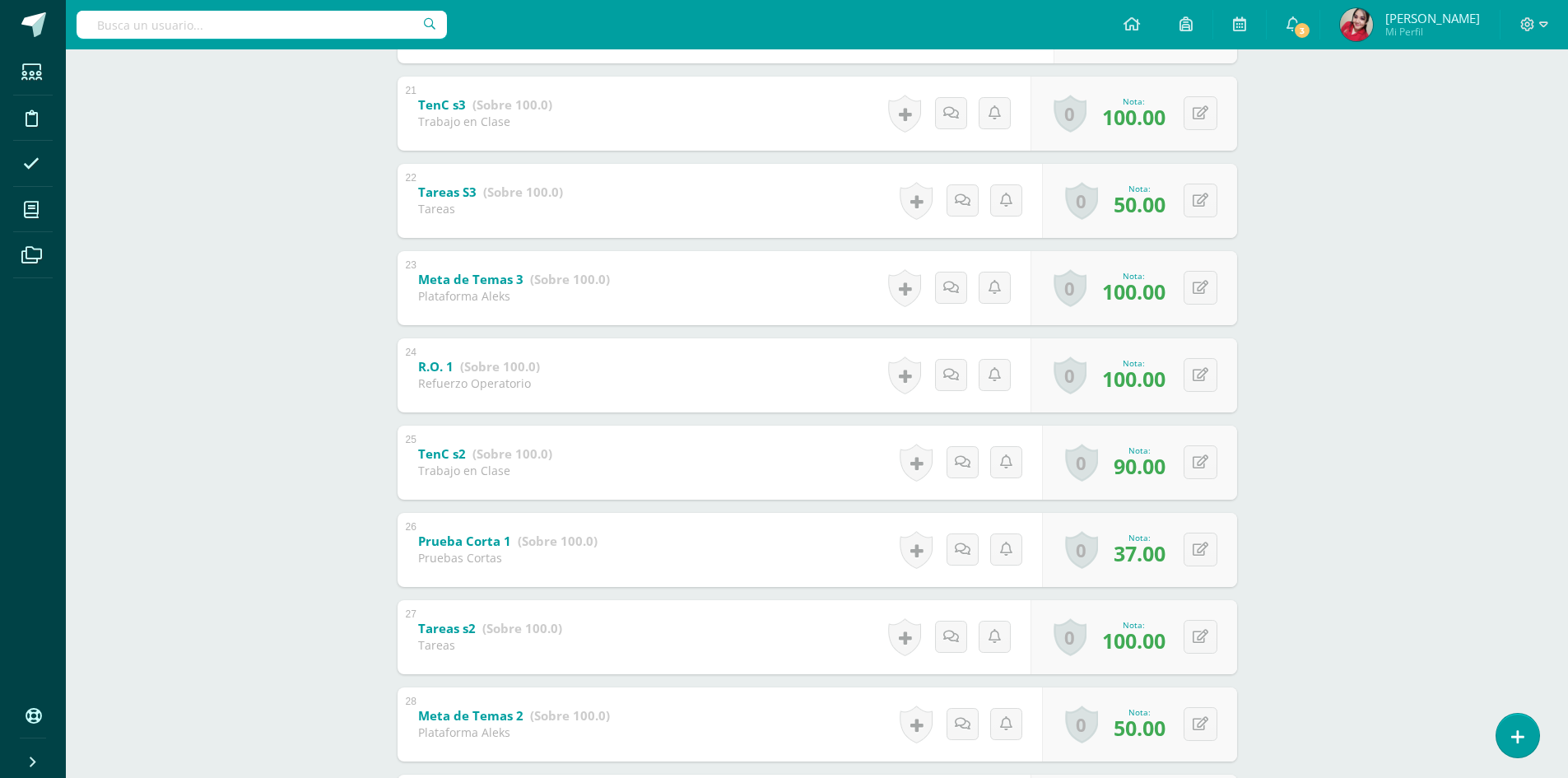
scroll to position [2407, 0]
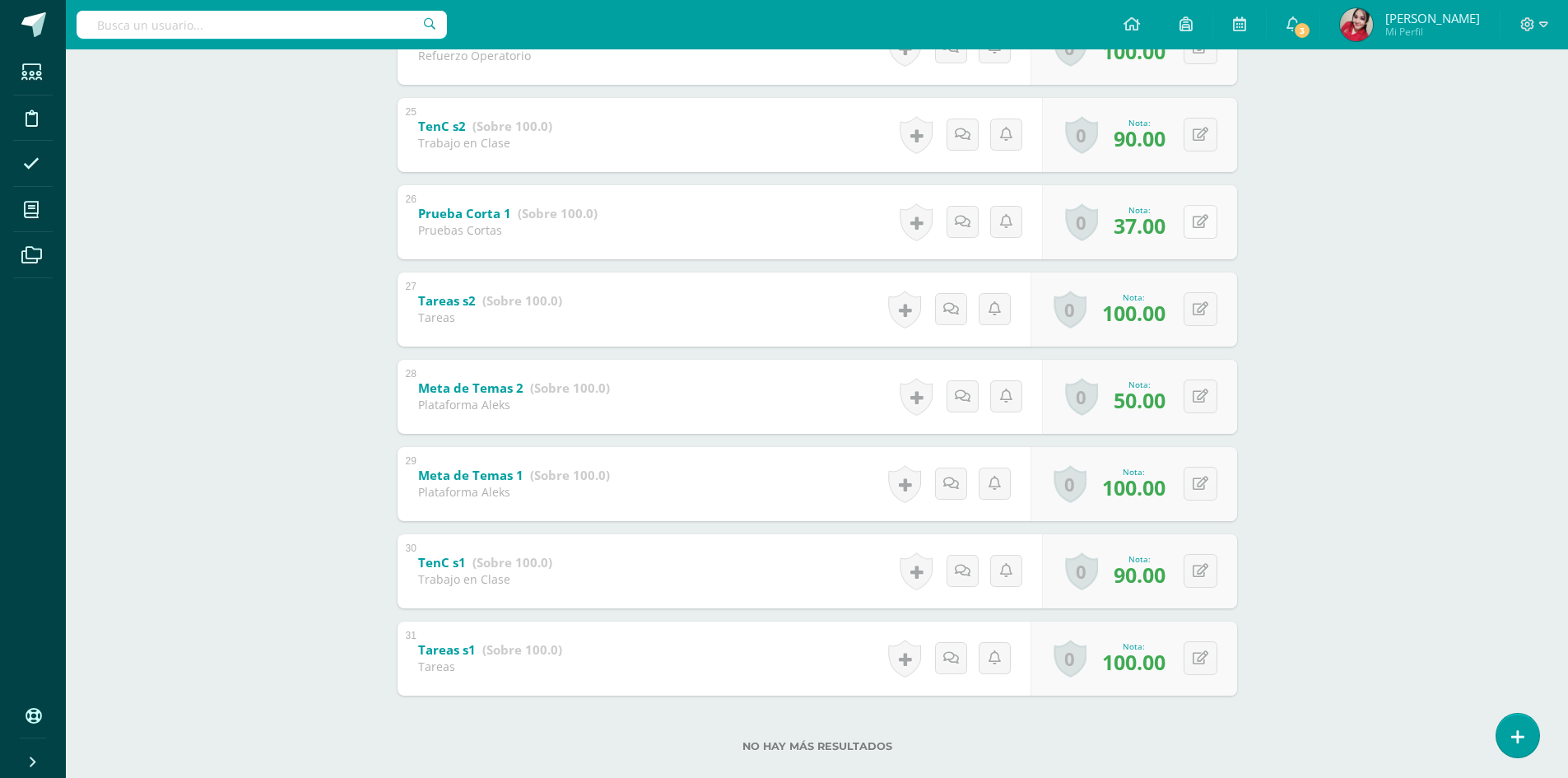
click at [1212, 216] on button at bounding box center [1201, 222] width 34 height 34
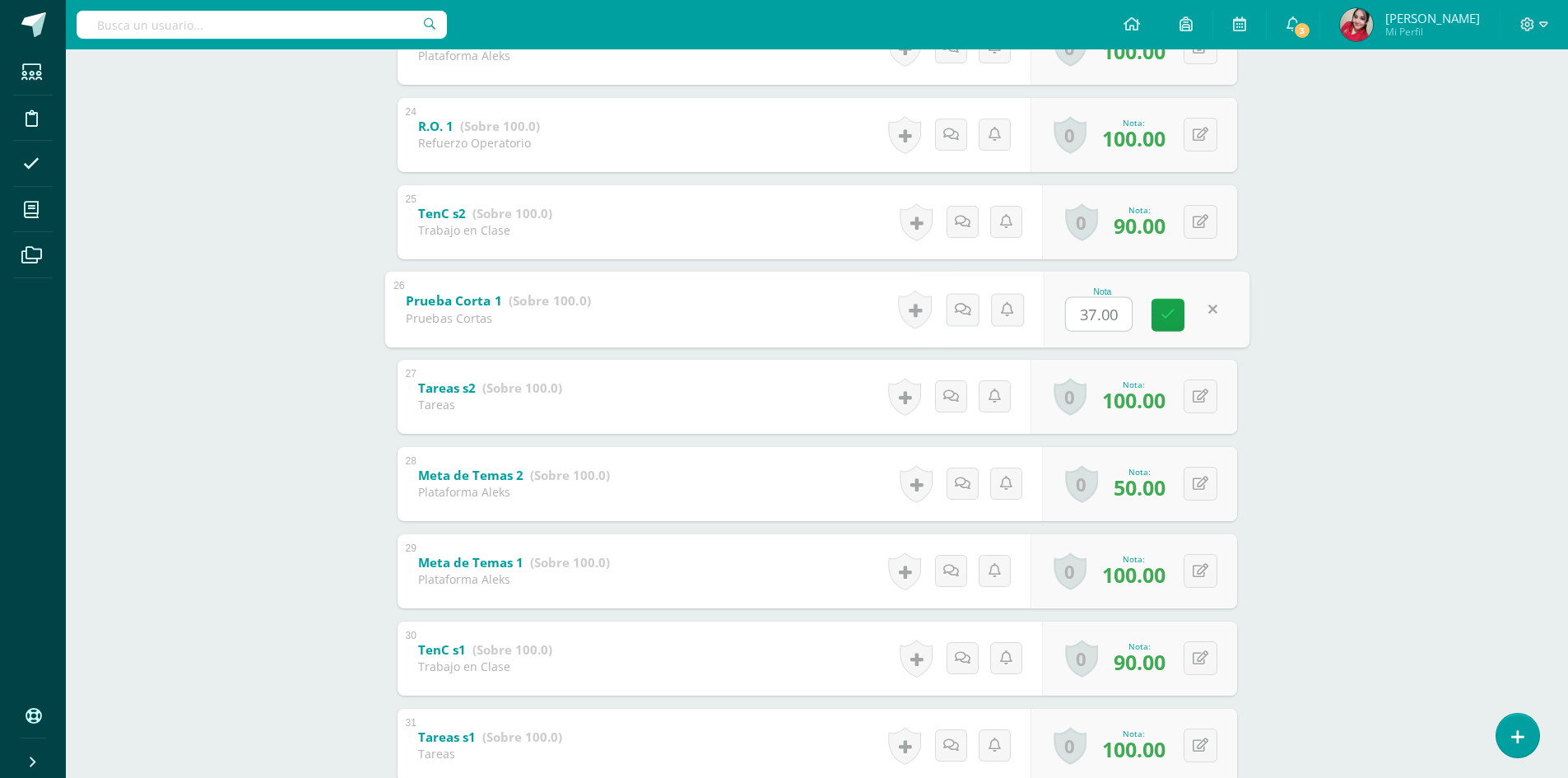
scroll to position [2325, 0]
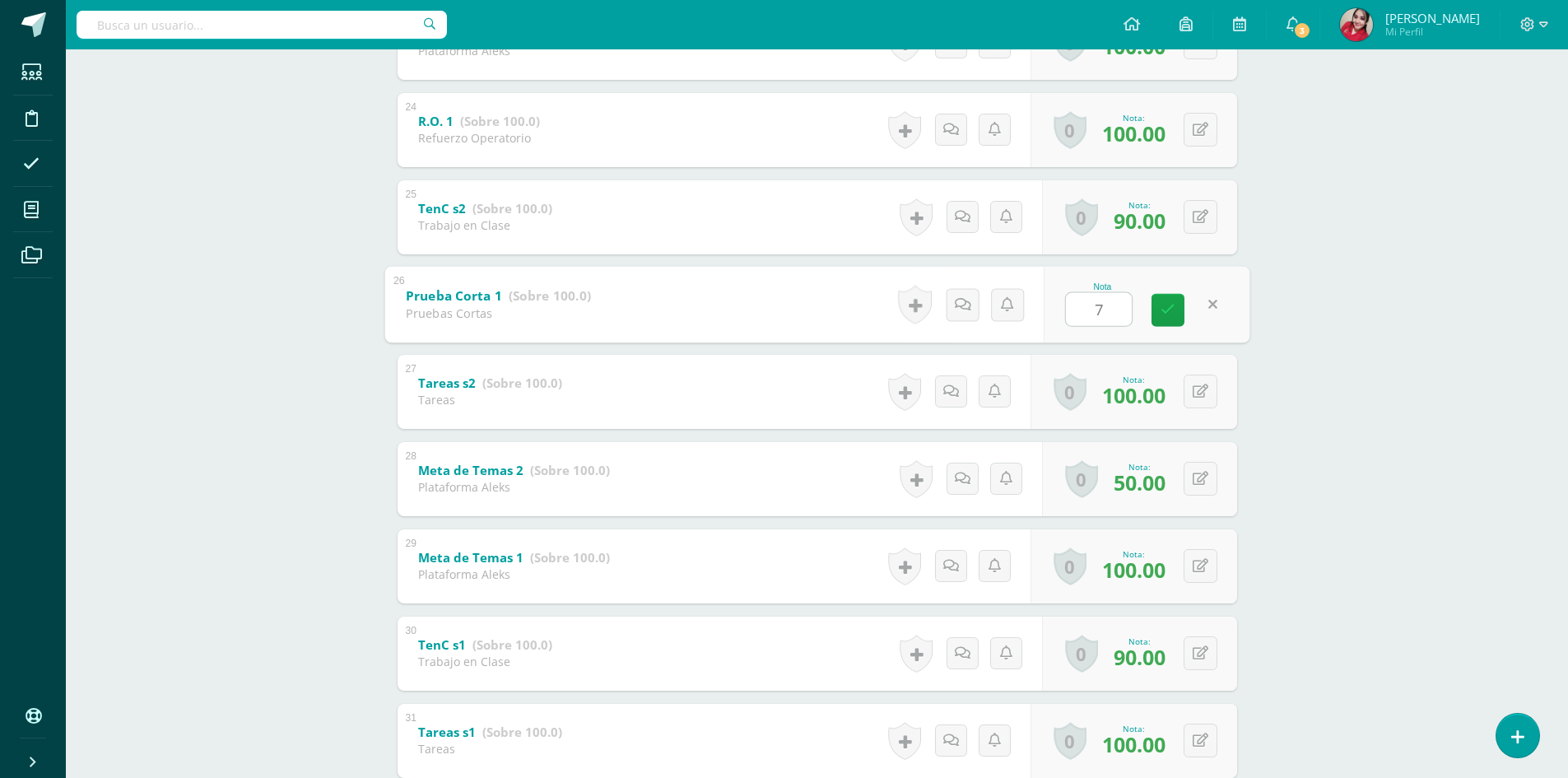
type input "73"
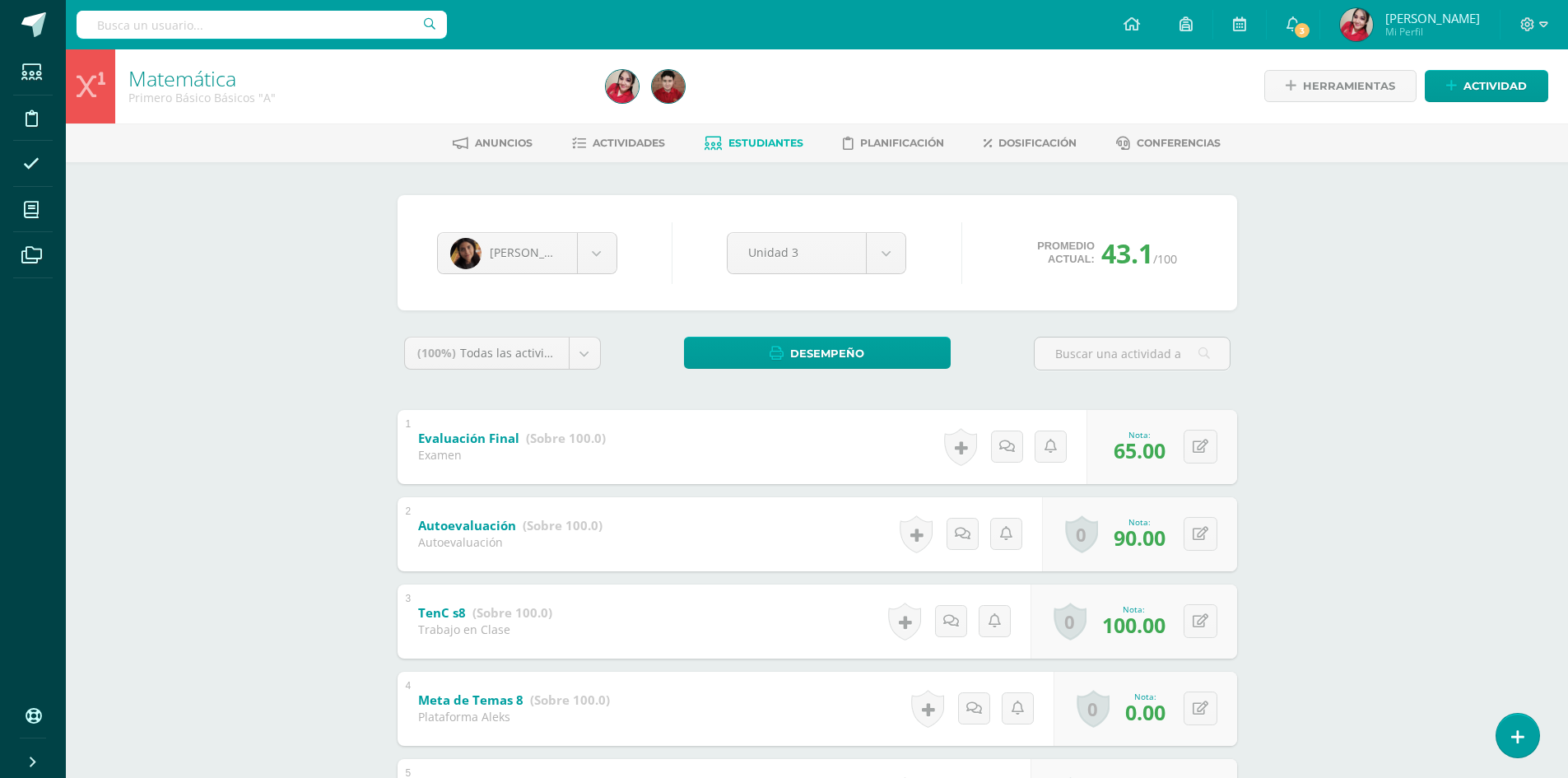
scroll to position [0, 0]
click at [755, 139] on span "Estudiantes" at bounding box center [766, 143] width 75 height 12
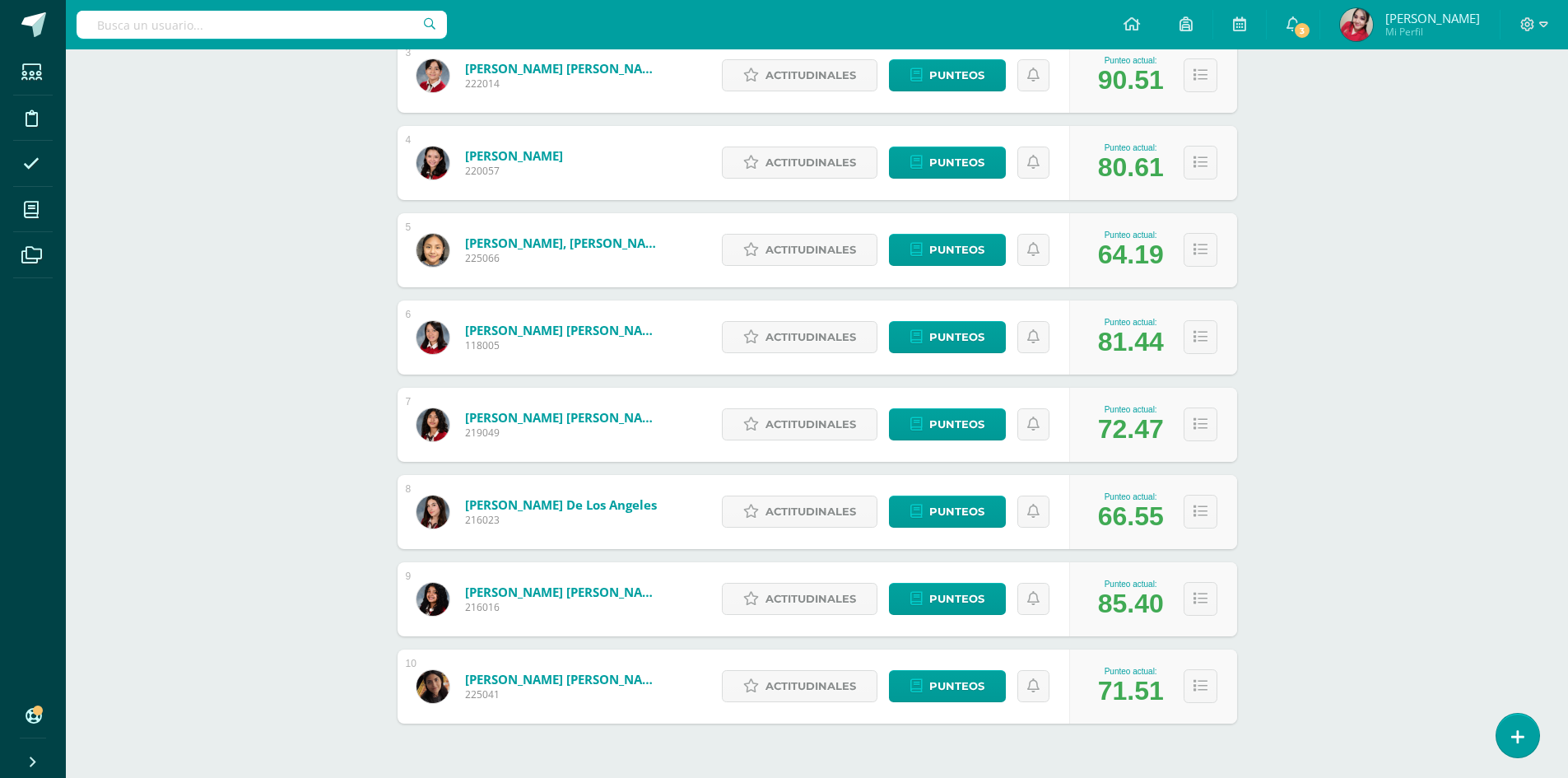
scroll to position [543, 0]
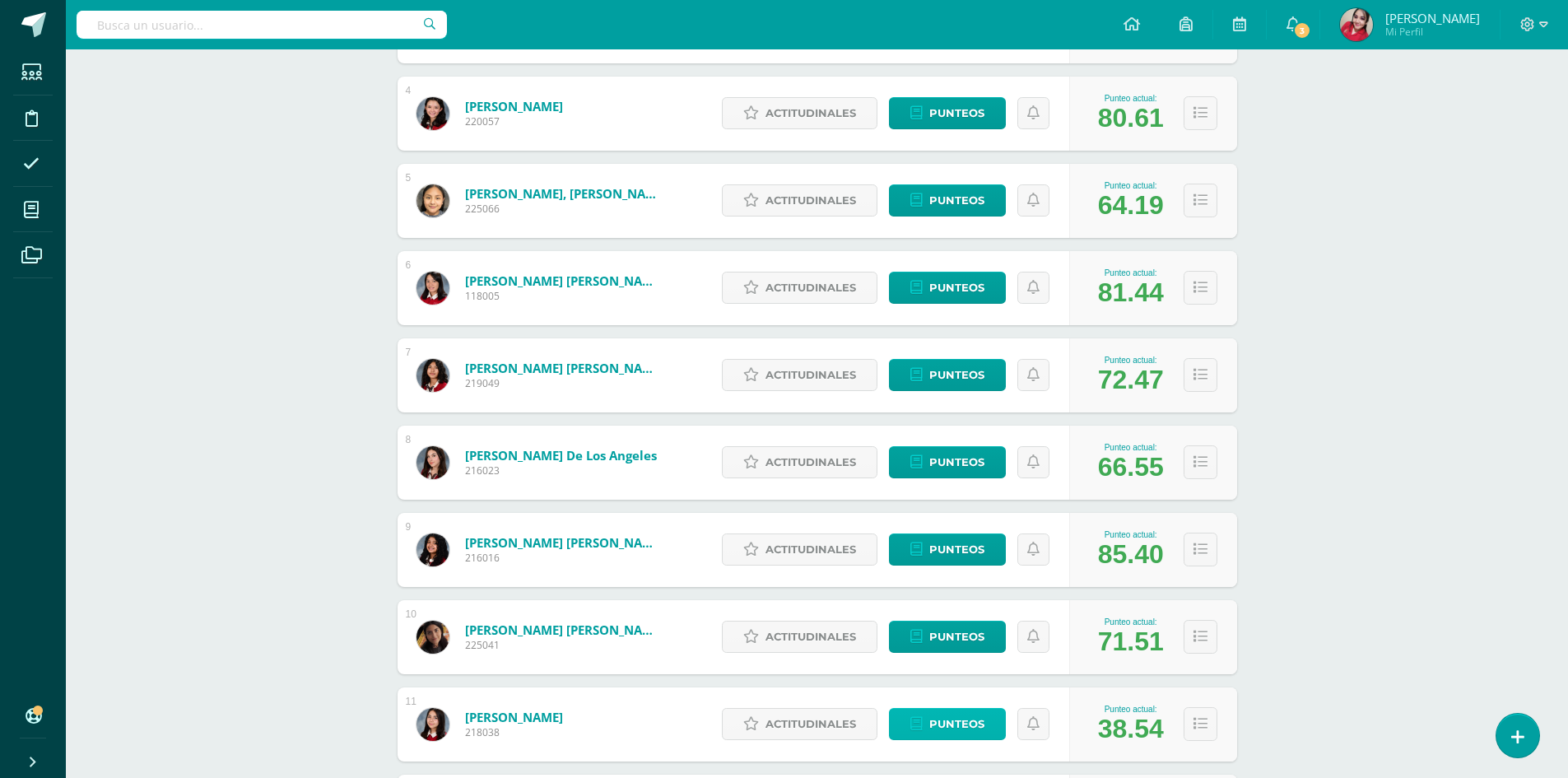
click at [938, 722] on span "Punteos" at bounding box center [957, 724] width 55 height 31
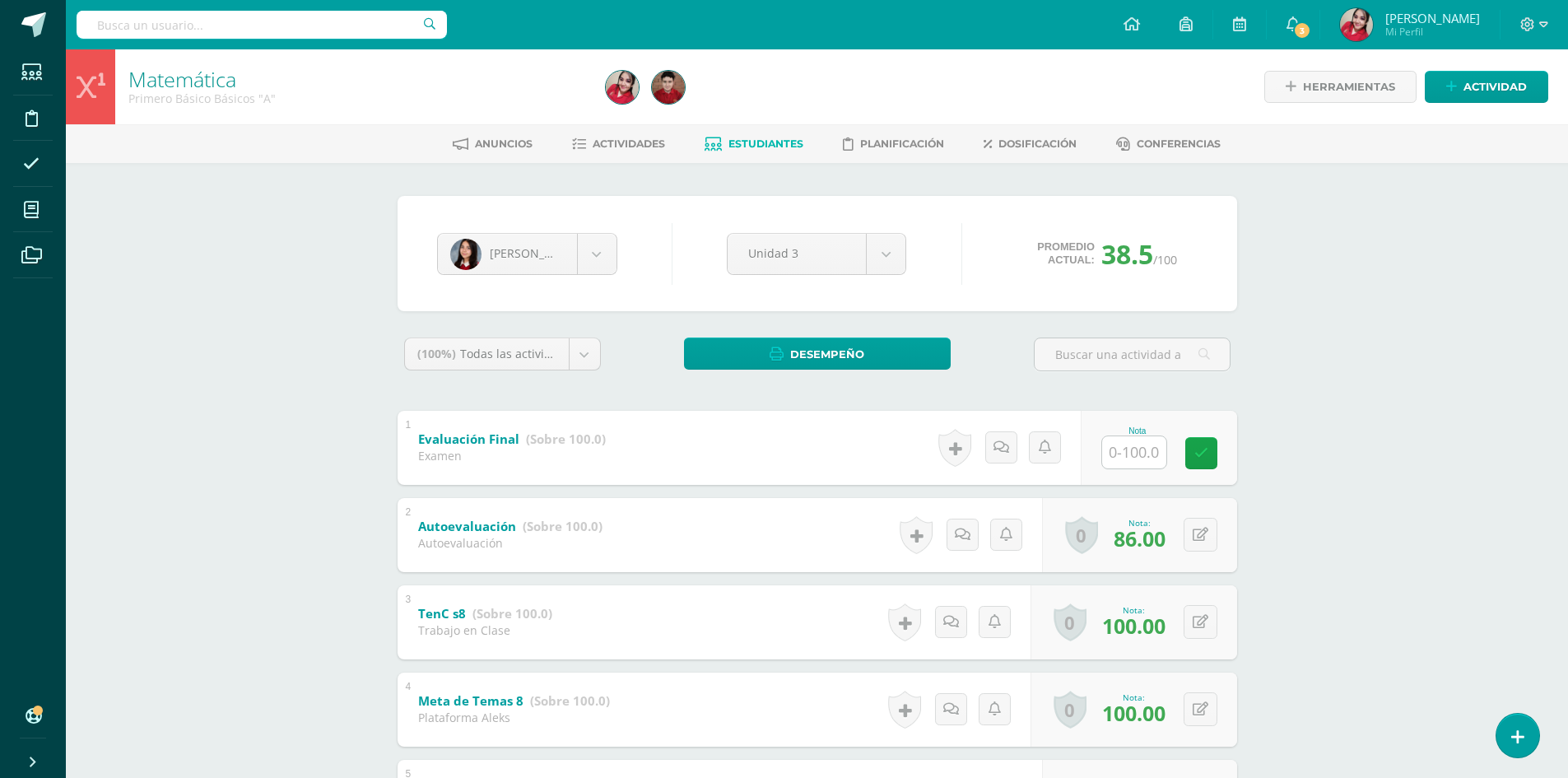
click at [1154, 452] on input "text" at bounding box center [1134, 453] width 65 height 32
type input "61"
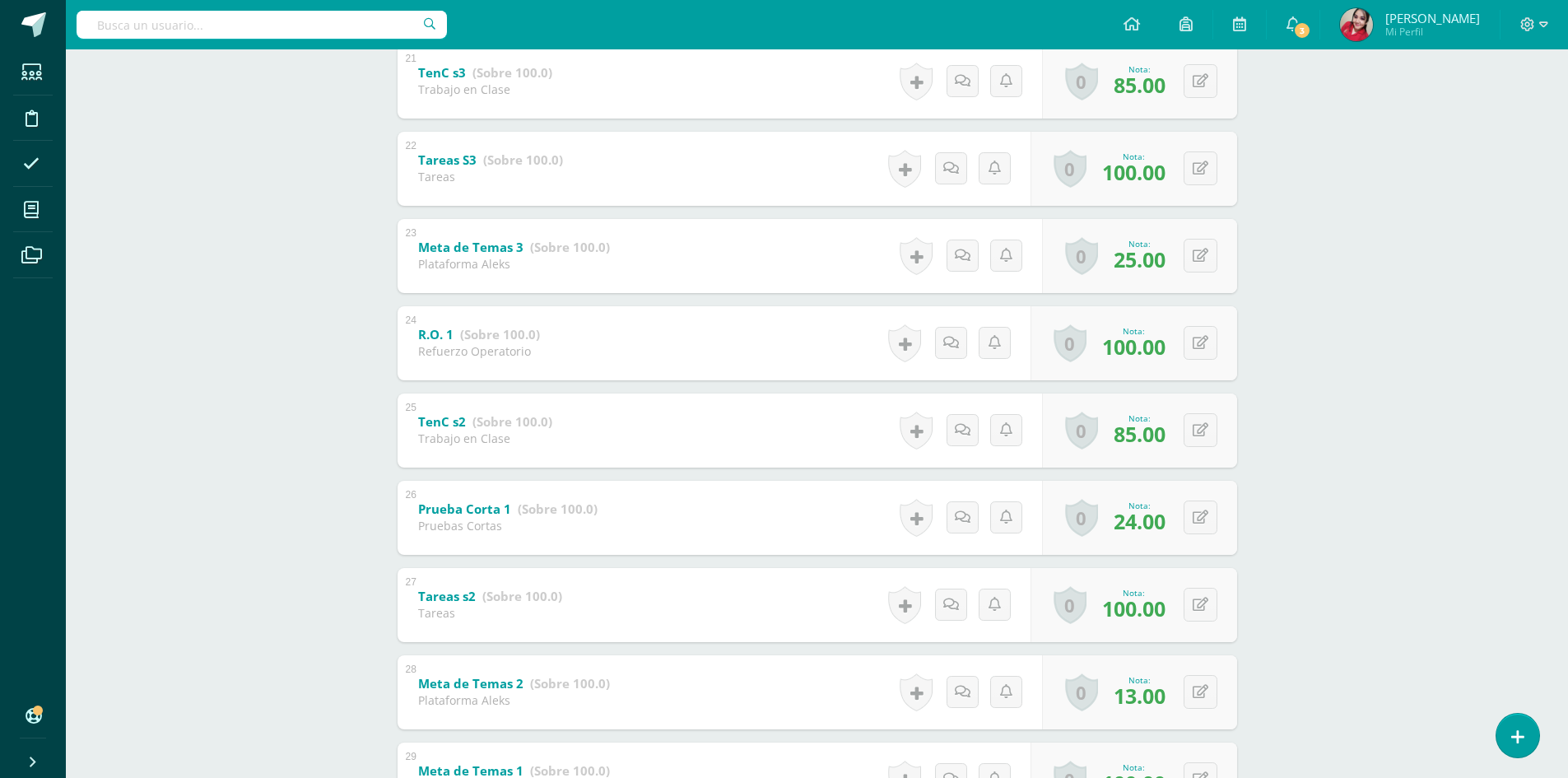
scroll to position [2140, 0]
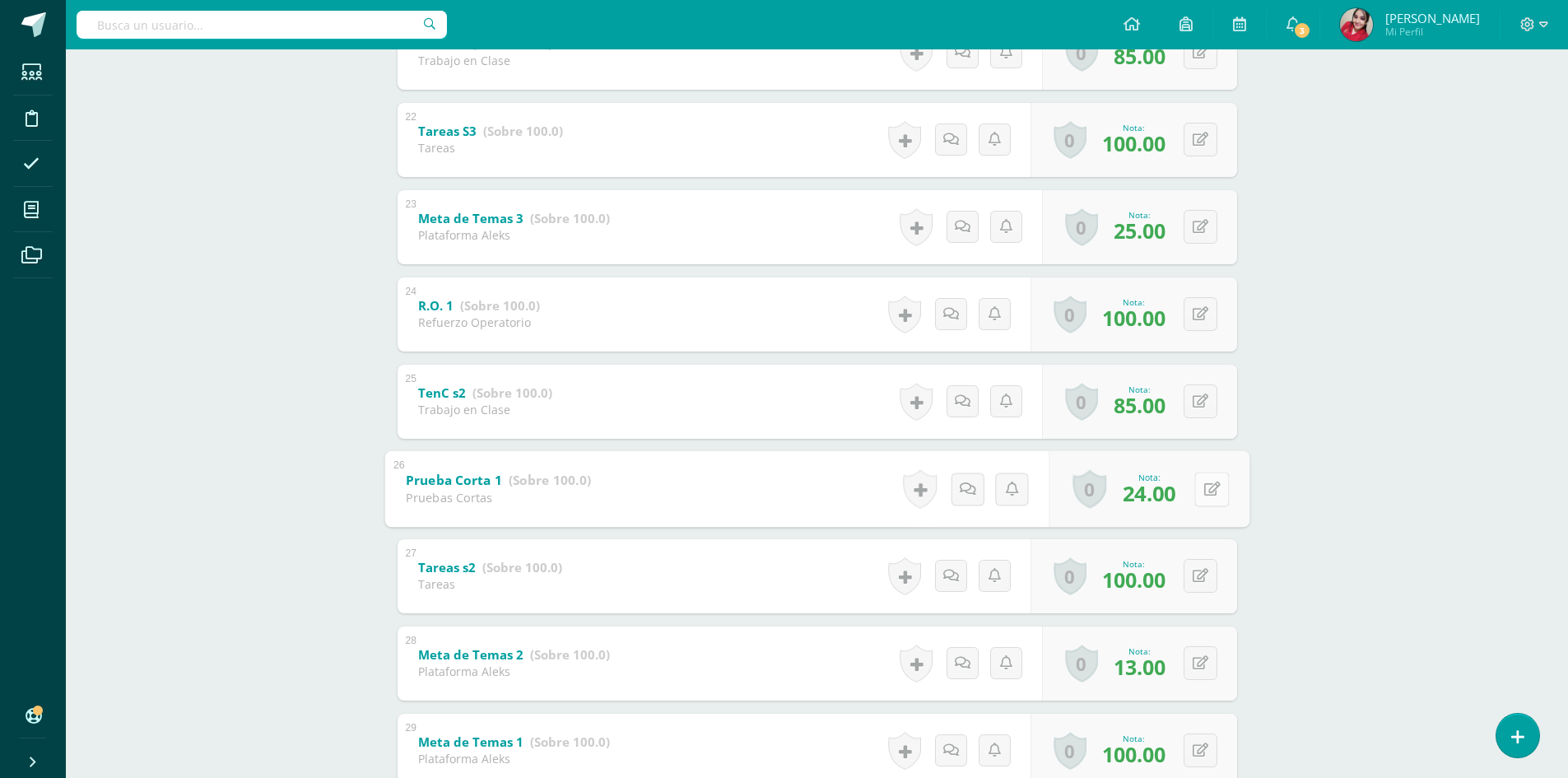
drag, startPoint x: 1197, startPoint y: 490, endPoint x: 1209, endPoint y: 491, distance: 12.0
click at [1198, 490] on button at bounding box center [1211, 488] width 35 height 35
type input "69"
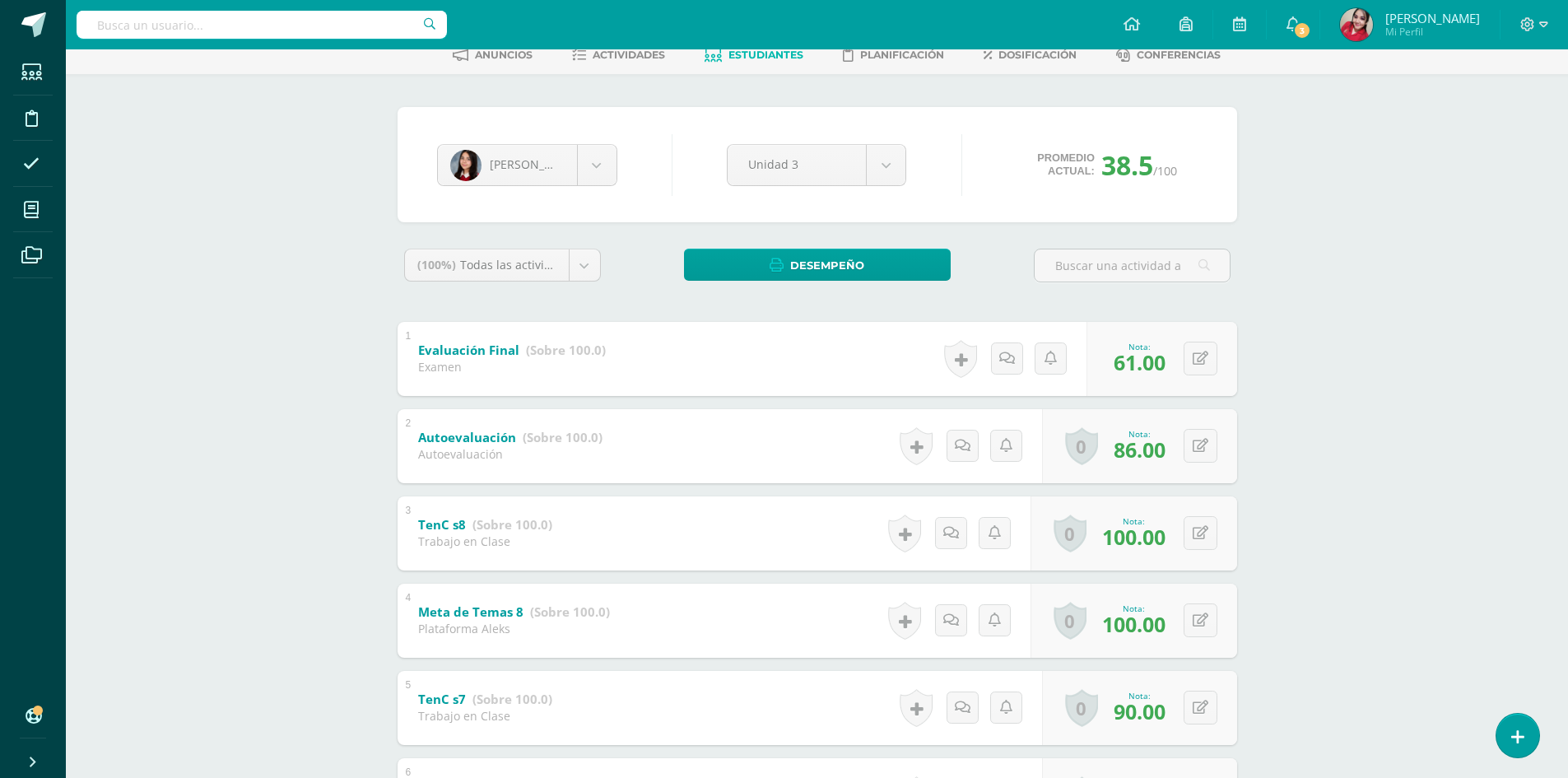
scroll to position [0, 0]
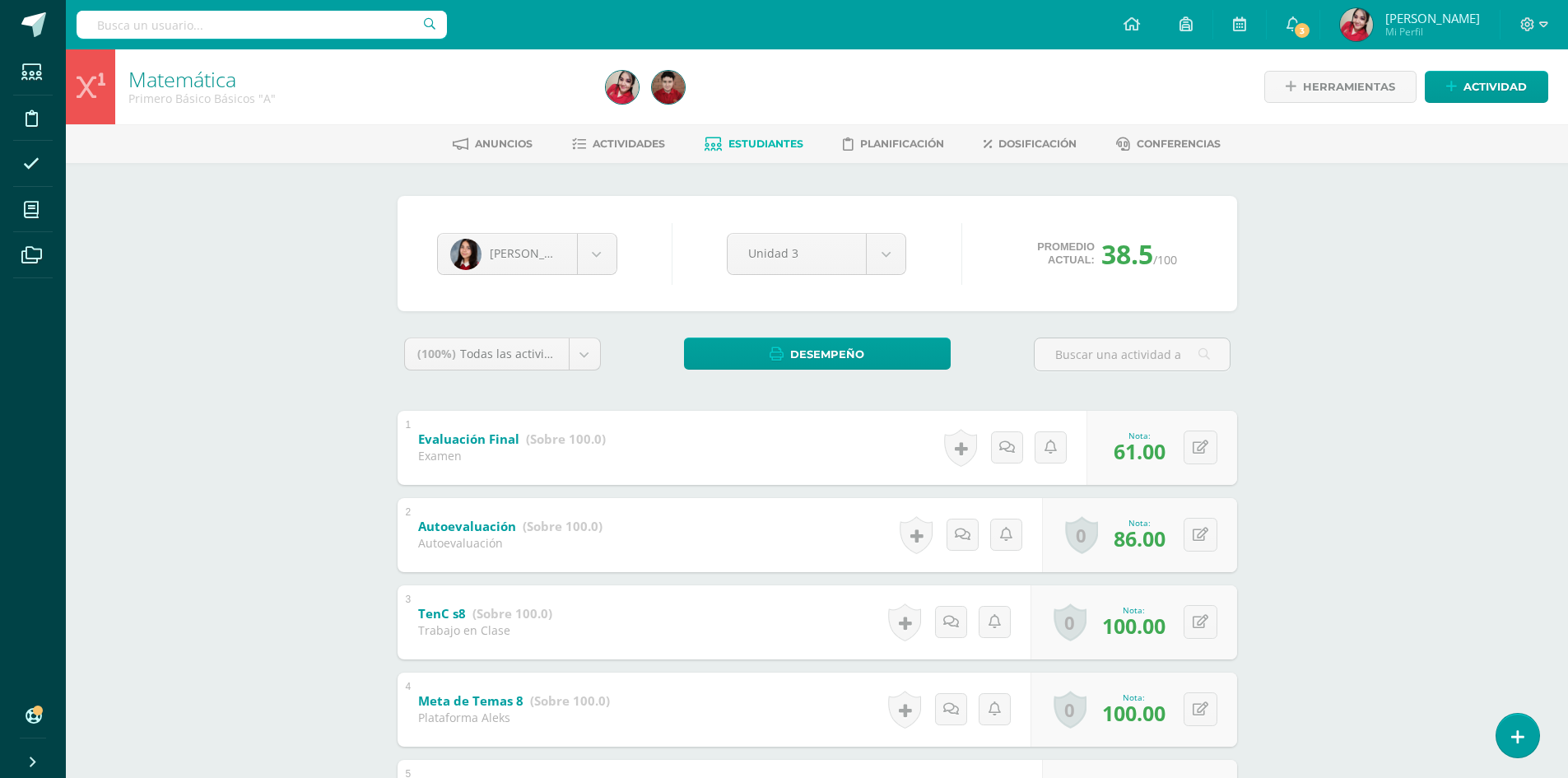
click at [760, 142] on span "Estudiantes" at bounding box center [766, 143] width 75 height 12
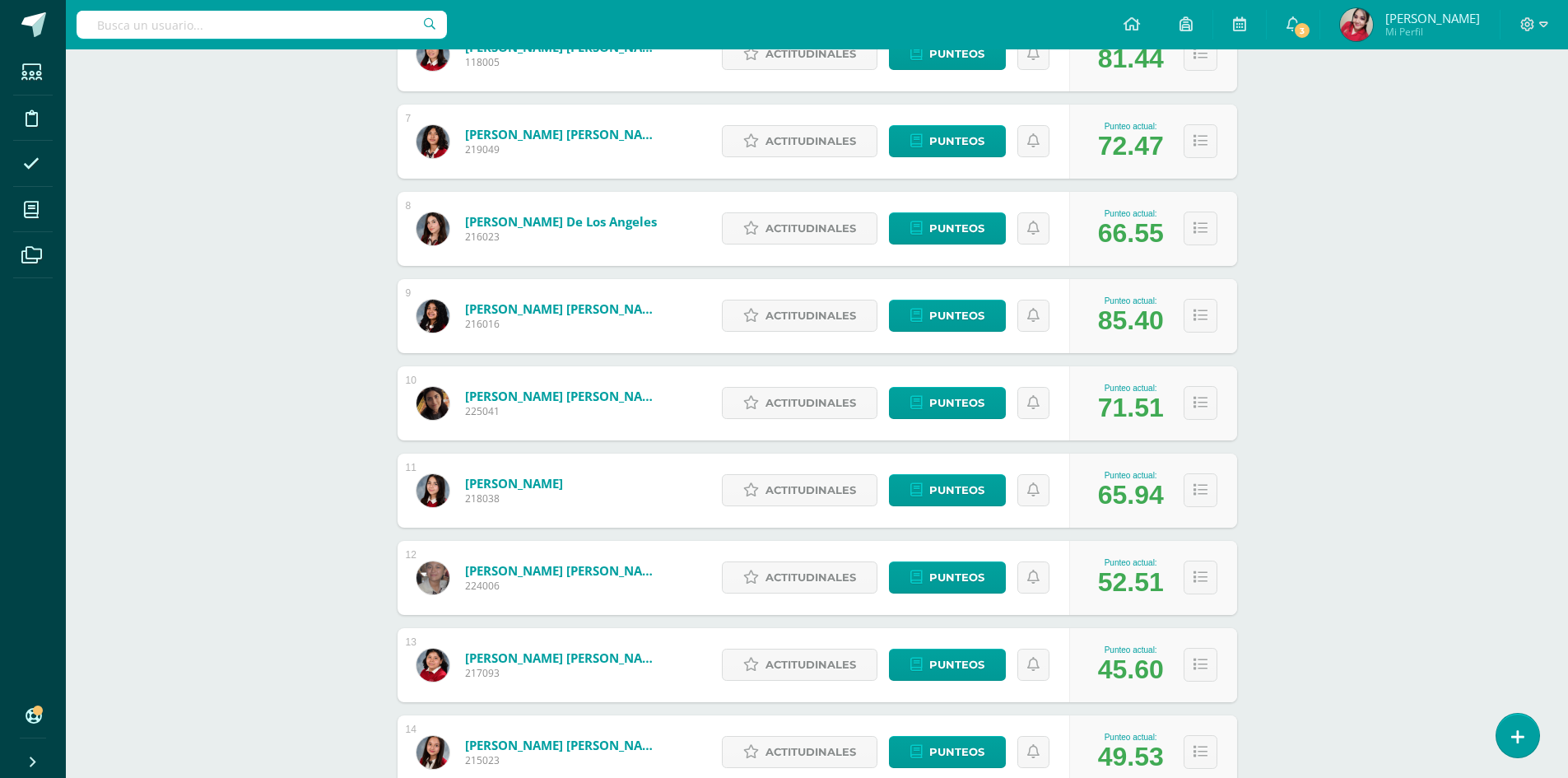
scroll to position [743, 0]
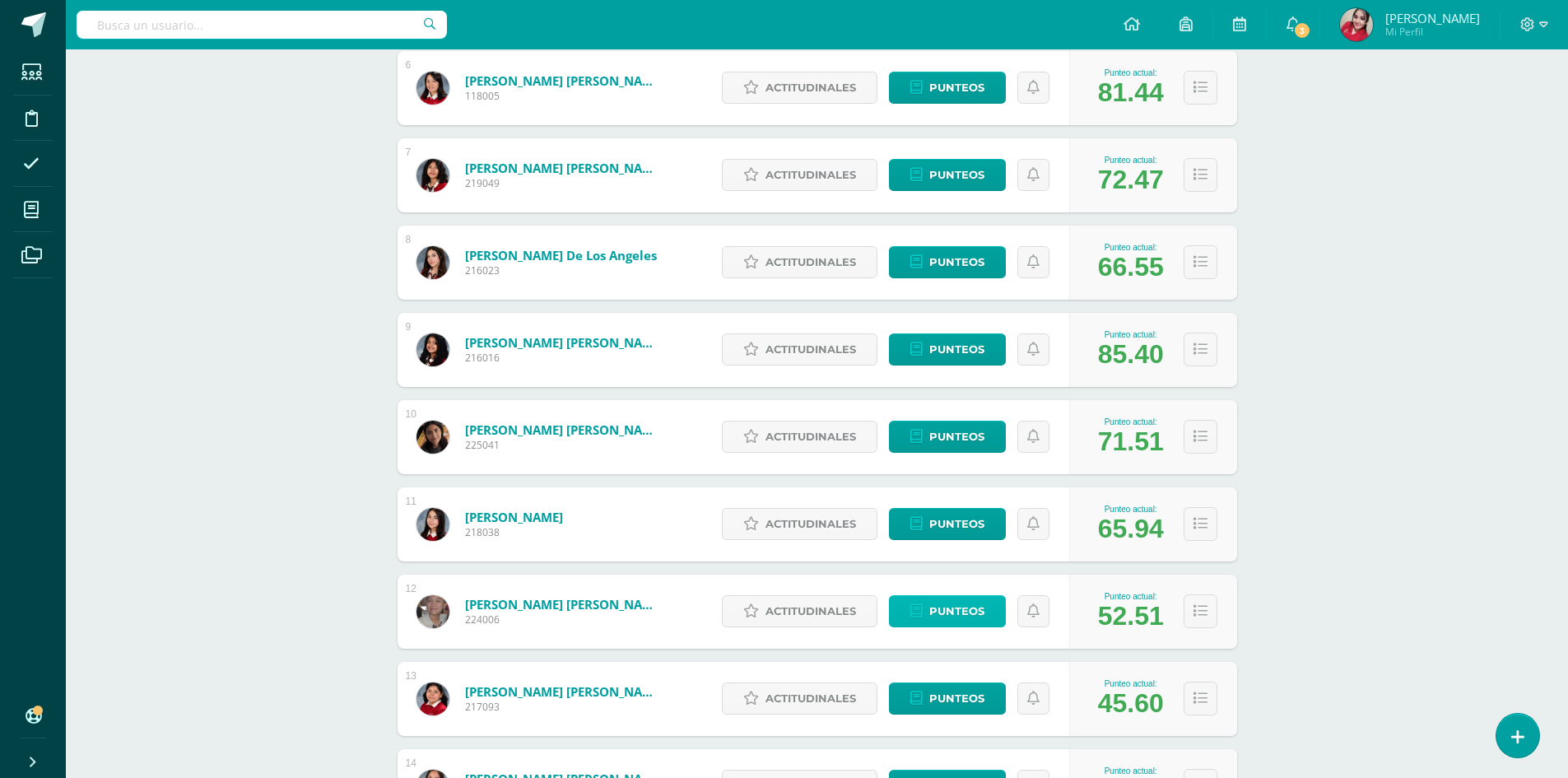
click at [953, 620] on span "Punteos" at bounding box center [957, 611] width 55 height 31
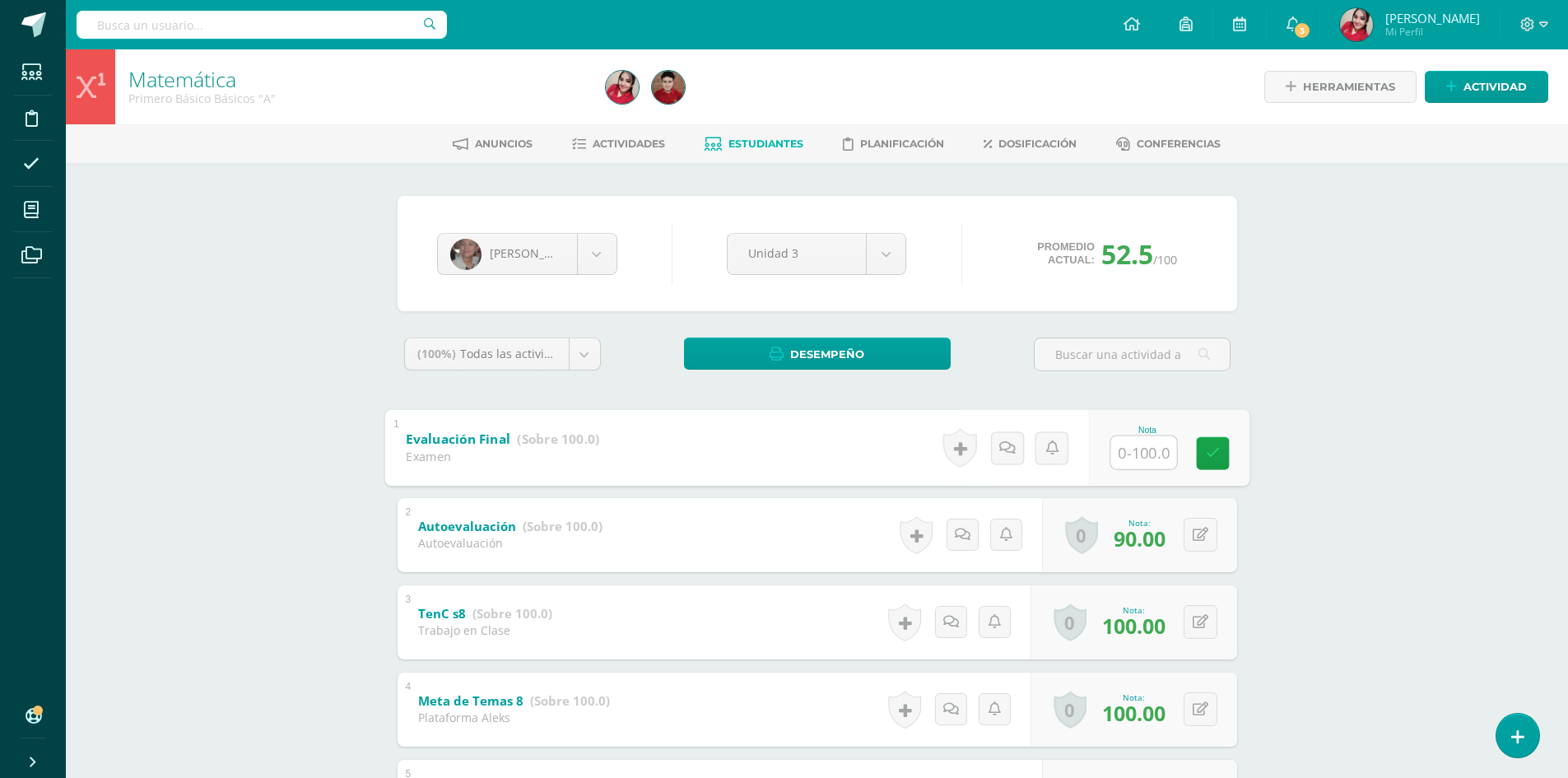
click at [1158, 454] on input "text" at bounding box center [1144, 452] width 65 height 33
type input "72"
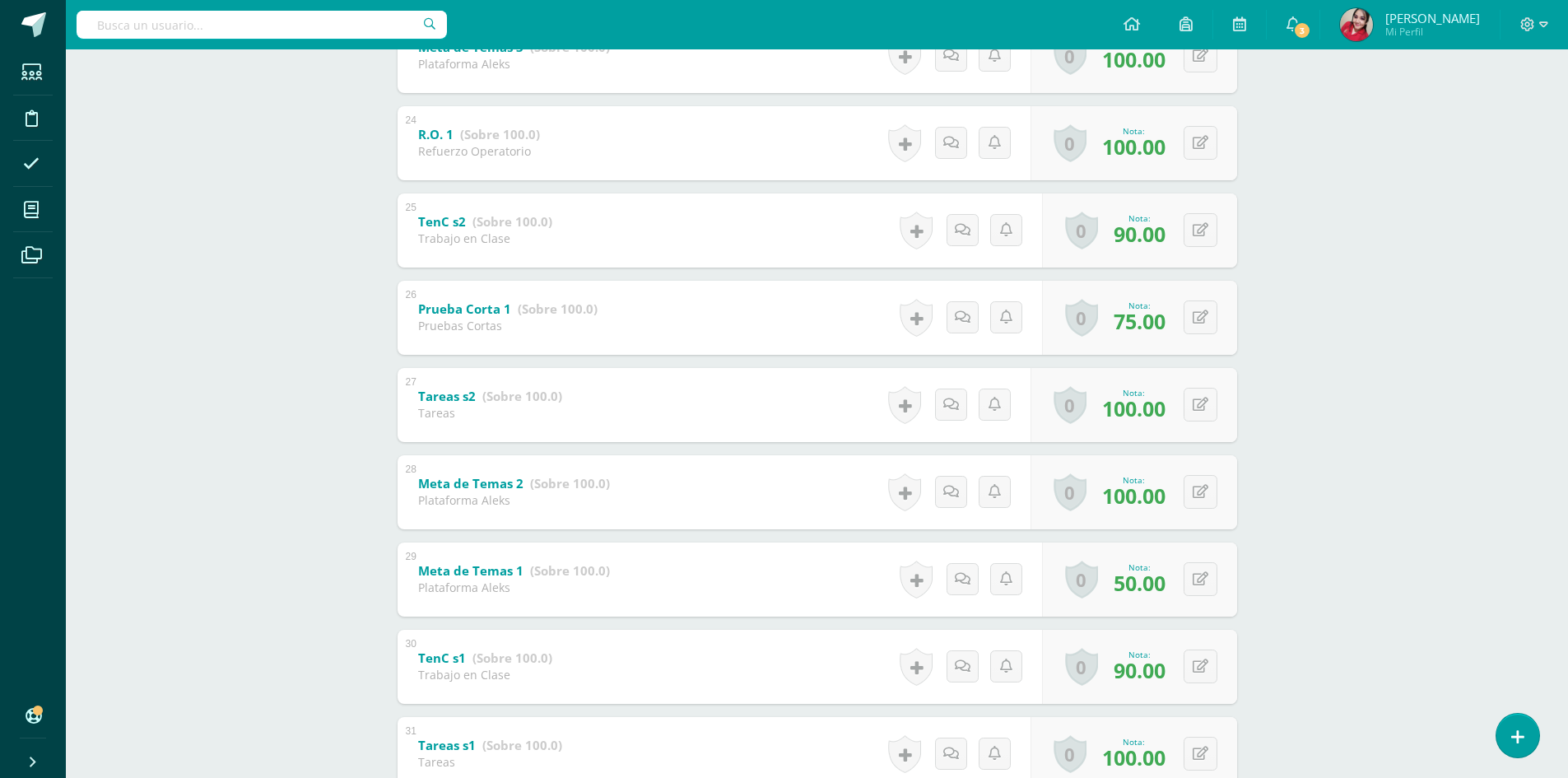
scroll to position [2407, 0]
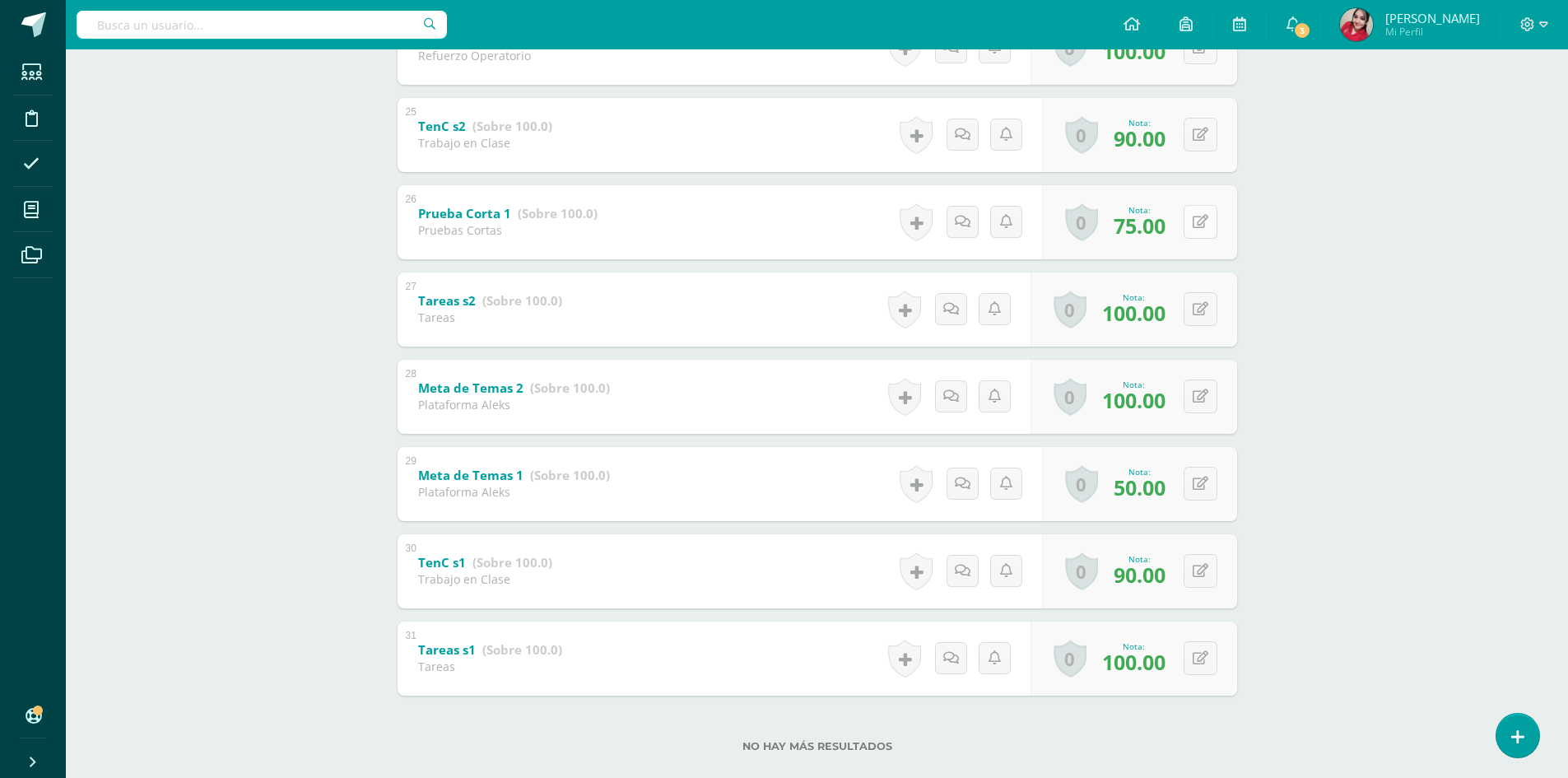
click at [1196, 231] on button at bounding box center [1201, 222] width 34 height 34
type input "88"
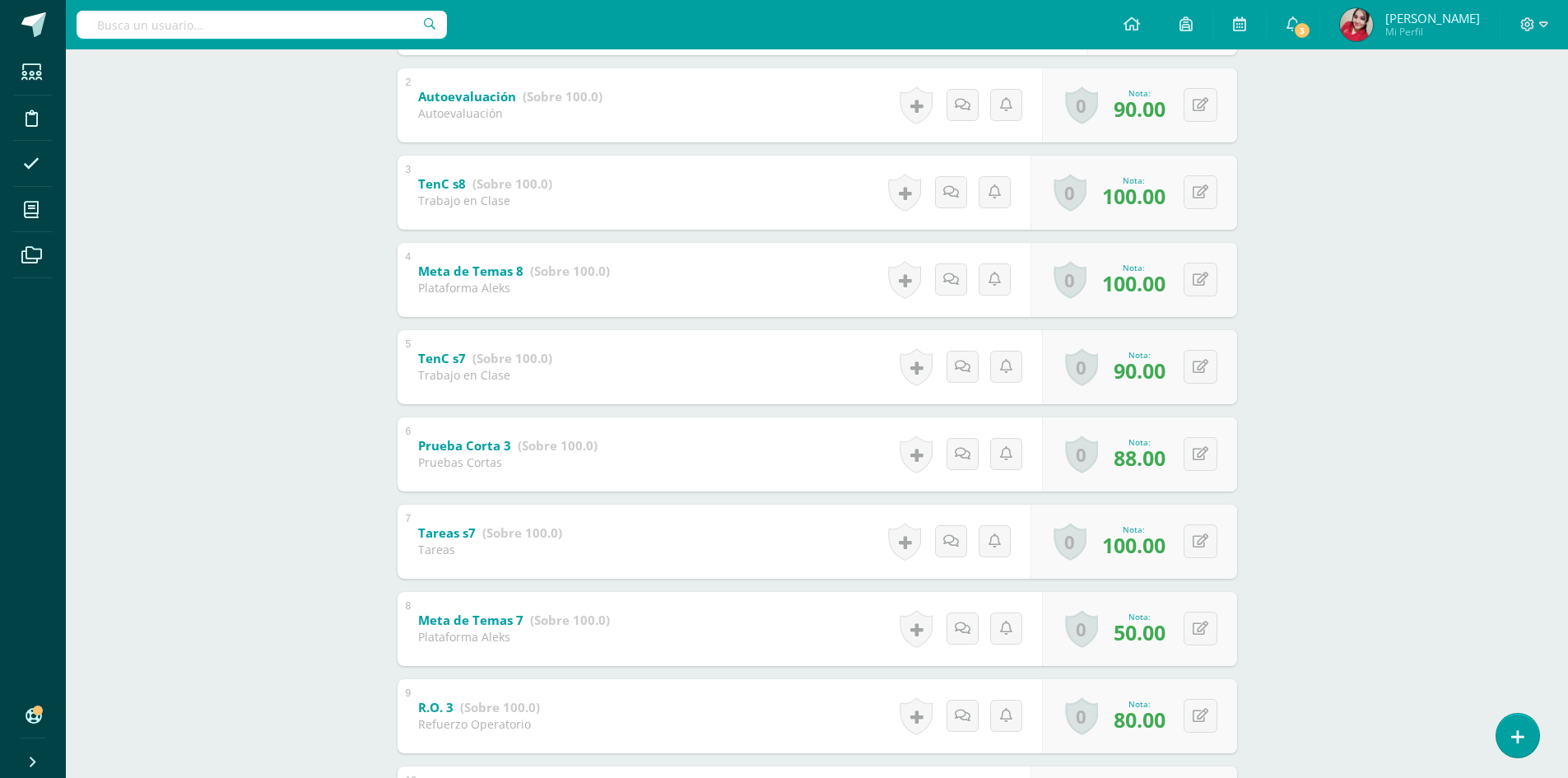
scroll to position [0, 0]
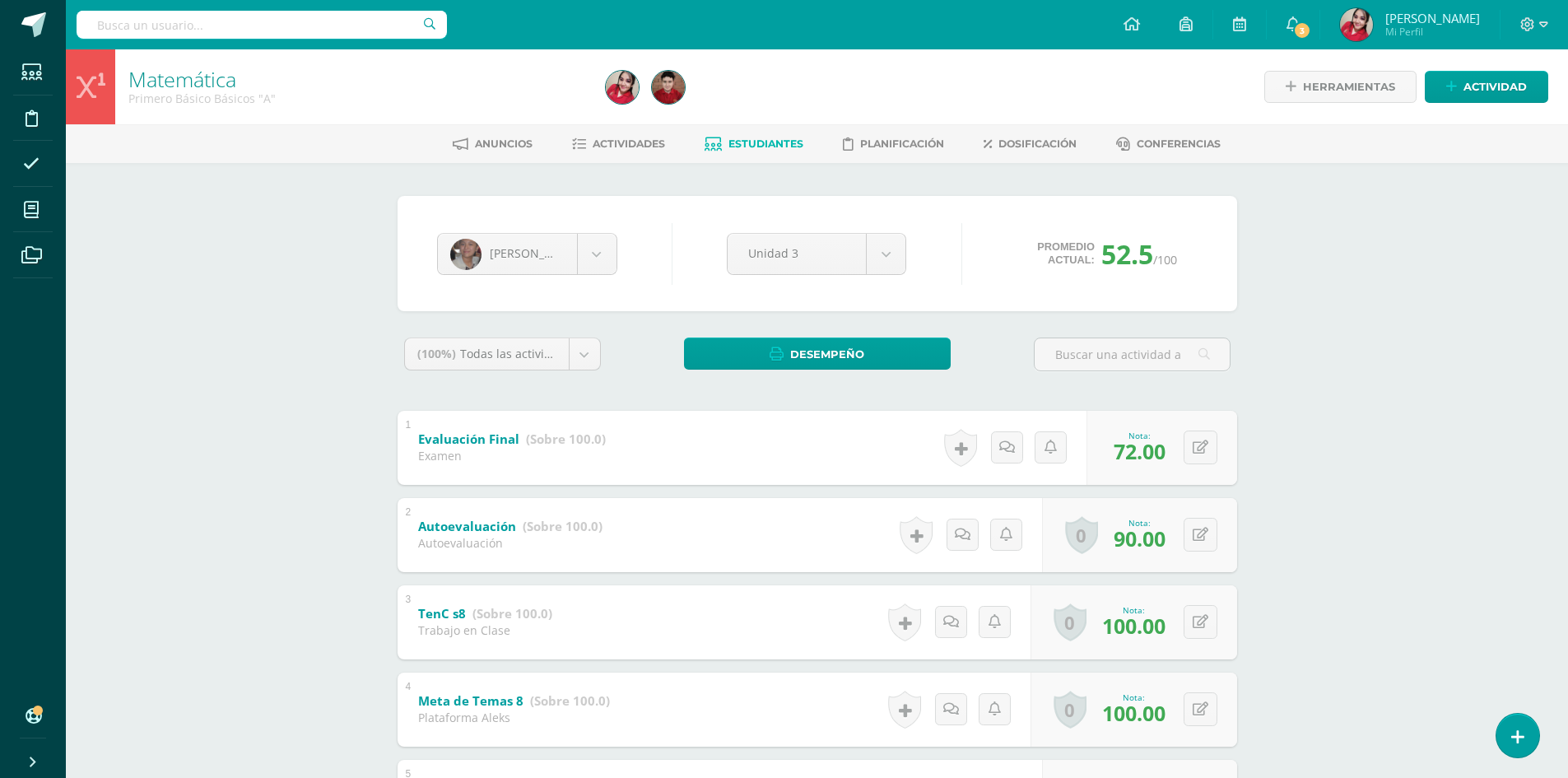
click at [755, 141] on span "Estudiantes" at bounding box center [766, 143] width 75 height 12
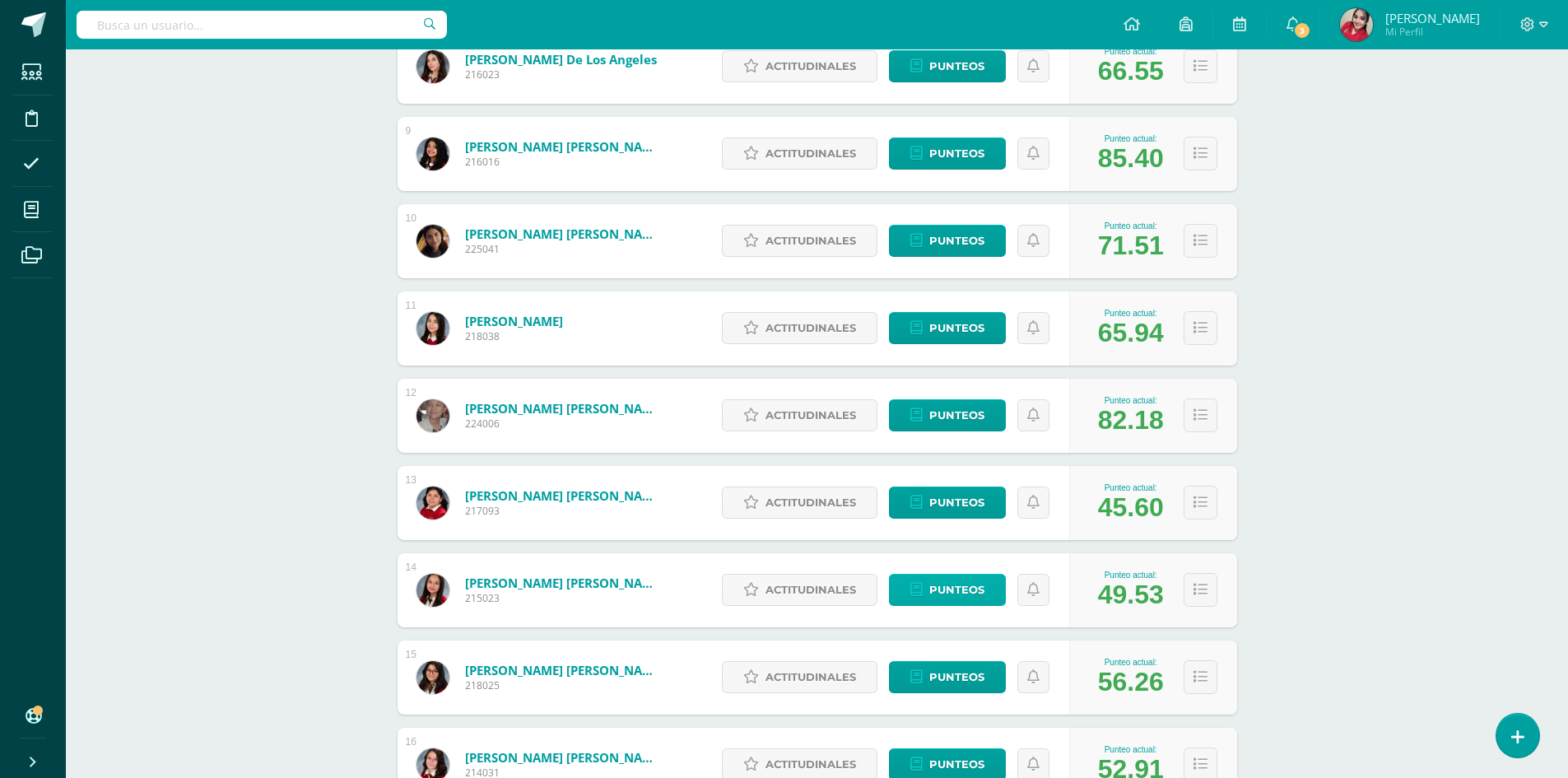
scroll to position [955, 0]
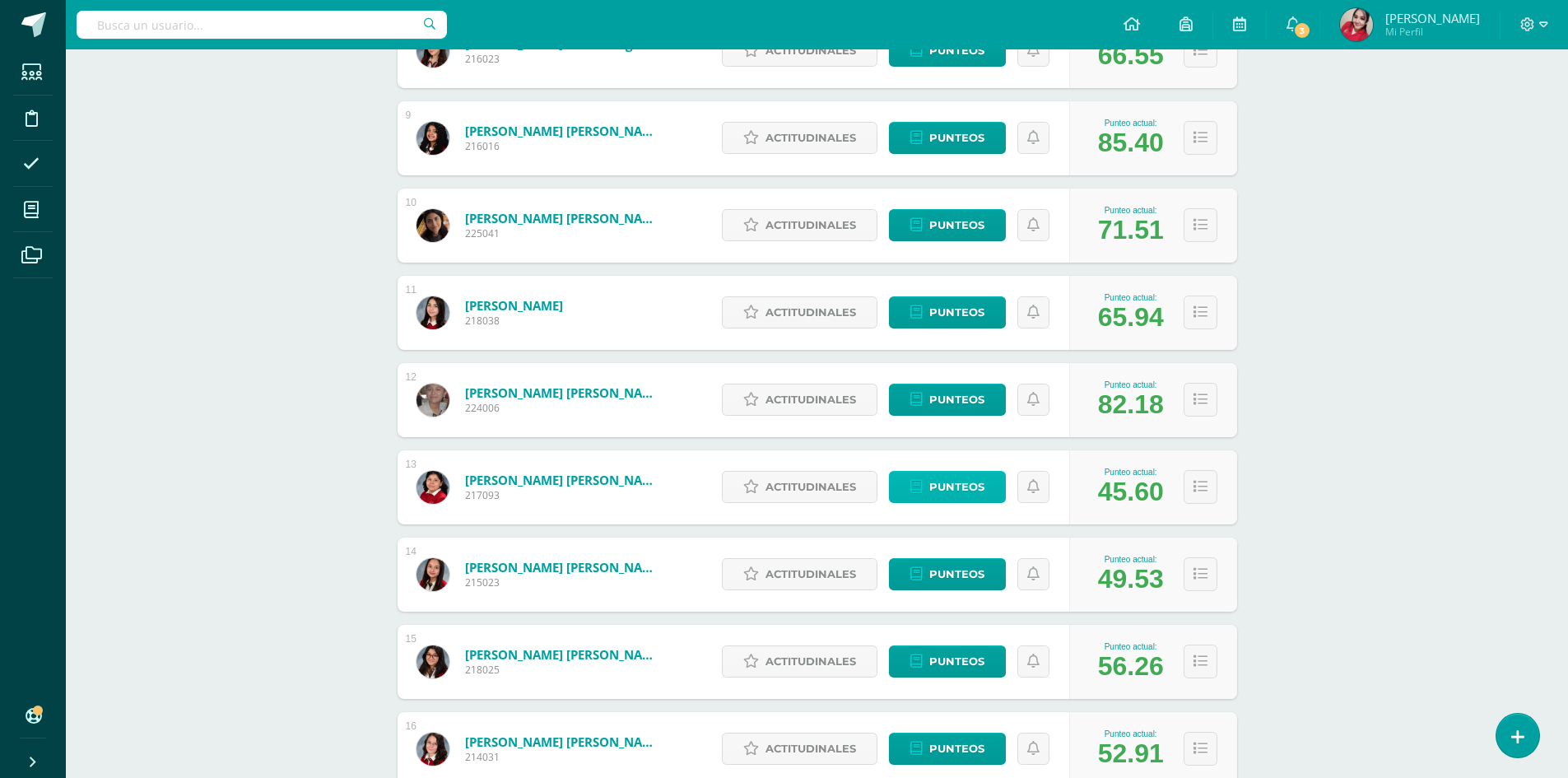
click at [959, 495] on span "Punteos" at bounding box center [957, 486] width 55 height 31
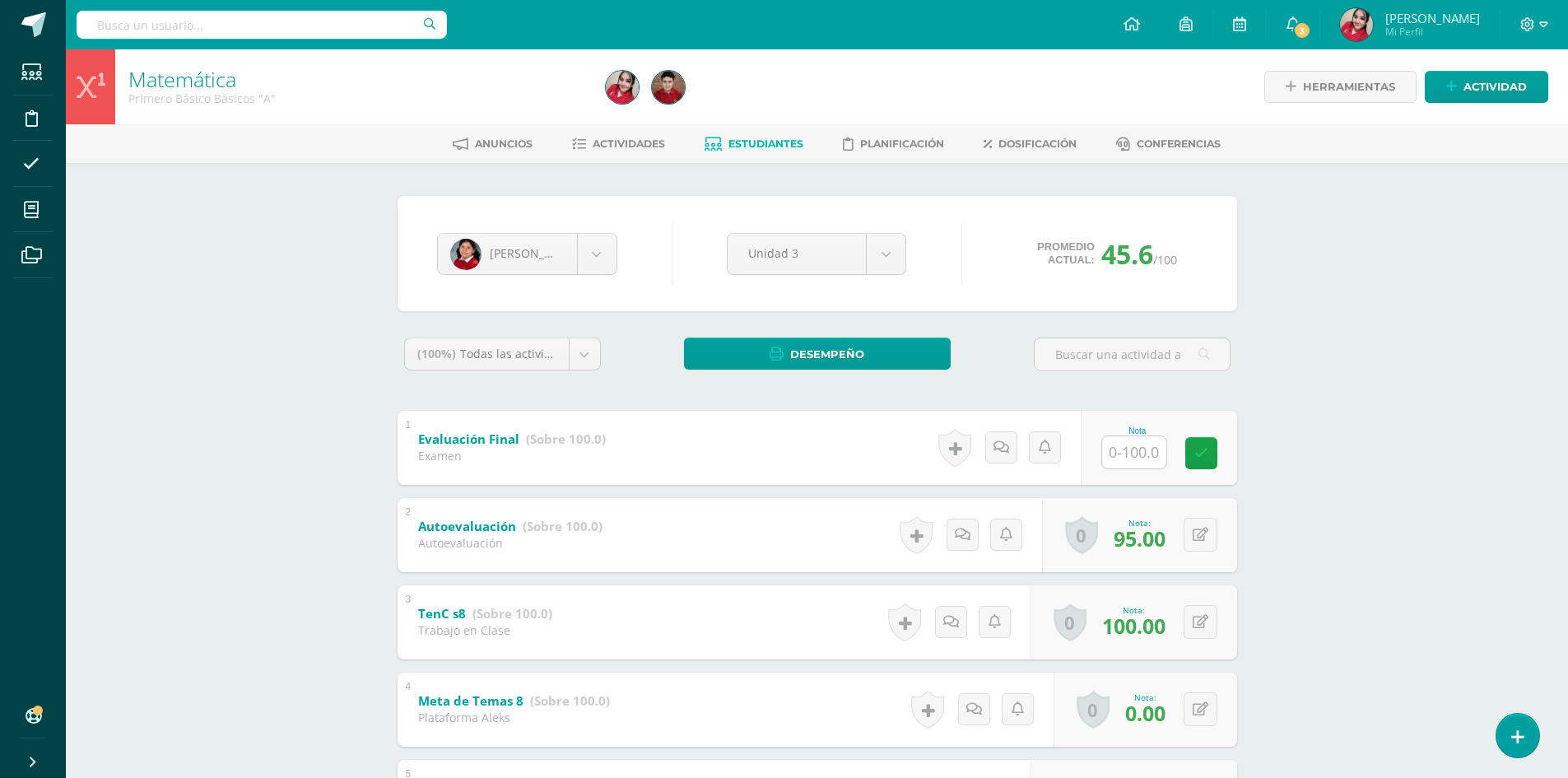
click at [1143, 451] on input "text" at bounding box center [1134, 453] width 65 height 32
type input "48"
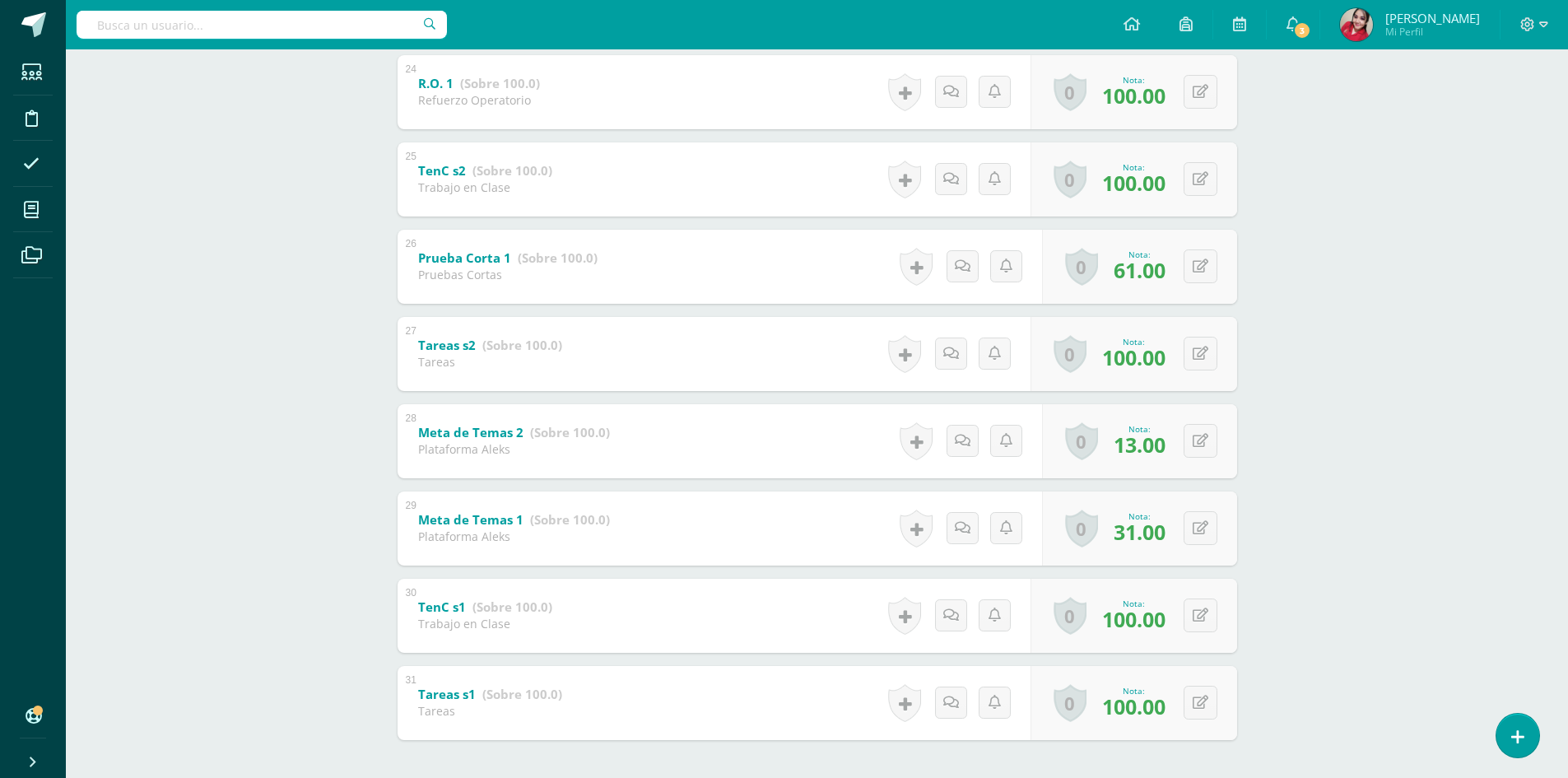
scroll to position [2407, 0]
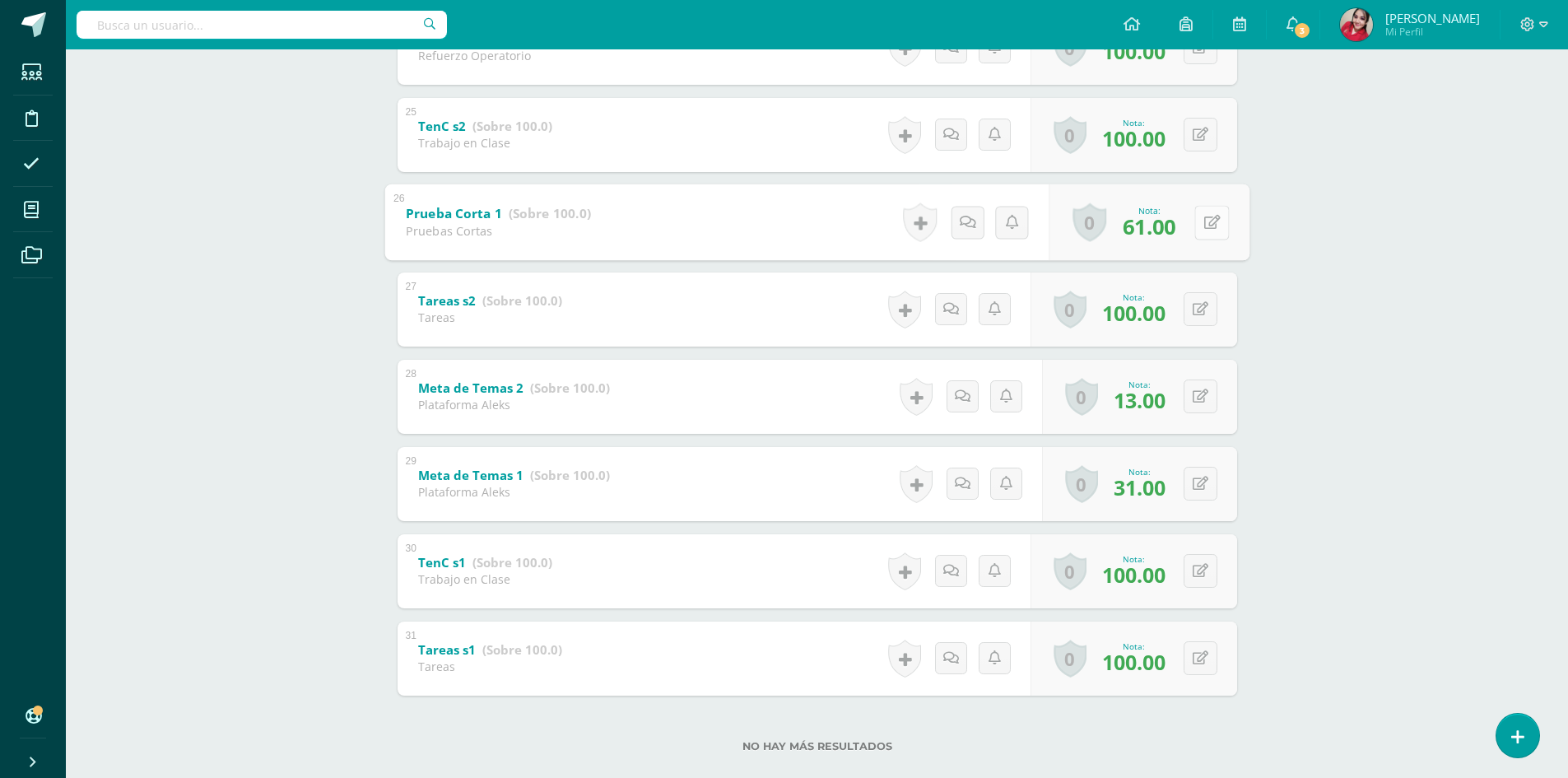
click at [1204, 227] on icon at bounding box center [1212, 222] width 17 height 14
type input "84"
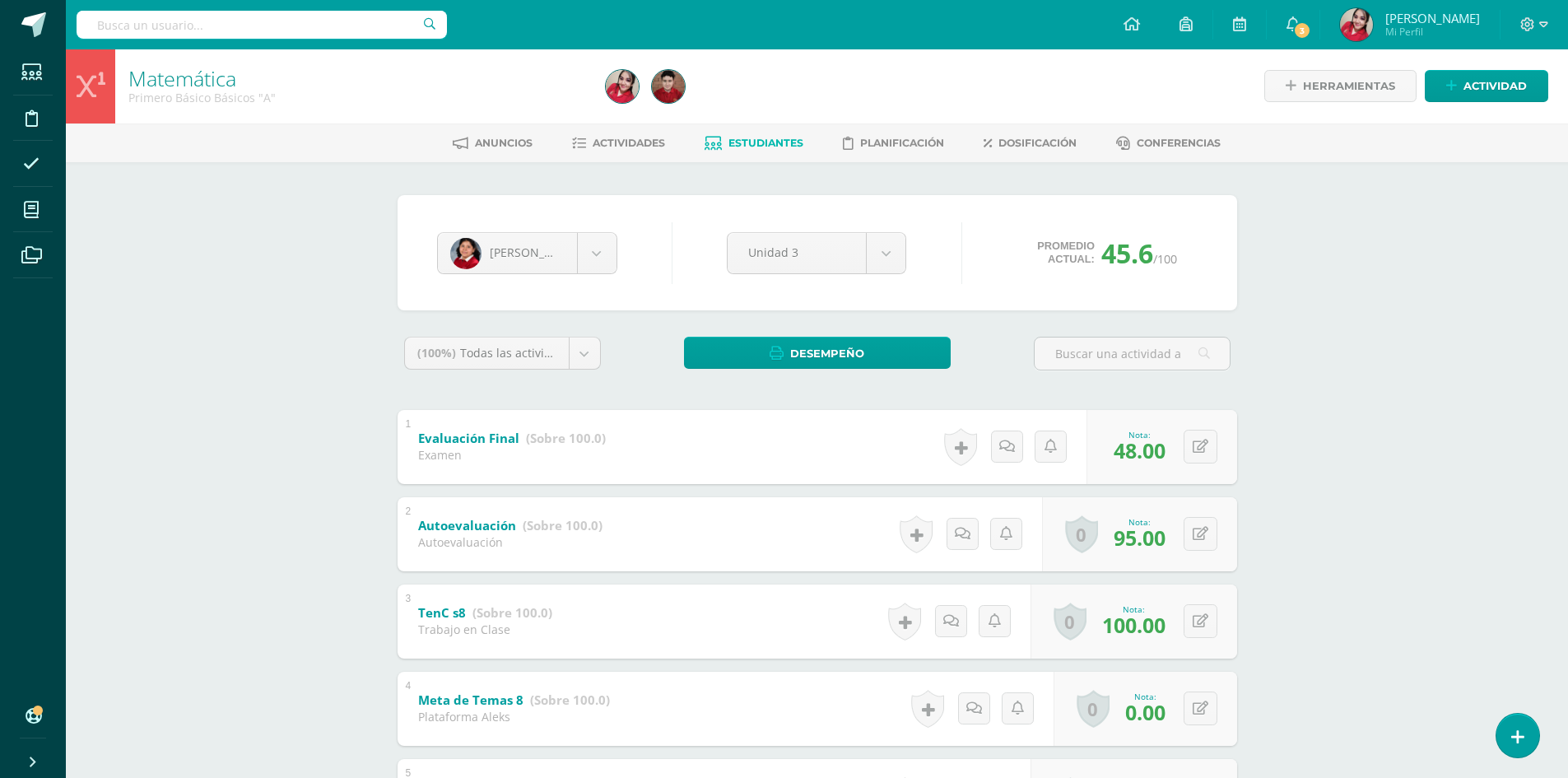
scroll to position [0, 0]
click at [772, 142] on span "Estudiantes" at bounding box center [766, 143] width 75 height 12
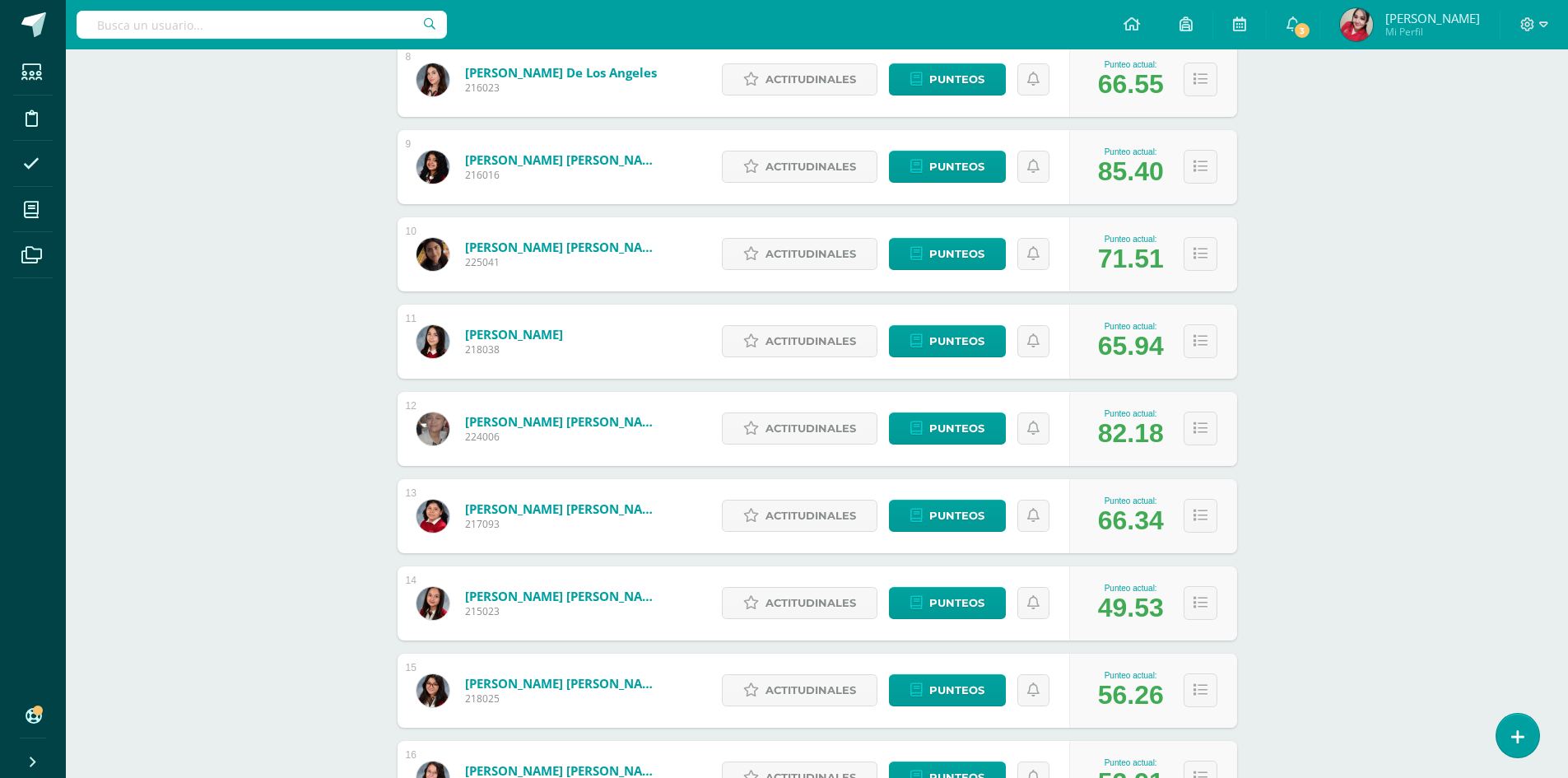
scroll to position [1037, 0]
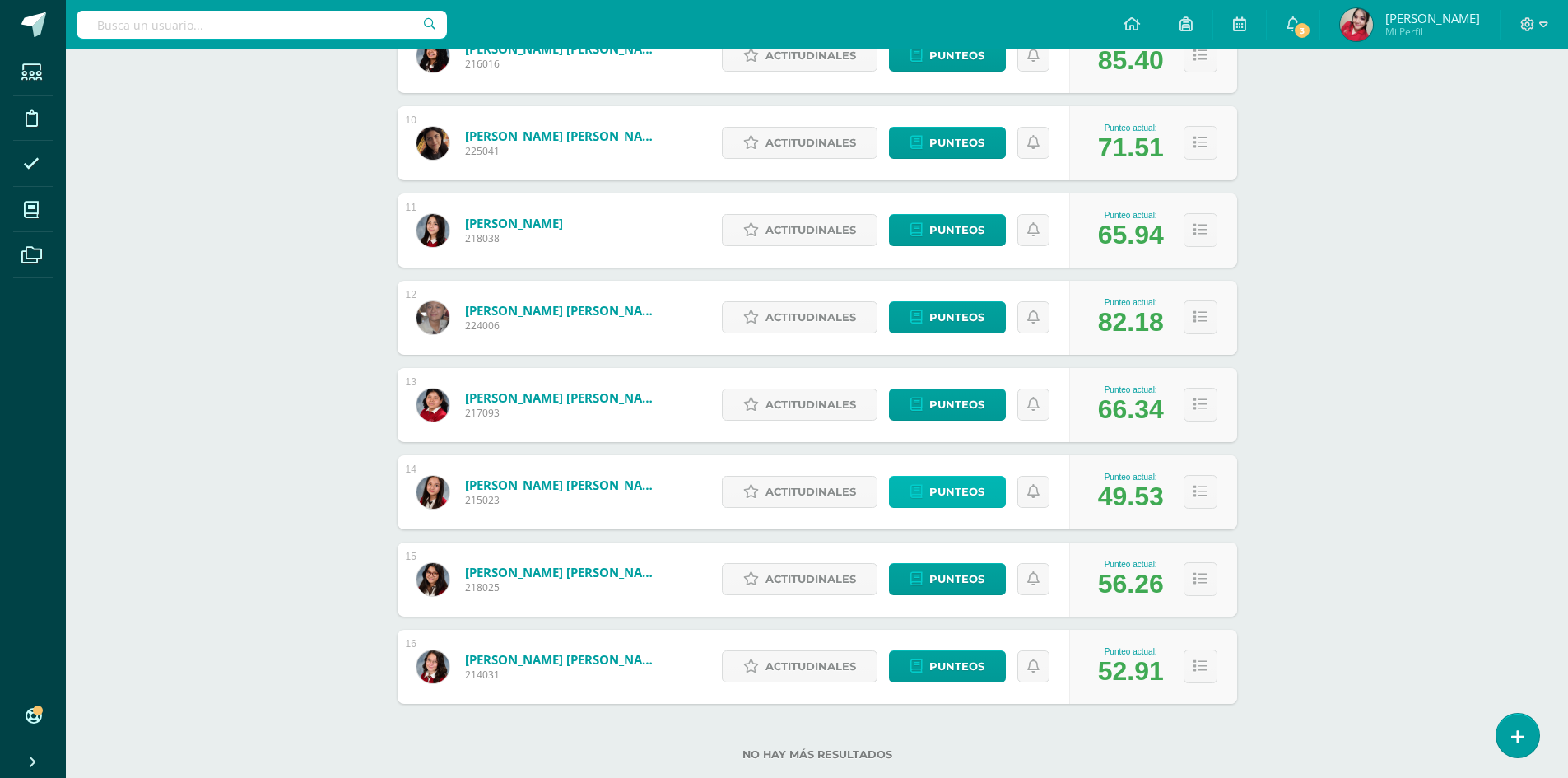
click at [951, 493] on span "Punteos" at bounding box center [957, 492] width 55 height 31
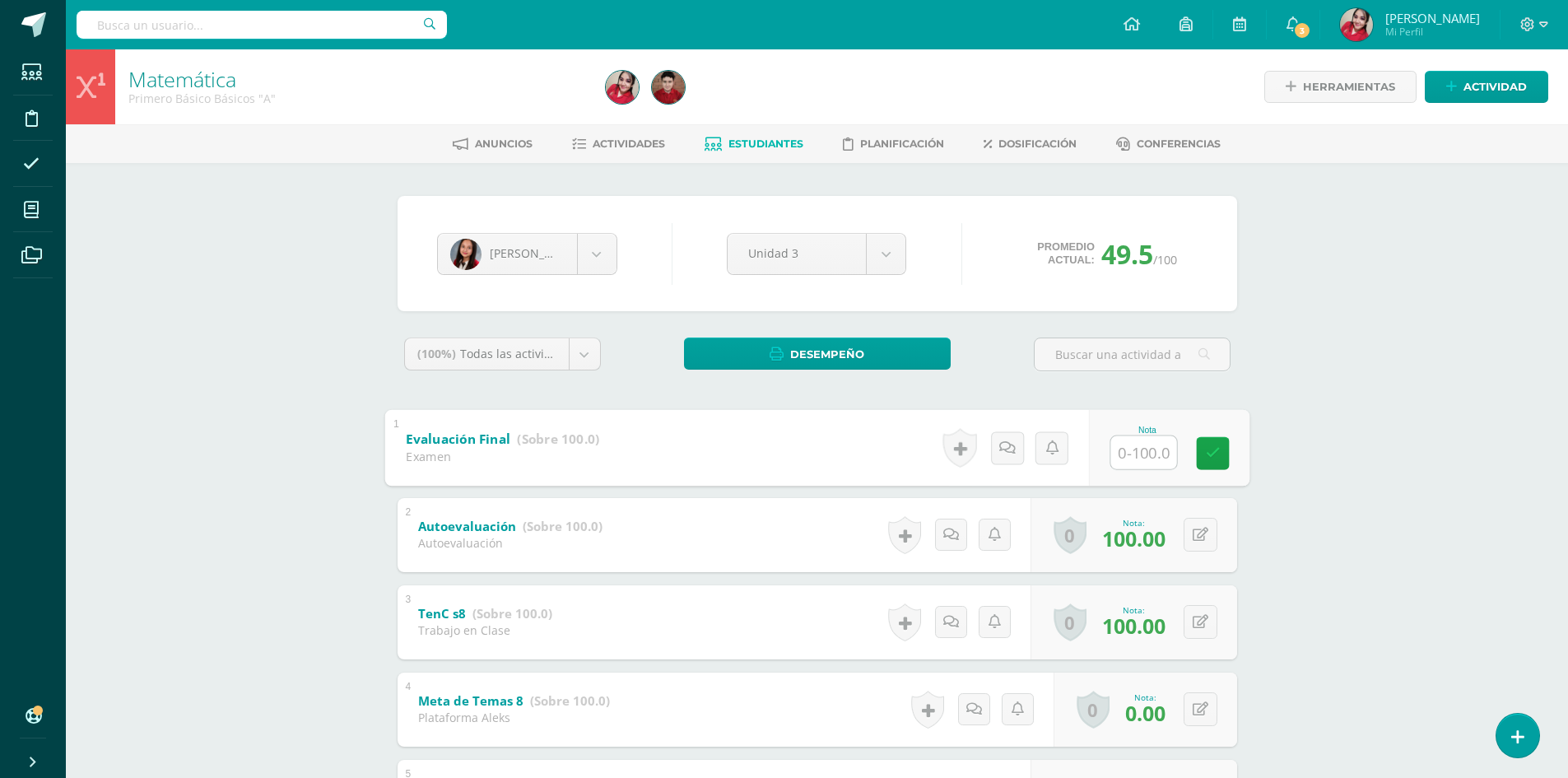
drag, startPoint x: 1146, startPoint y: 445, endPoint x: 1156, endPoint y: 438, distance: 12.2
click at [1154, 439] on input "text" at bounding box center [1144, 452] width 65 height 33
type input "87"
click at [755, 137] on span "Estudiantes" at bounding box center [766, 143] width 75 height 12
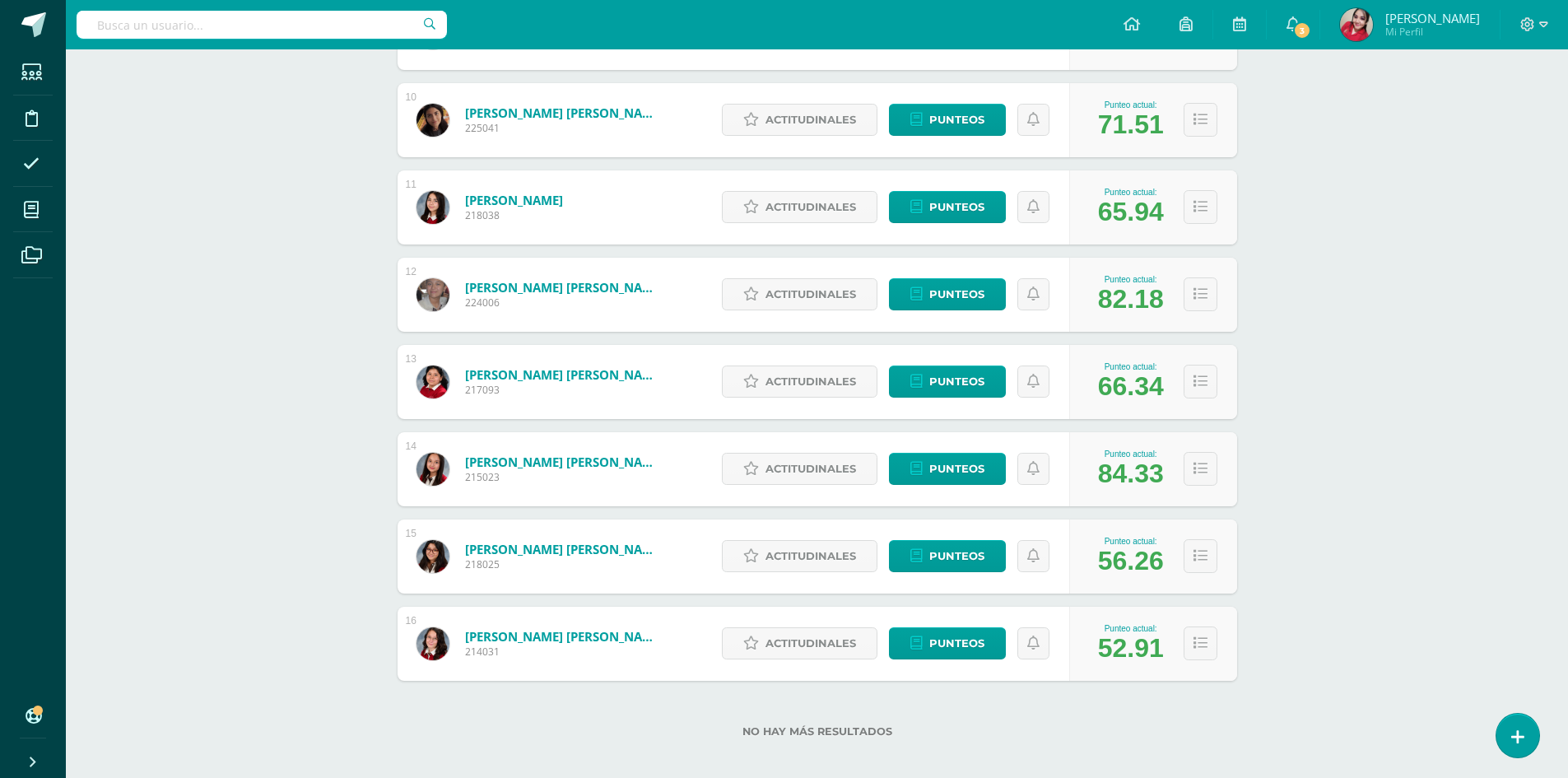
scroll to position [1073, 0]
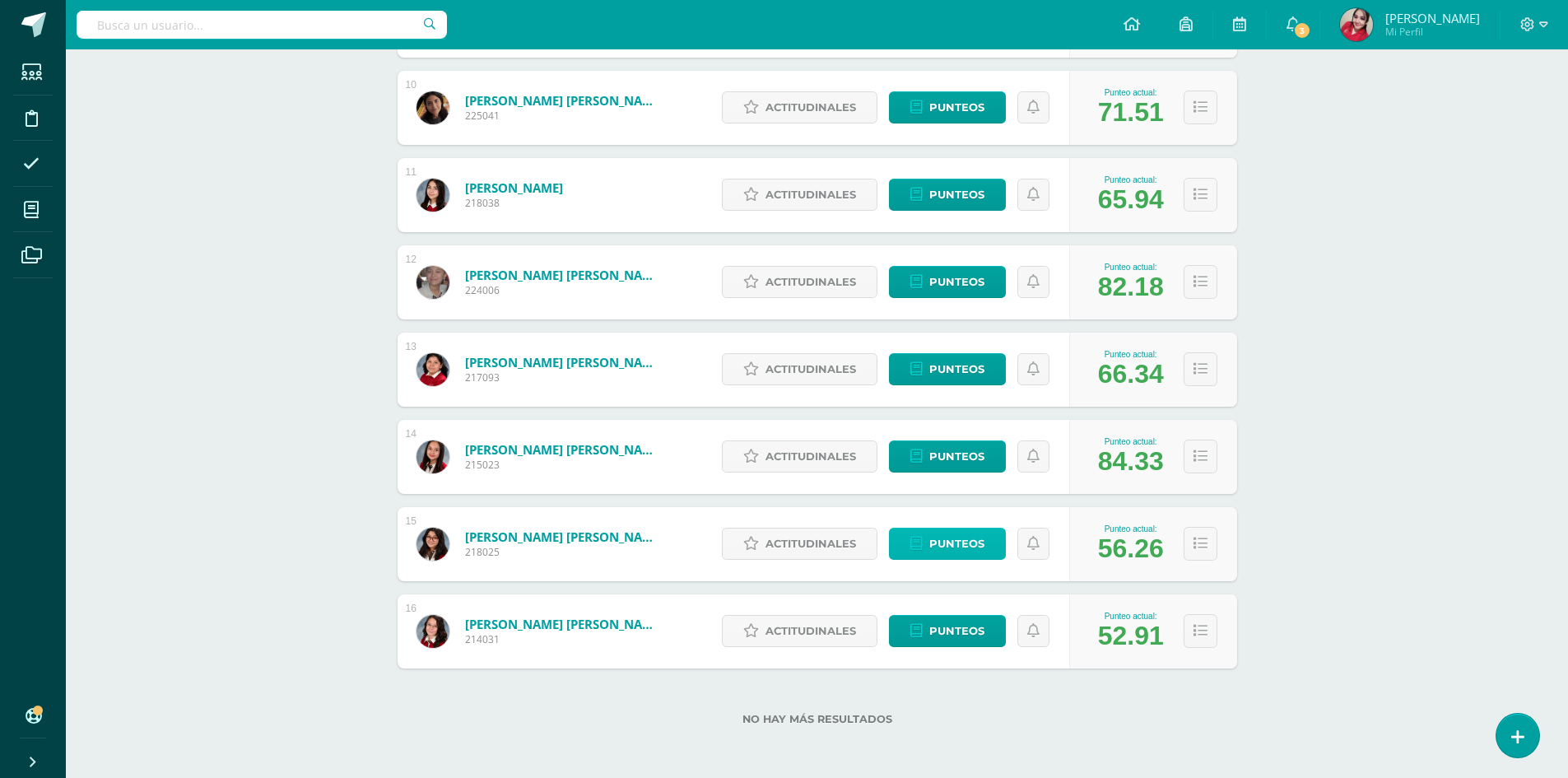
click at [961, 535] on span "Punteos" at bounding box center [957, 543] width 55 height 31
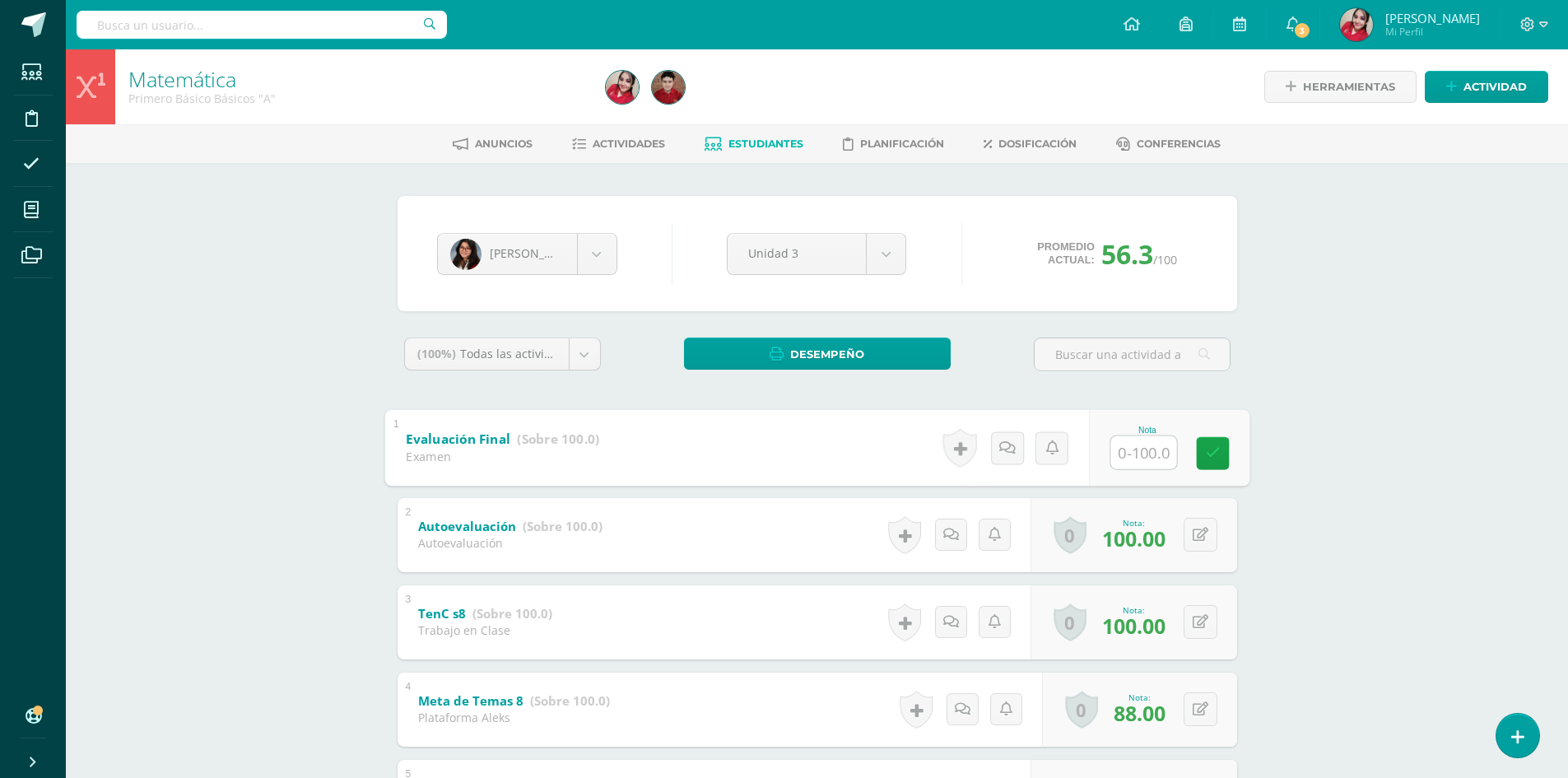
click at [1135, 444] on input "text" at bounding box center [1144, 452] width 65 height 33
type input "83"
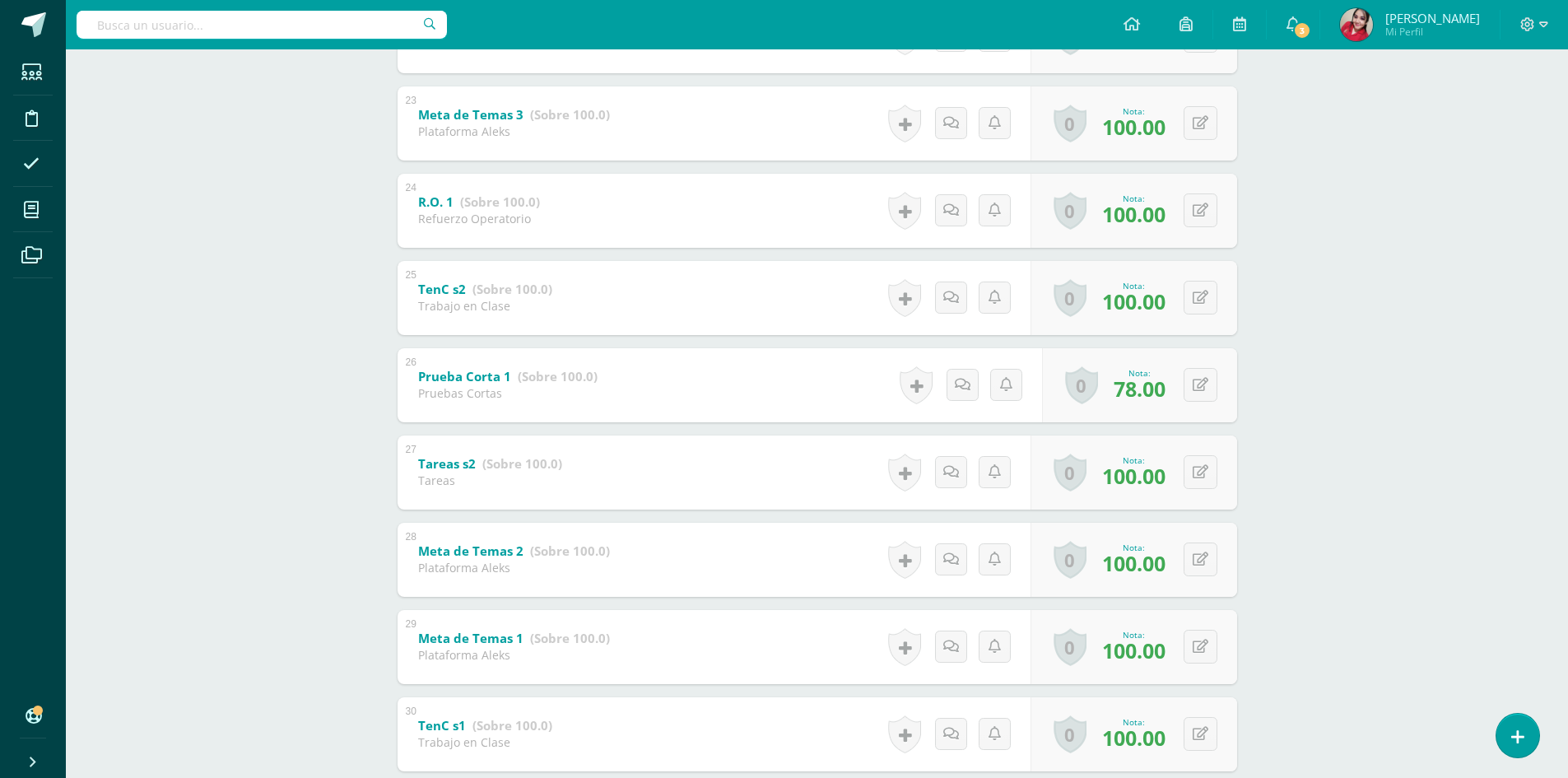
scroll to position [2187, 0]
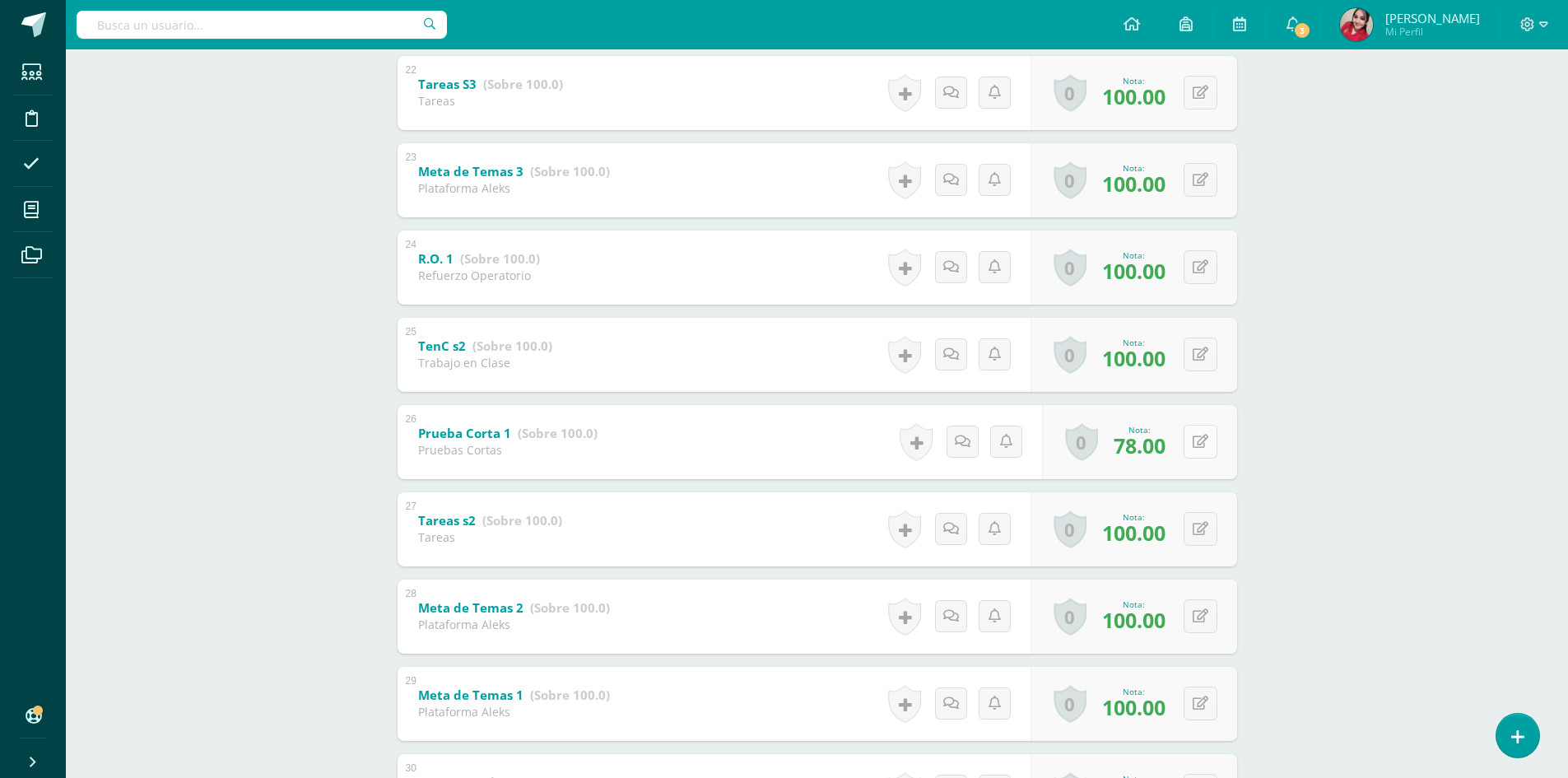
click at [1204, 432] on button at bounding box center [1201, 441] width 34 height 34
type input "98"
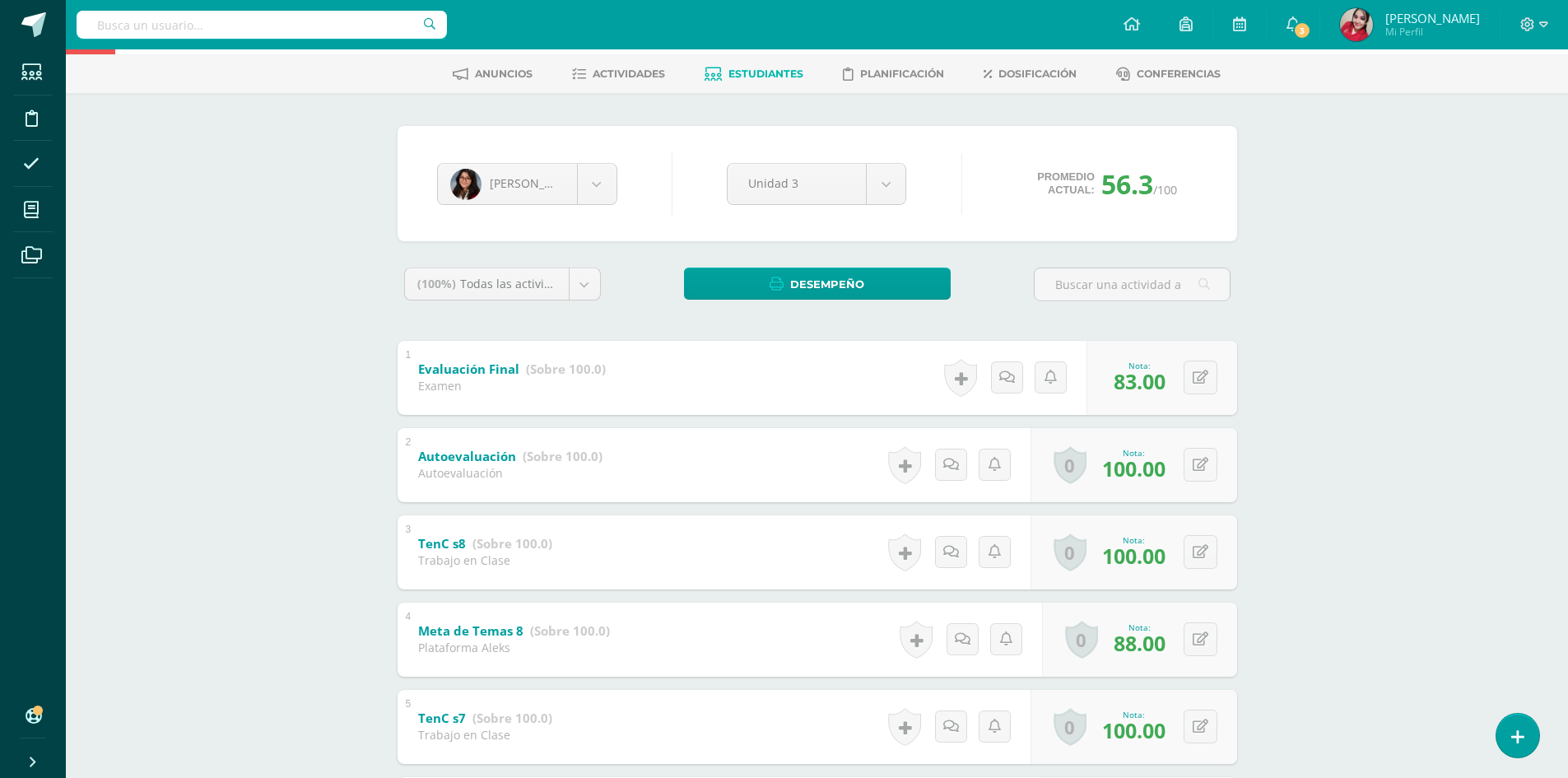
scroll to position [0, 0]
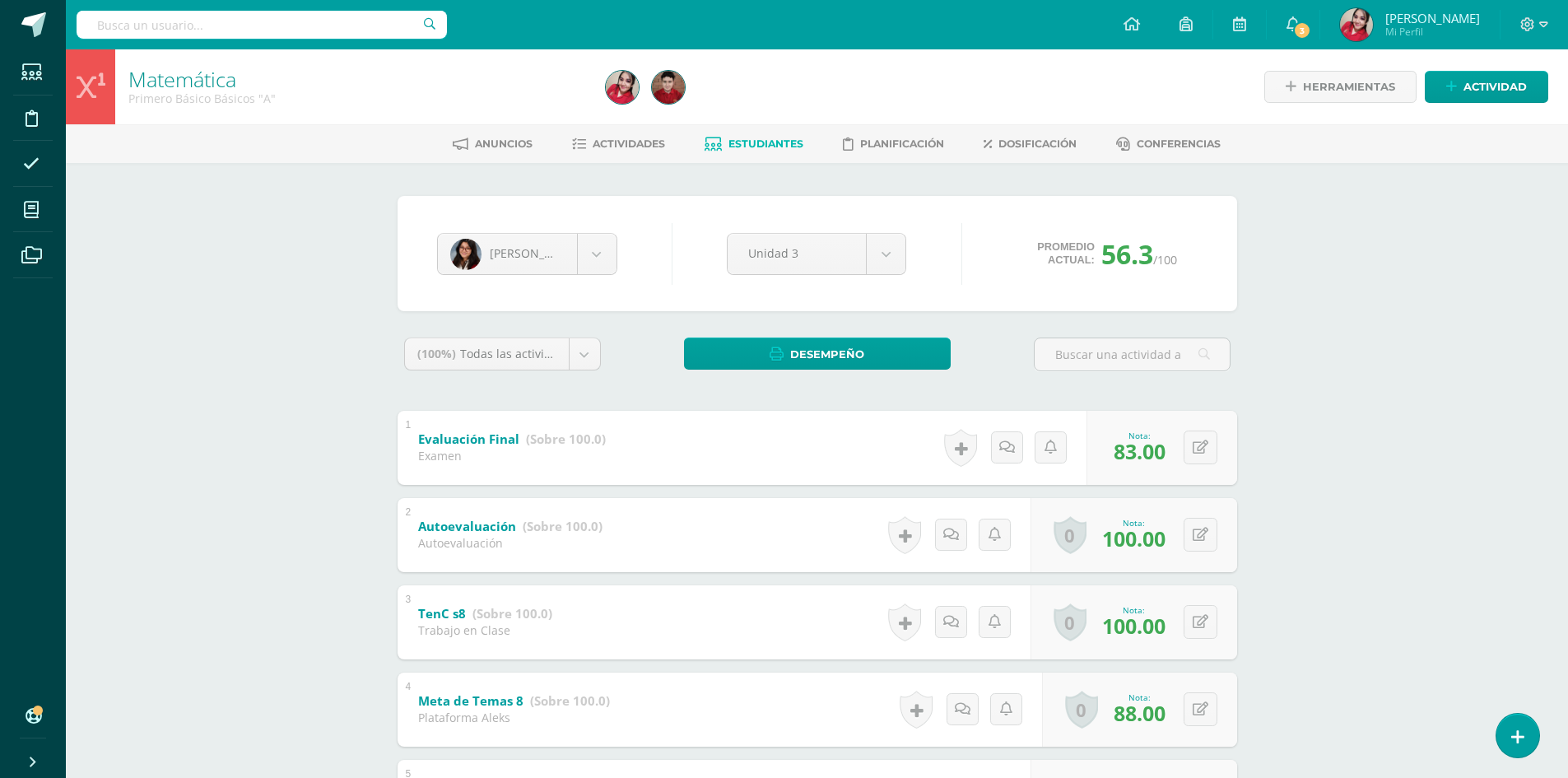
click at [753, 148] on span "Estudiantes" at bounding box center [766, 143] width 75 height 12
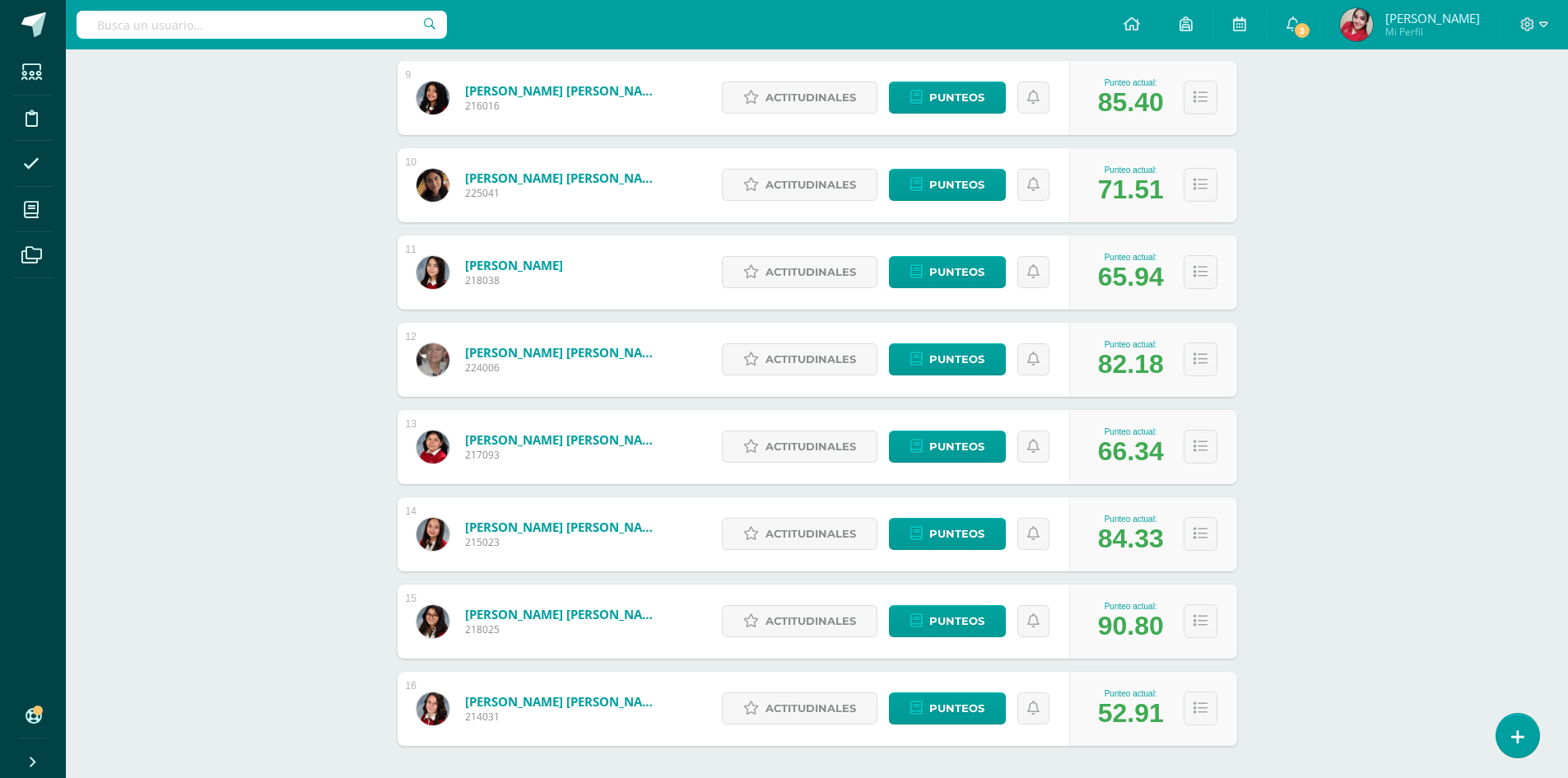
scroll to position [1073, 0]
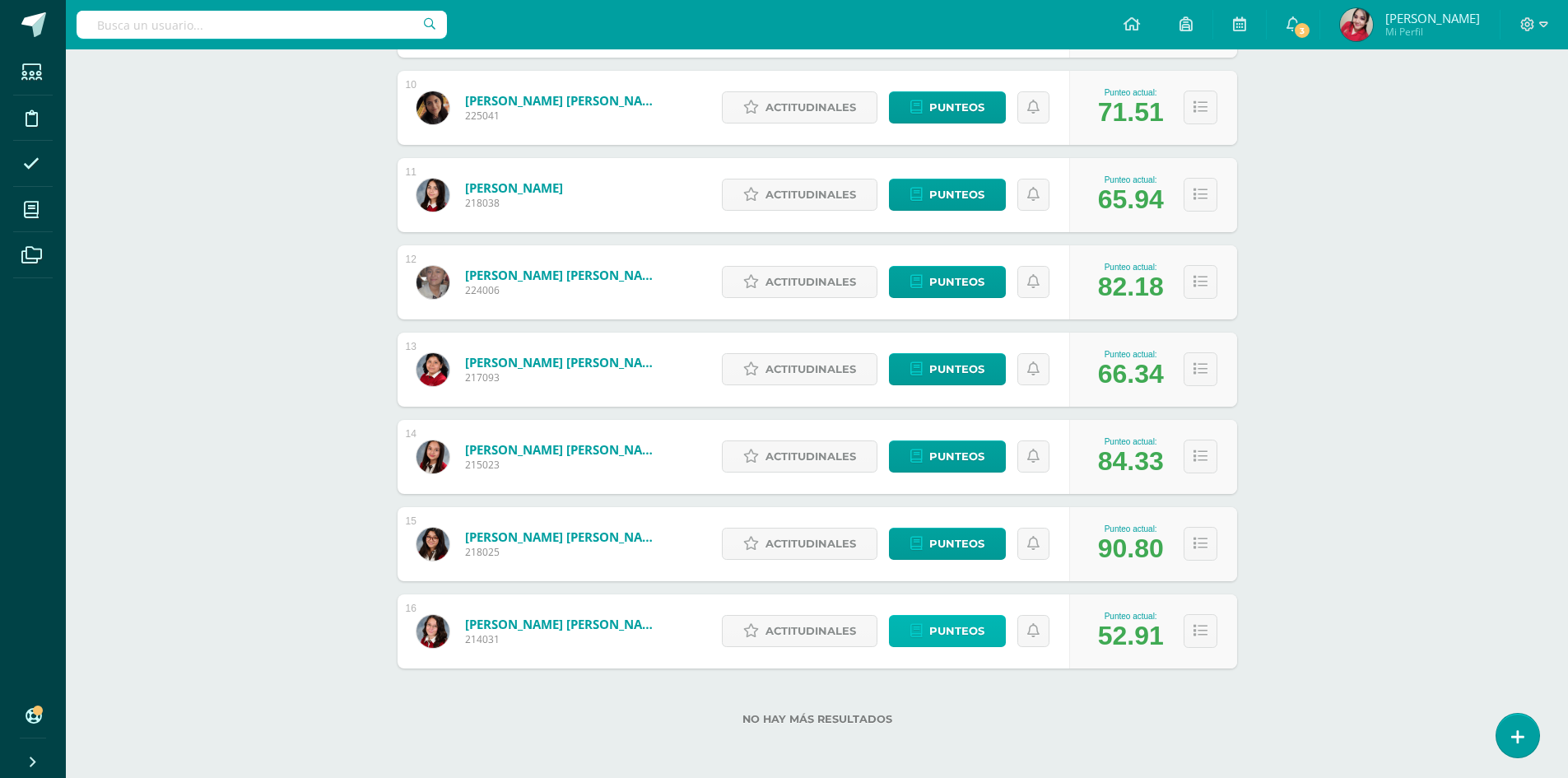
click at [951, 634] on span "Punteos" at bounding box center [957, 631] width 55 height 31
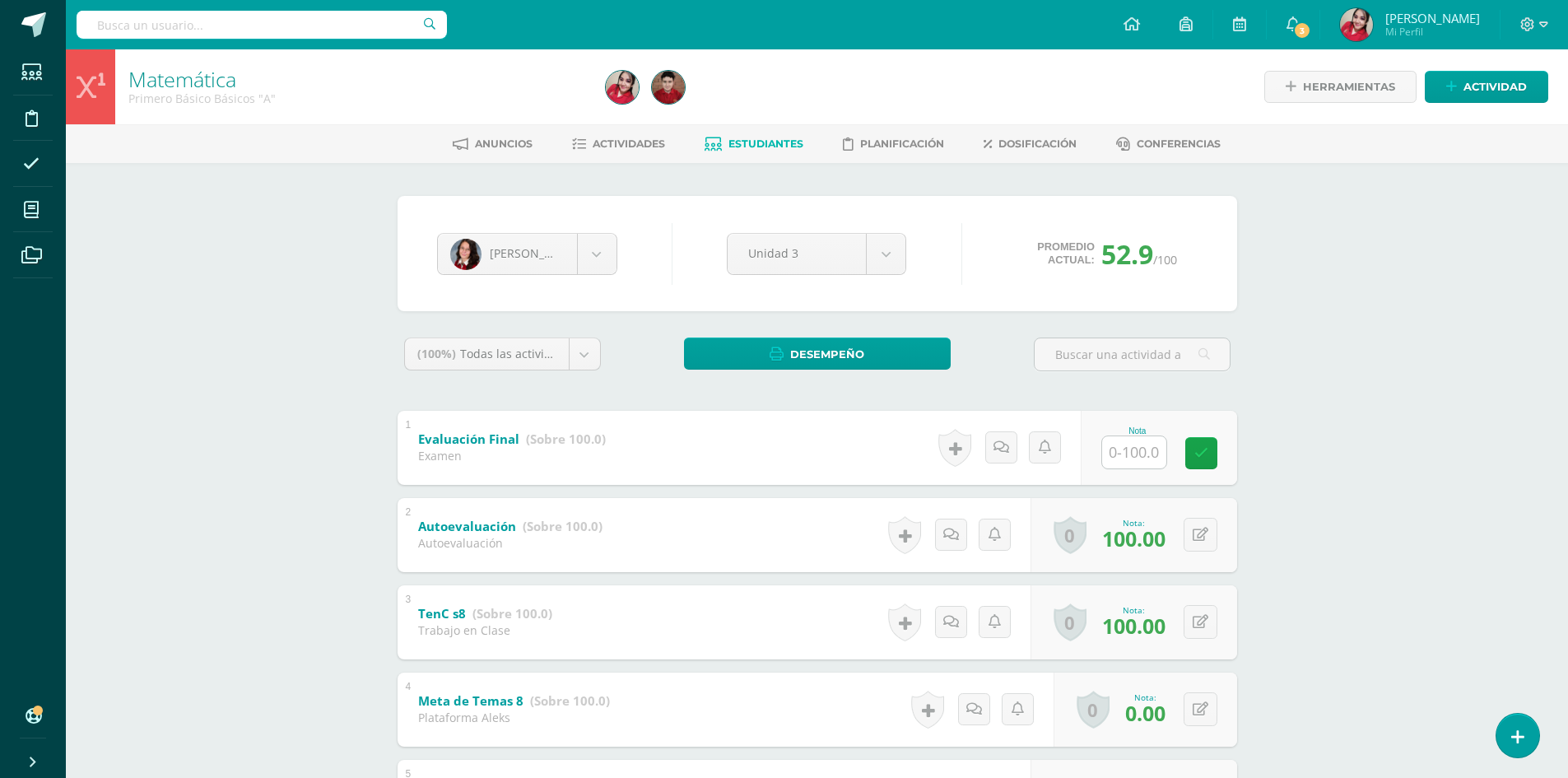
click at [1125, 451] on input "text" at bounding box center [1134, 453] width 65 height 32
type input "92"
click at [730, 144] on span "Estudiantes" at bounding box center [766, 143] width 75 height 12
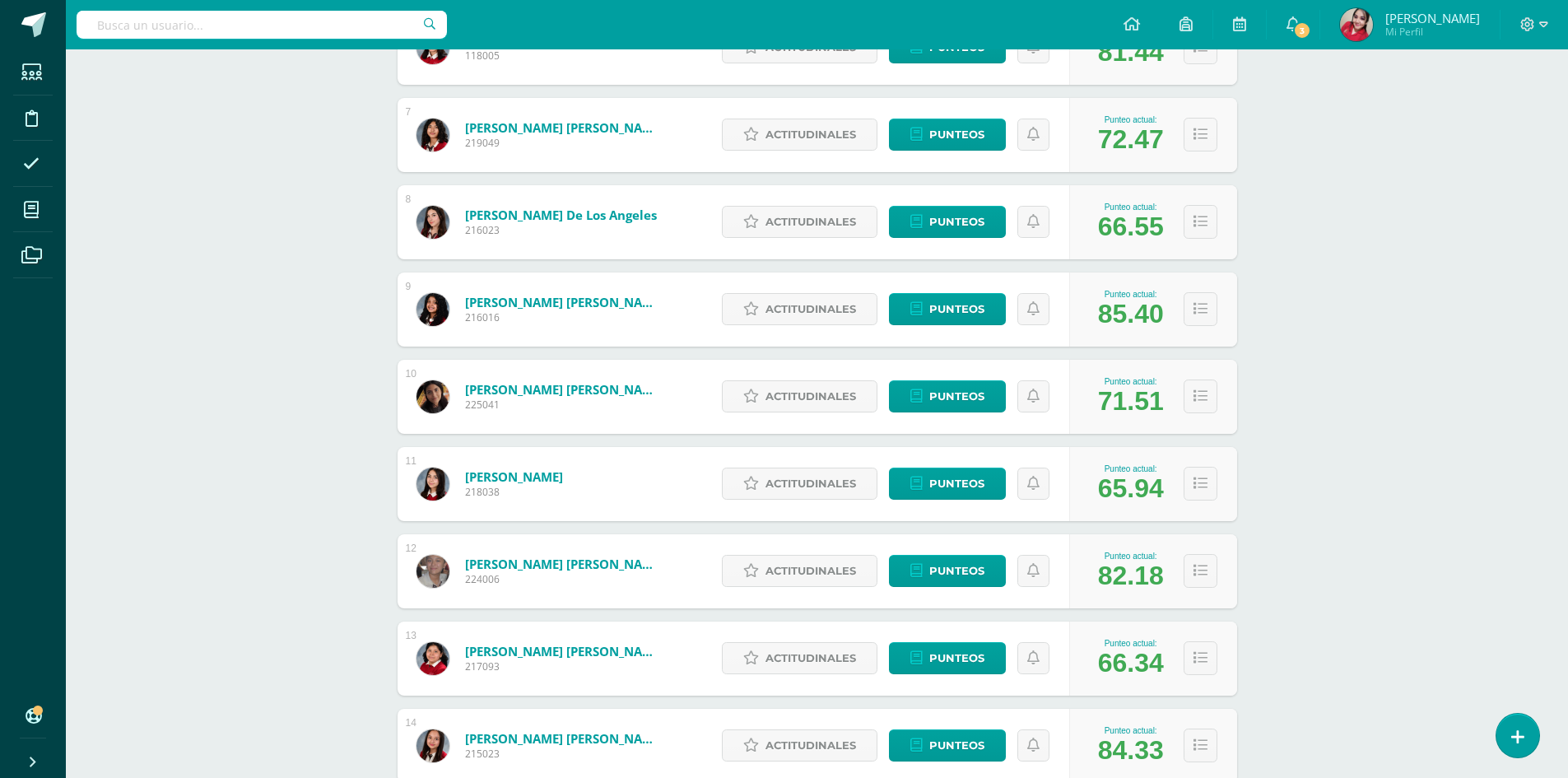
scroll to position [1073, 0]
